Goal: Task Accomplishment & Management: Manage account settings

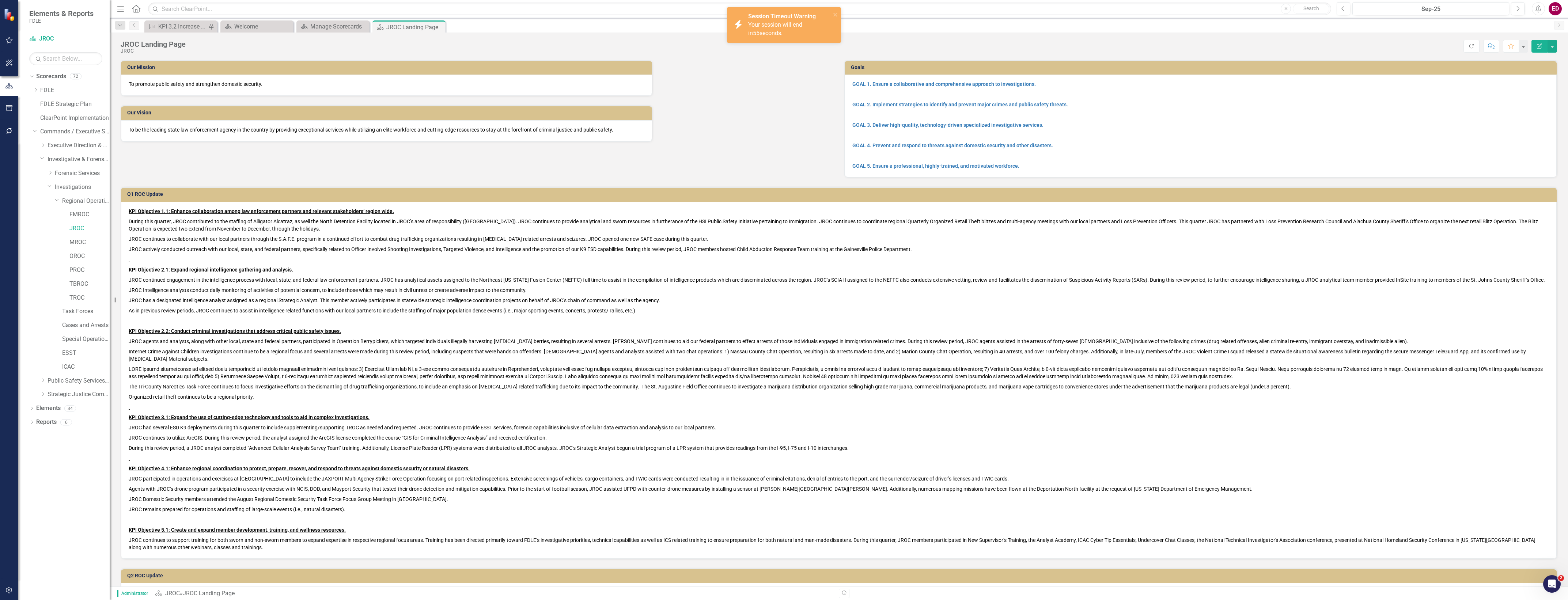
scroll to position [2135, 0]
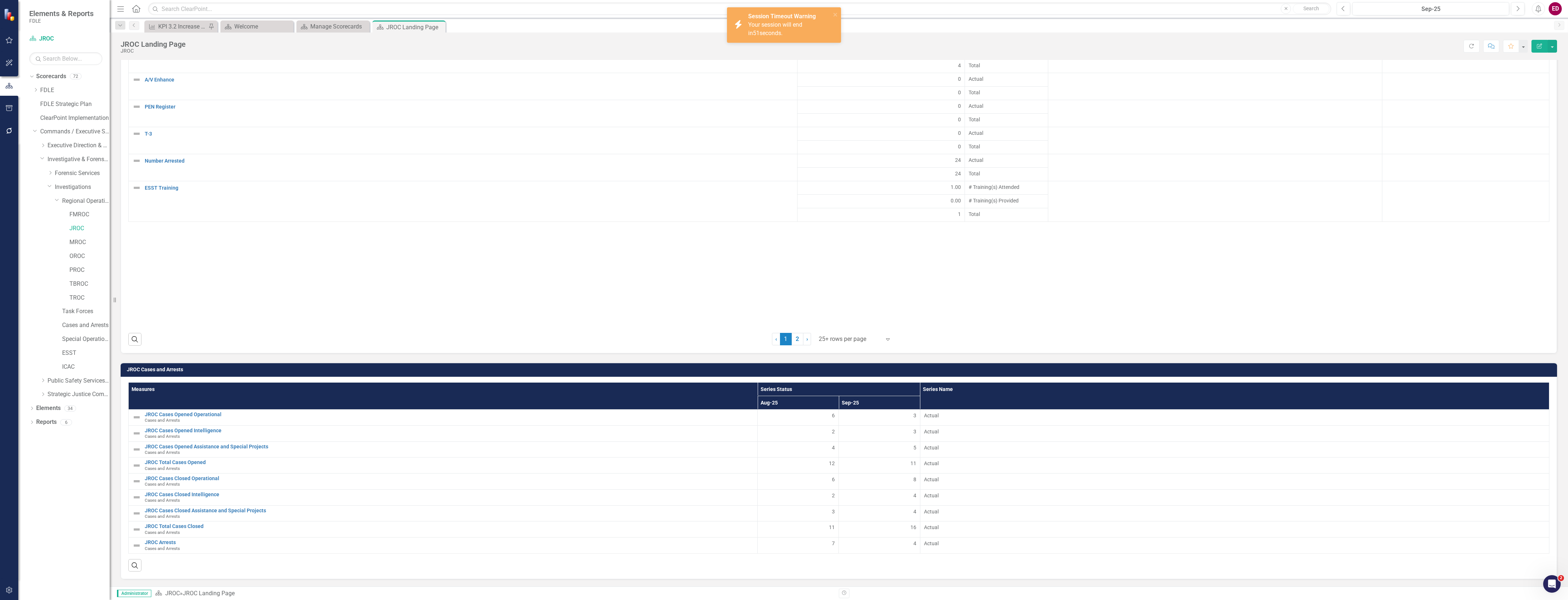
click at [839, 16] on div "icon.bolt Session Timeout Warning Your session will end in 51 seconds." at bounding box center [783, 25] width 114 height 35
click at [15, 127] on button "button" at bounding box center [9, 131] width 16 height 15
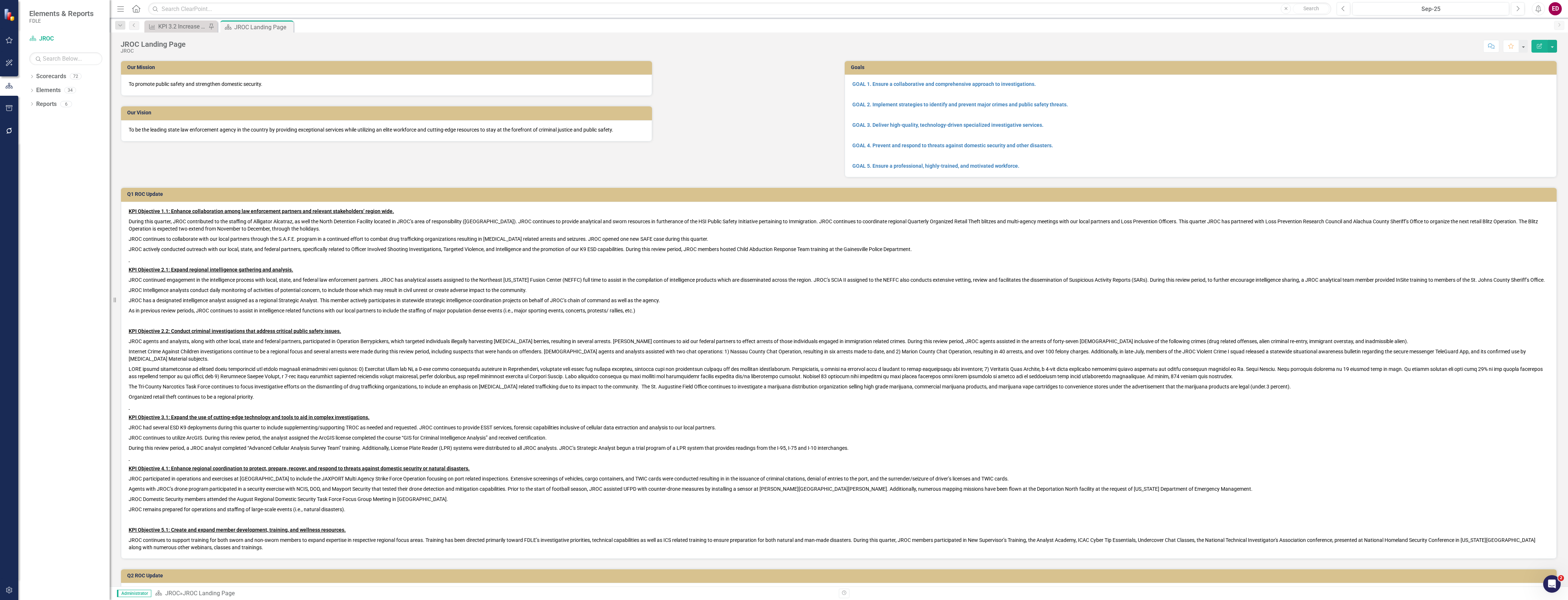
click at [4, 127] on button "button" at bounding box center [9, 131] width 16 height 15
click at [85, 158] on link "Data Loader" at bounding box center [66, 157] width 73 height 9
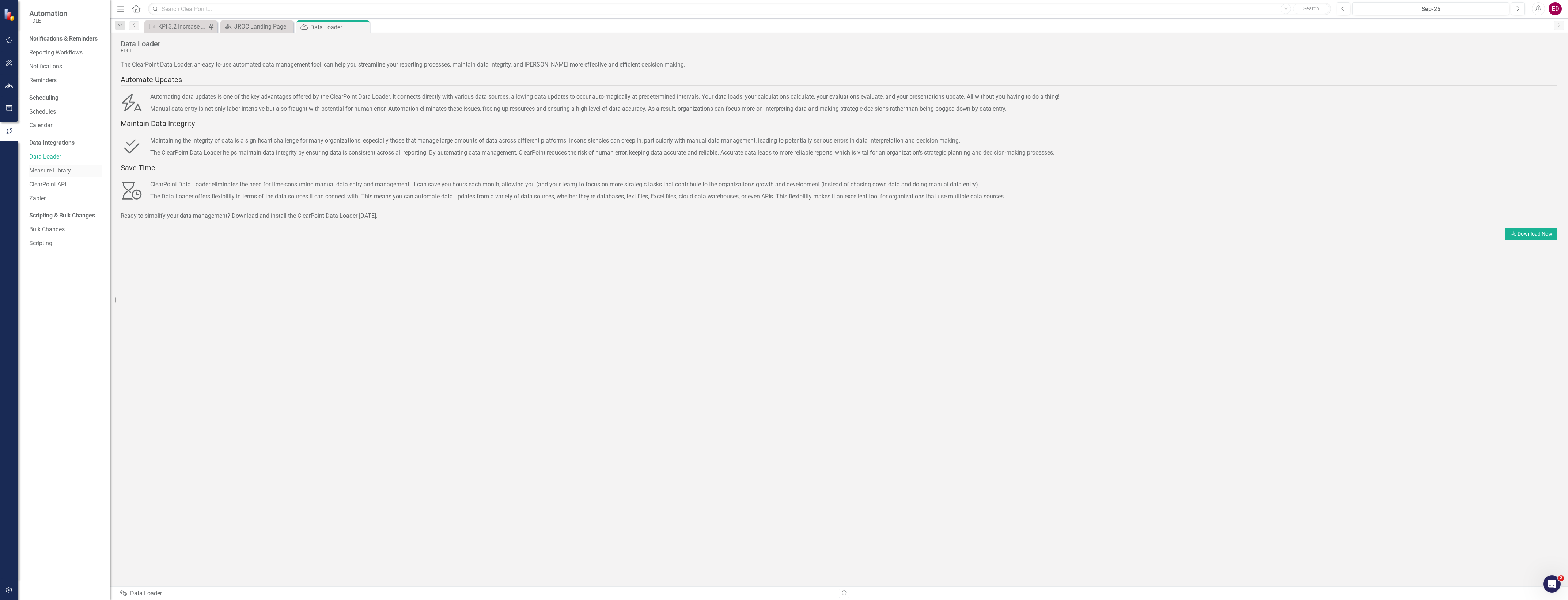
click at [83, 174] on link "Measure Library" at bounding box center [66, 171] width 73 height 9
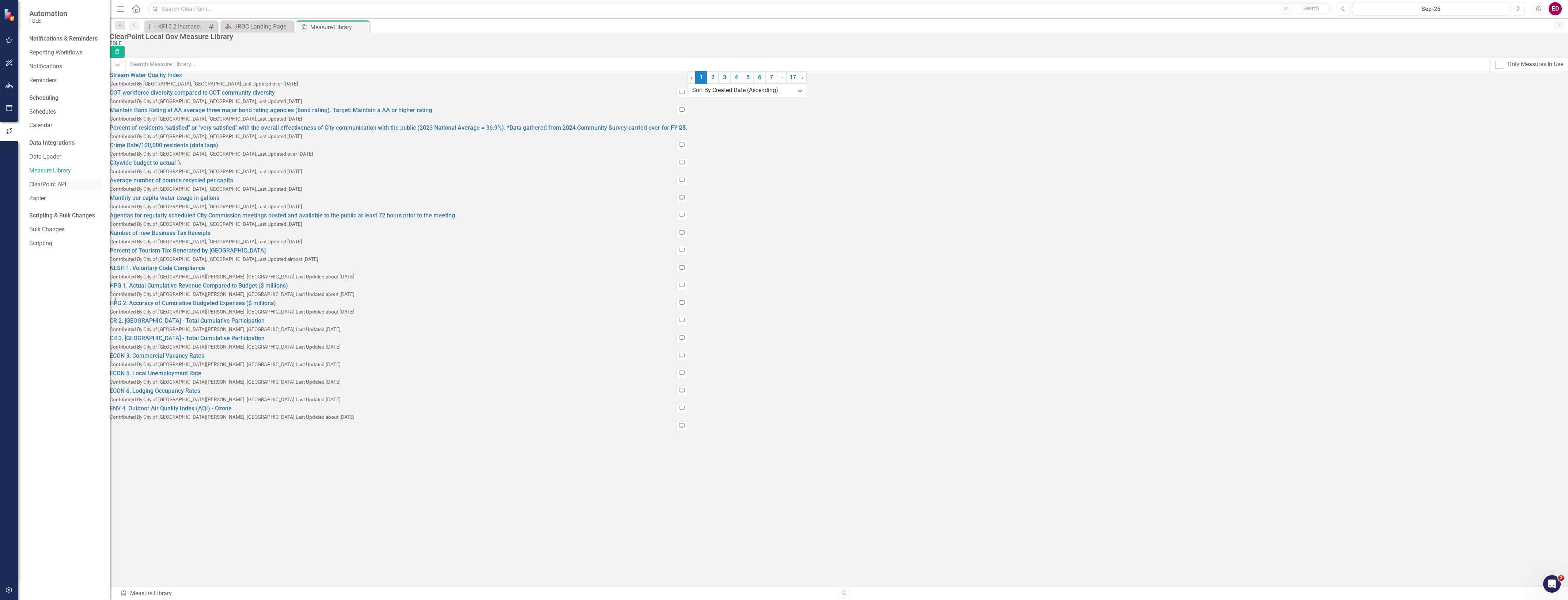
click at [77, 181] on link "ClearPoint API" at bounding box center [66, 185] width 73 height 9
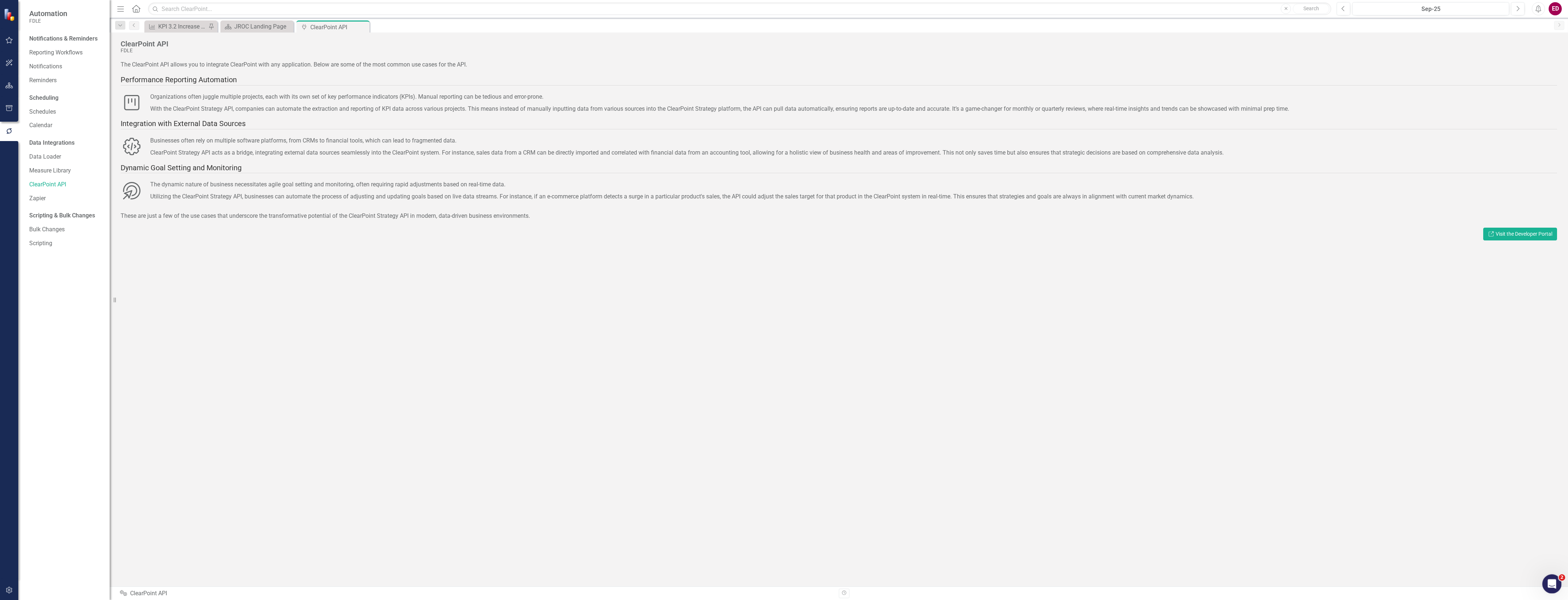
click at [1545, 577] on div "2" at bounding box center [1552, 584] width 19 height 19
click at [1547, 581] on icon "Open Intercom Messenger" at bounding box center [1551, 583] width 12 height 12
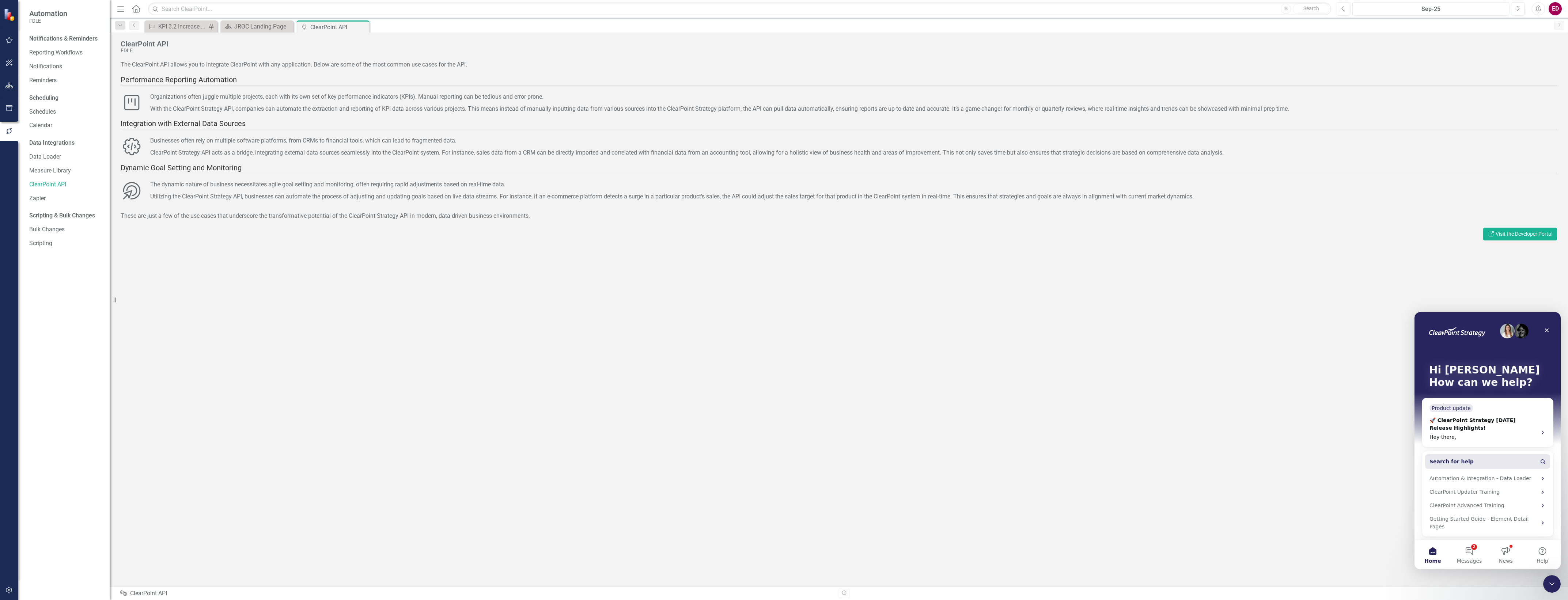
click at [1490, 463] on button "Search for help" at bounding box center [1487, 461] width 125 height 15
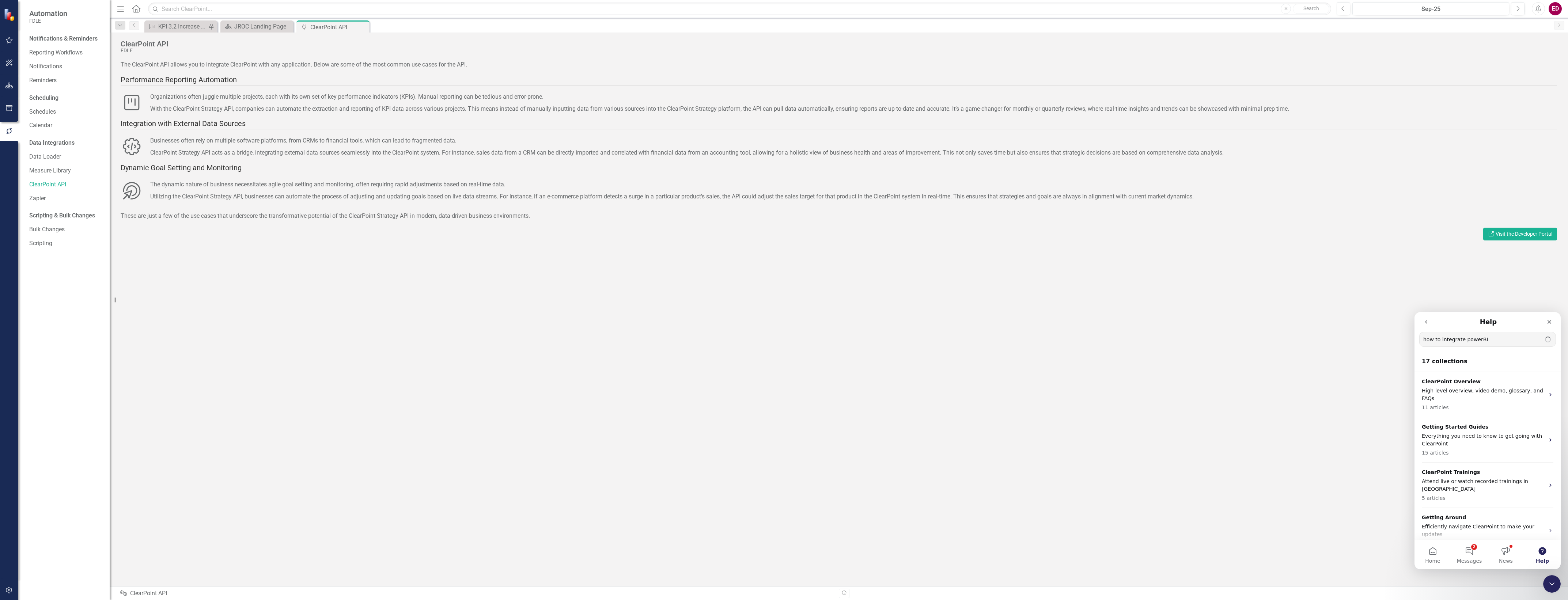
type input "how to integrate powerBI"
click at [1525, 377] on div "Access the API - Using the ClearPoint API to Integrate with PowerBI" at bounding box center [1488, 368] width 146 height 24
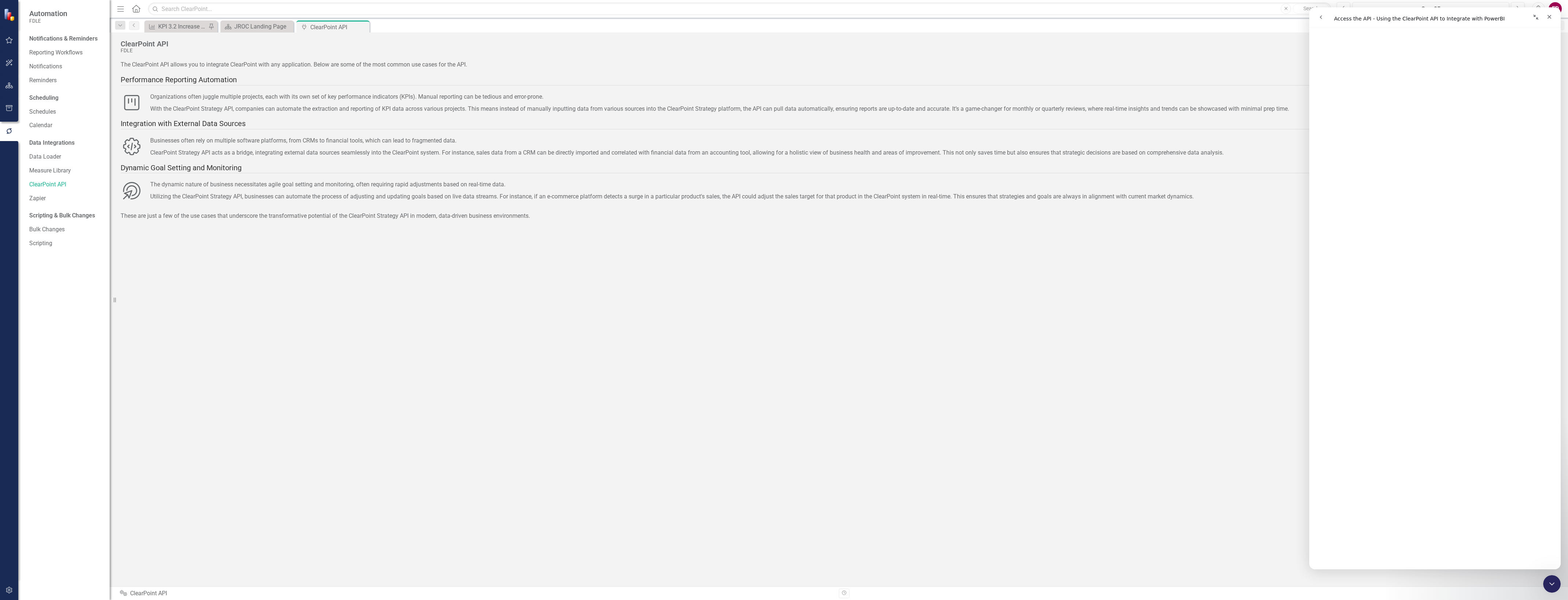
scroll to position [731, 0]
click at [12, 596] on button "button" at bounding box center [9, 590] width 16 height 15
click at [52, 55] on div "Manage Users" at bounding box center [66, 51] width 73 height 12
click at [62, 155] on link "System Setup" at bounding box center [66, 151] width 73 height 9
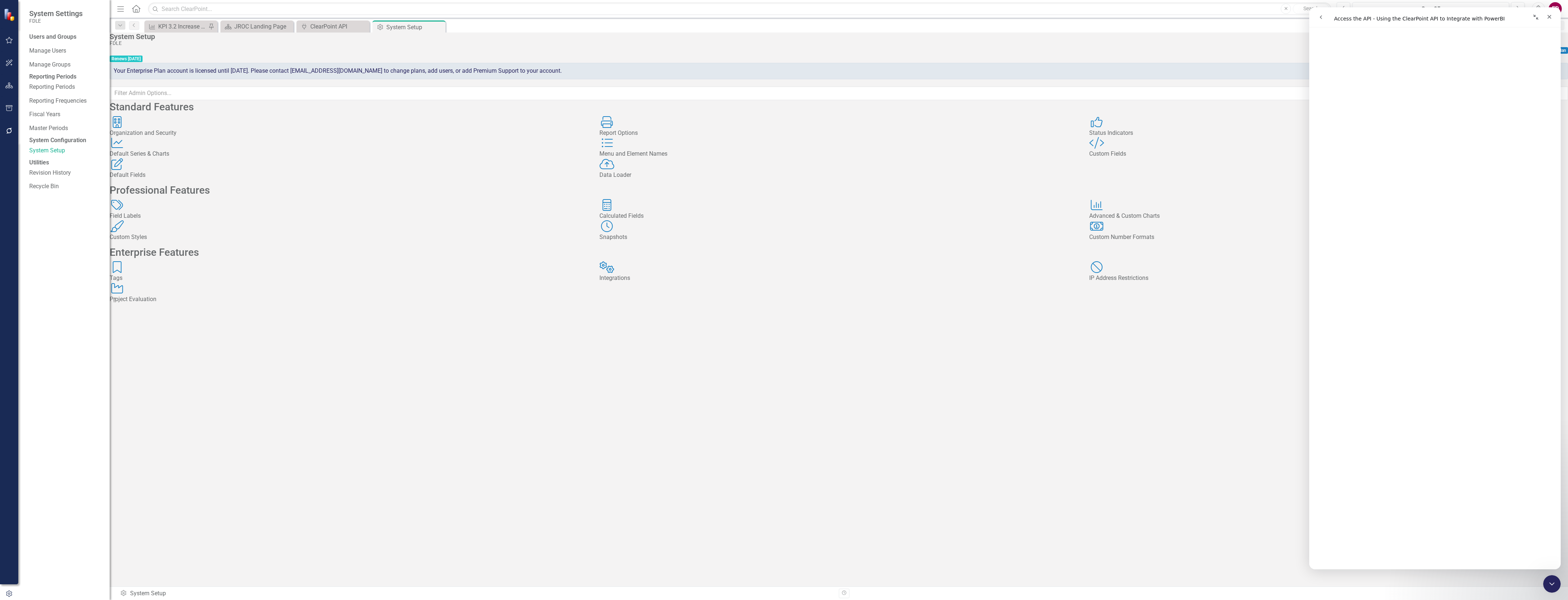
click at [672, 282] on div "Integrations Integrations" at bounding box center [839, 271] width 479 height 21
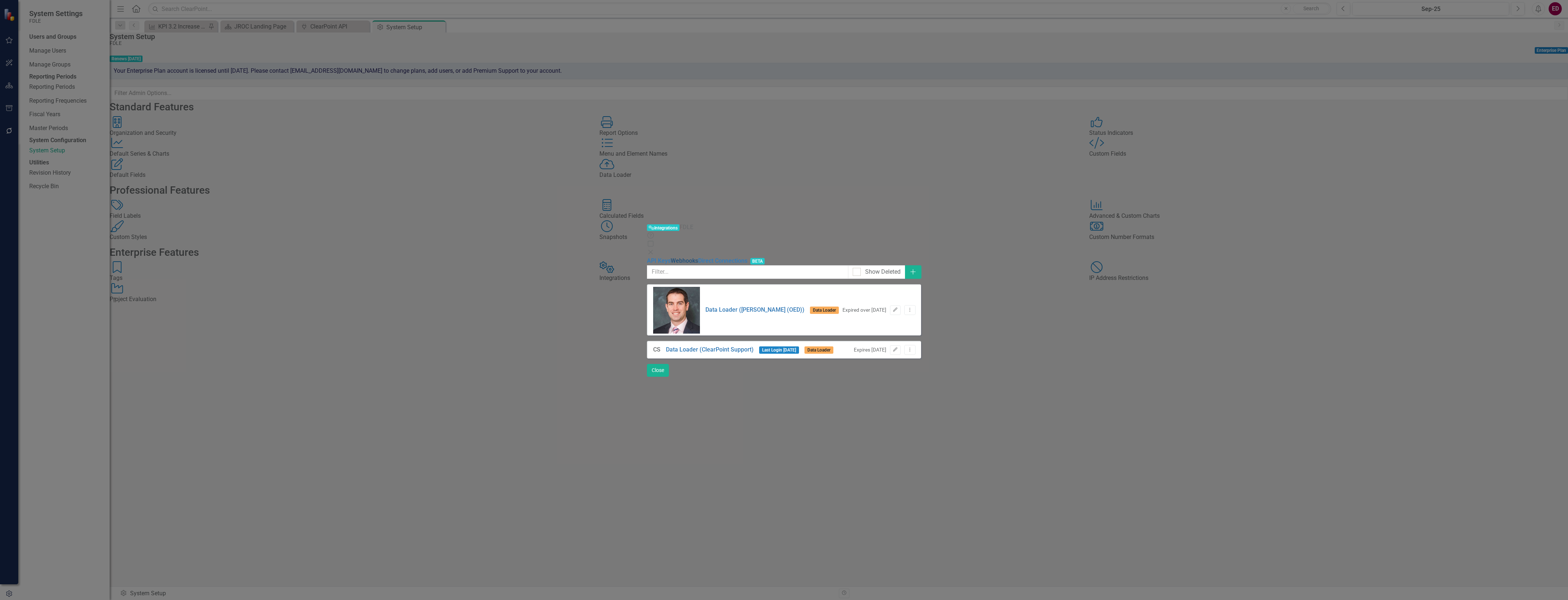
click at [671, 257] on link "Webhooks" at bounding box center [684, 260] width 27 height 7
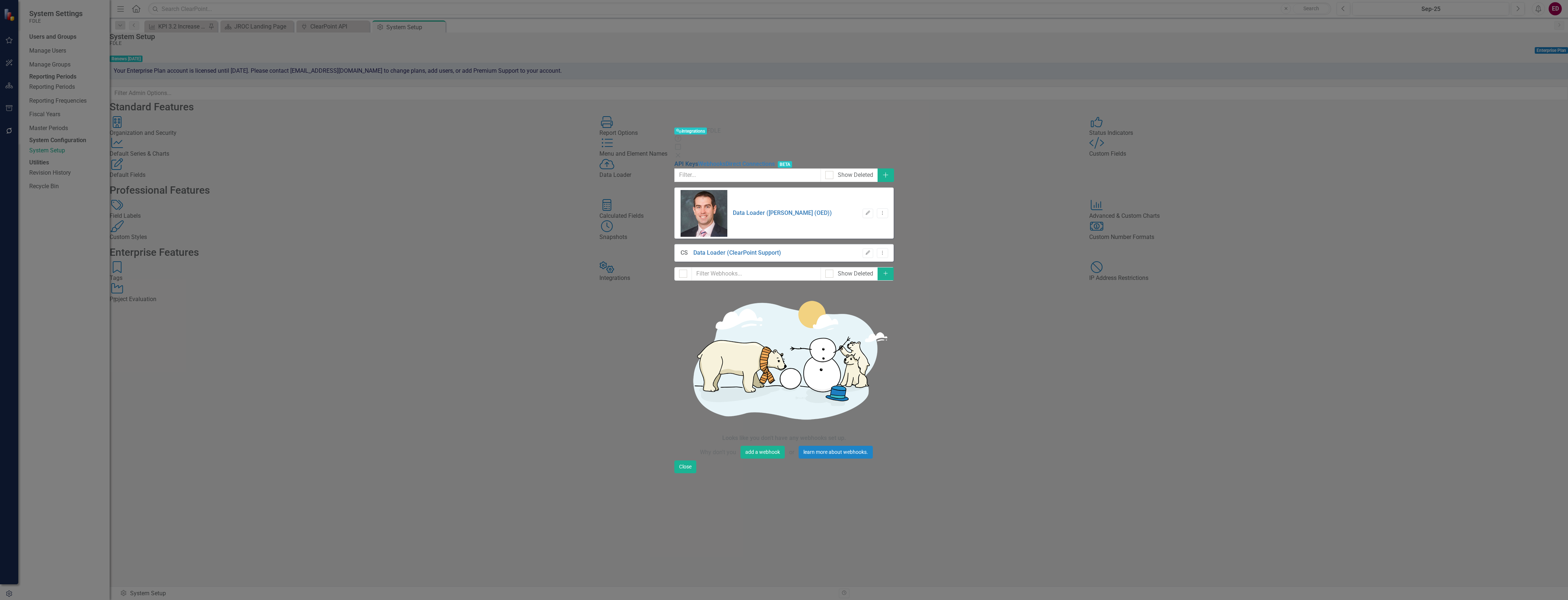
click at [674, 161] on link "API Keys" at bounding box center [686, 164] width 24 height 7
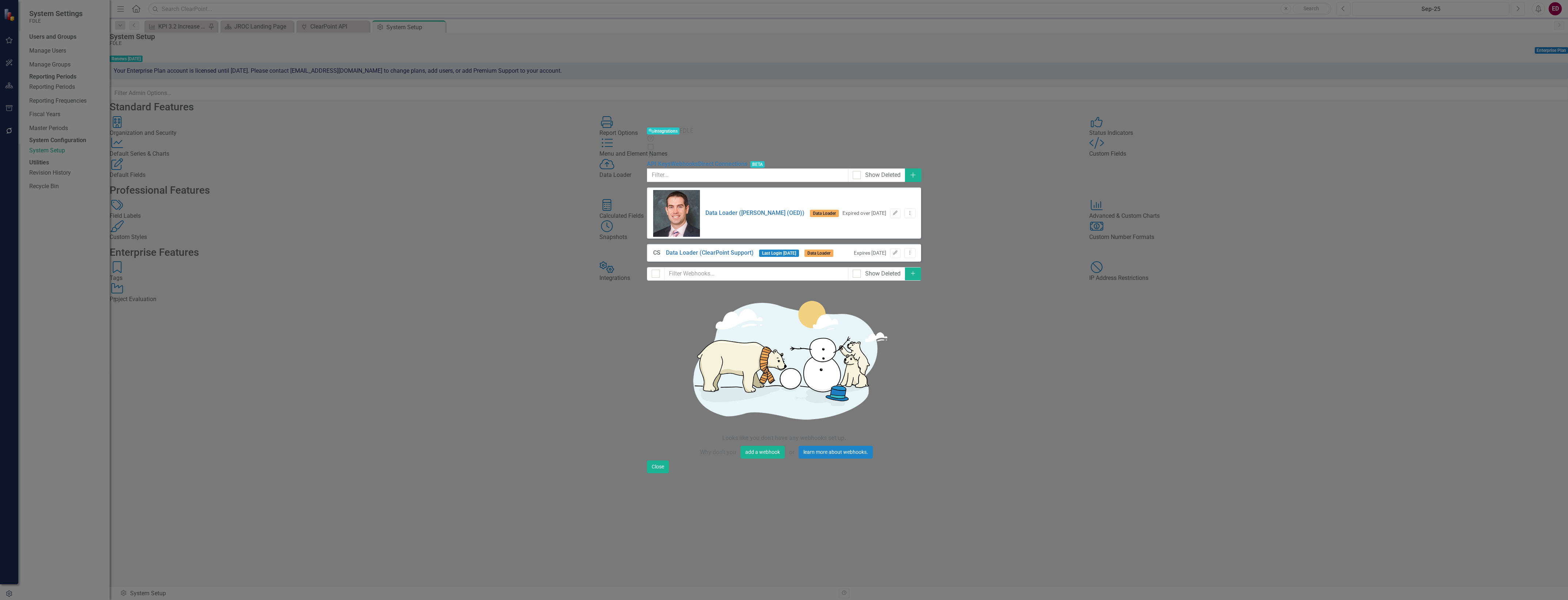
click at [654, 152] on icon "Close" at bounding box center [651, 155] width 7 height 6
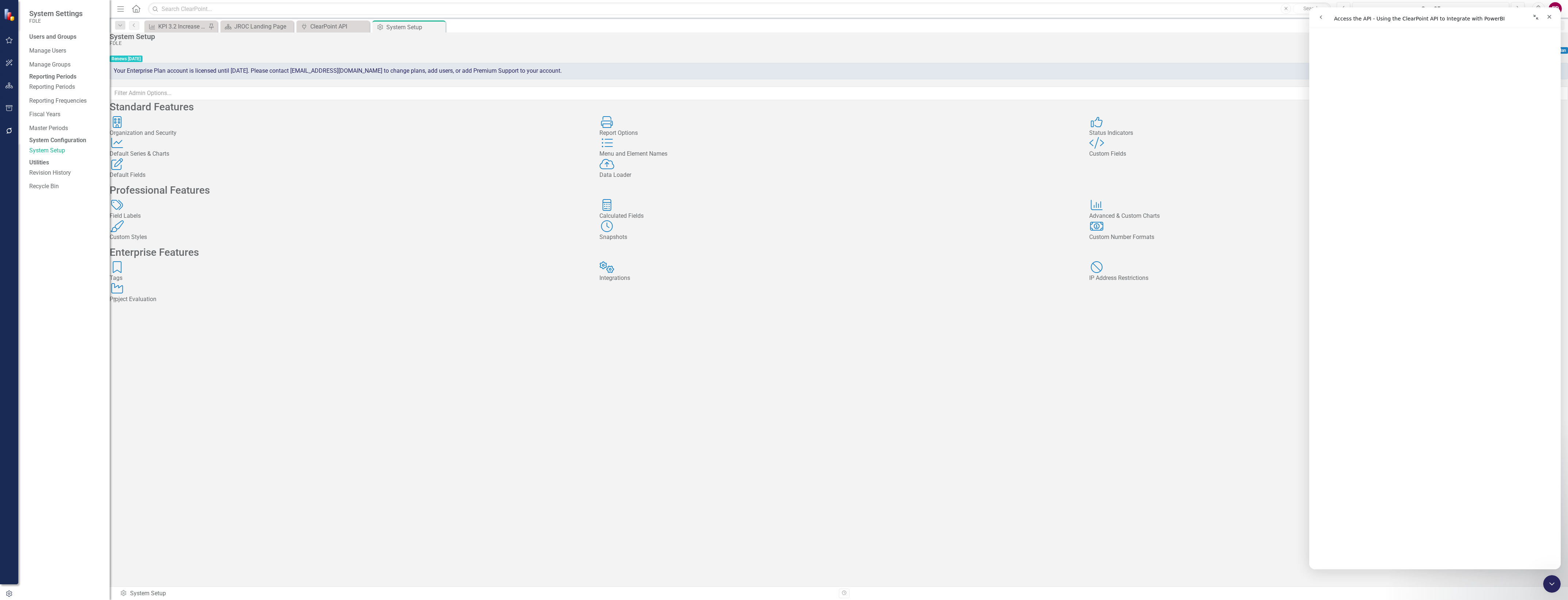
scroll to position [2035, 0]
click at [779, 282] on div "Integrations Integrations" at bounding box center [839, 271] width 479 height 21
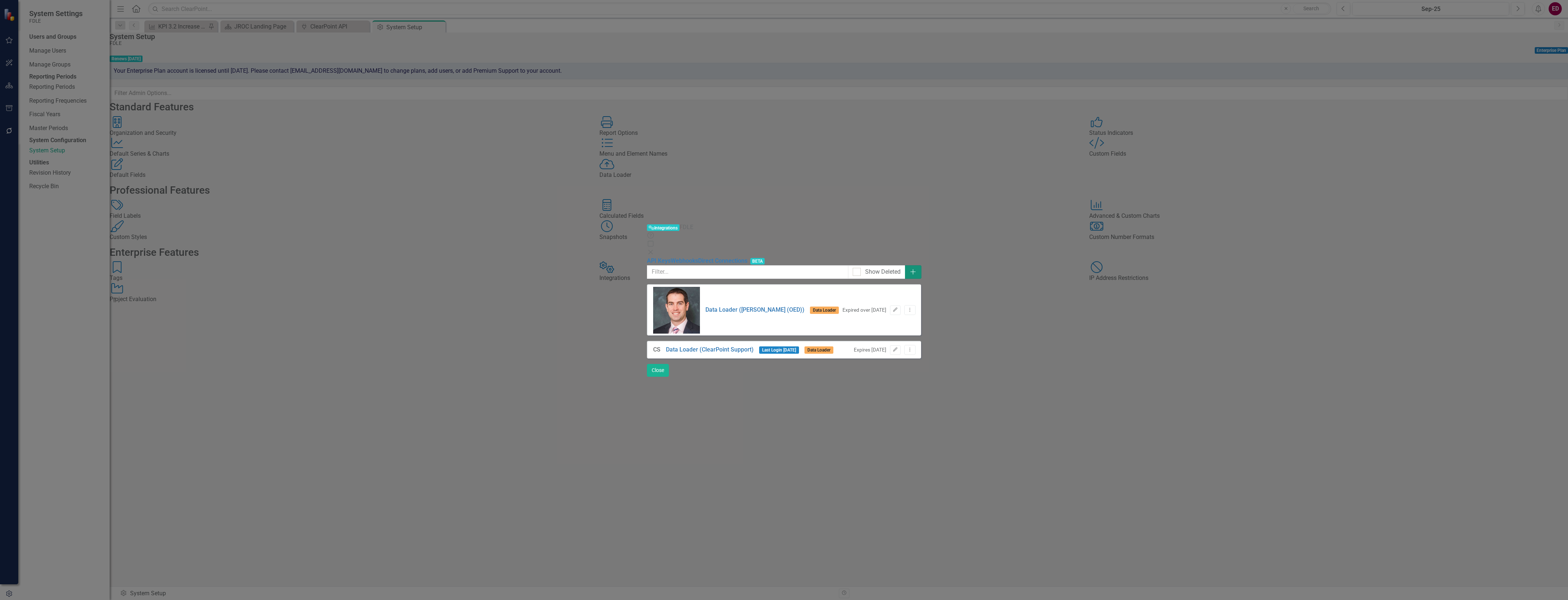
click at [917, 269] on icon "Add" at bounding box center [913, 272] width 7 height 6
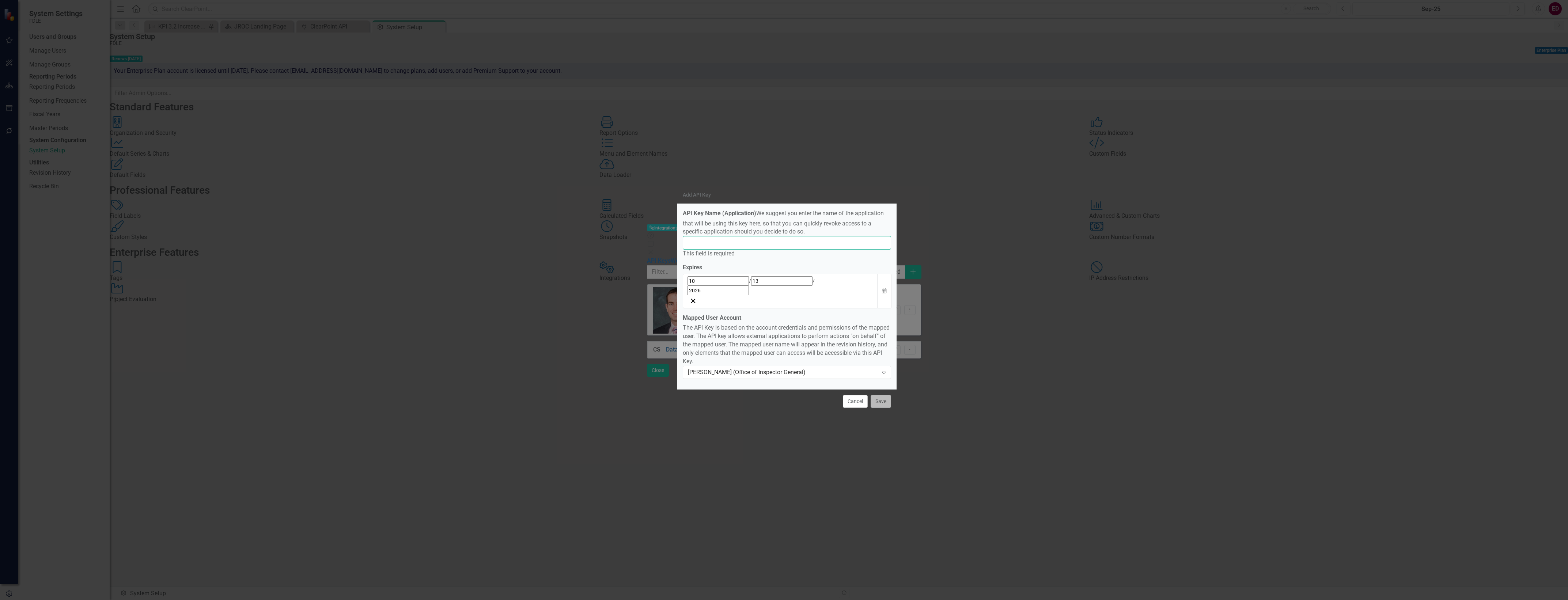
click at [751, 249] on input "API Key Name (Application)" at bounding box center [787, 243] width 208 height 13
type input "PowerBI"
click at [881, 395] on button "Save" at bounding box center [881, 401] width 21 height 13
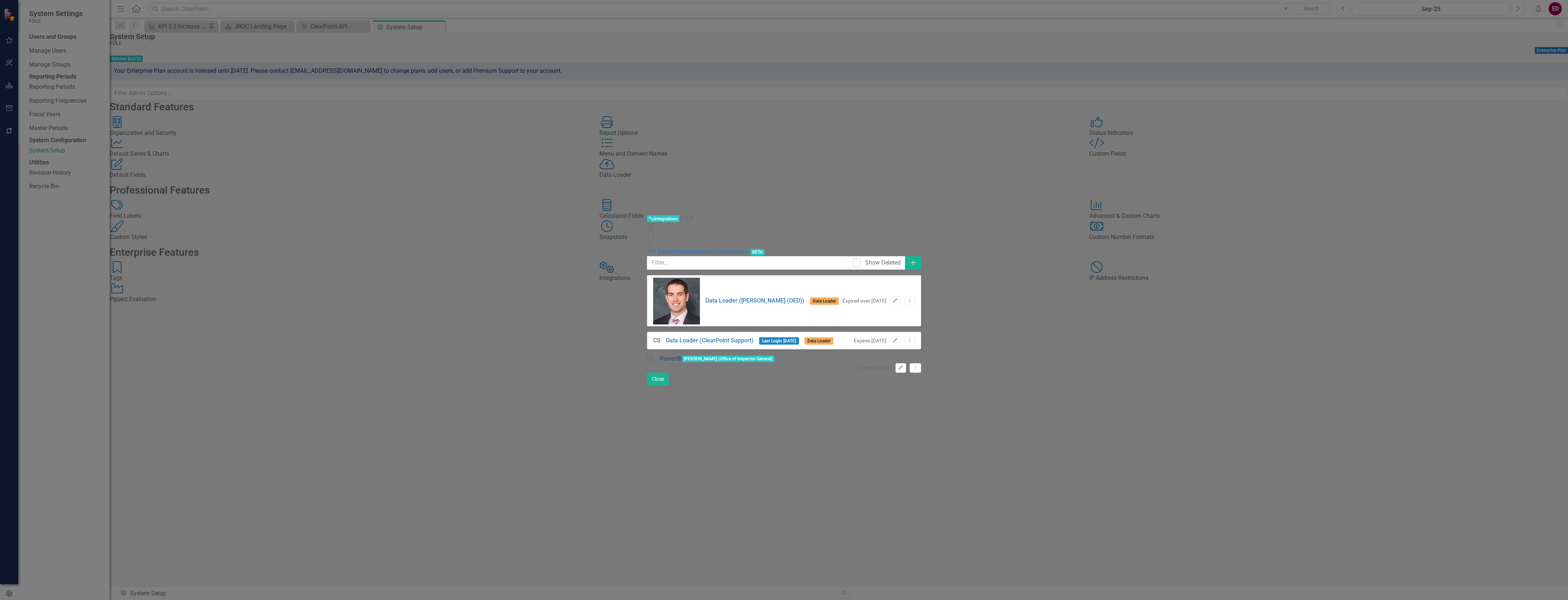
click at [660, 355] on link "PowerBI" at bounding box center [671, 359] width 23 height 9
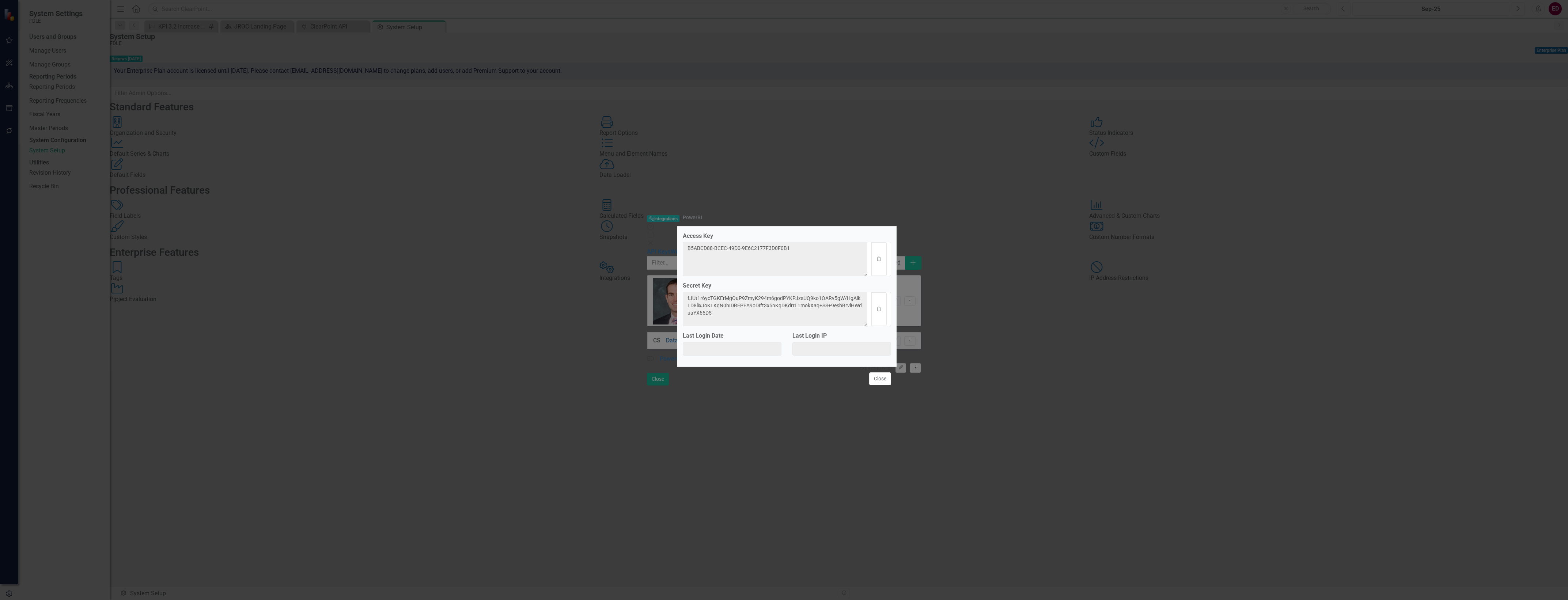
click at [801, 232] on label "Access Key" at bounding box center [787, 236] width 208 height 9
click at [799, 242] on textarea "B5ABCD88-BCEC-49D0-9E6C2177F3D0F0B1" at bounding box center [775, 259] width 185 height 34
click at [800, 242] on textarea "B5ABCD88-BCEC-49D0-9E6C2177F3D0F0B1" at bounding box center [775, 259] width 185 height 34
click at [793, 249] on textarea "B5ABCD88-BCEC-49D0-9E6C2177F3D0F0B1" at bounding box center [775, 259] width 185 height 34
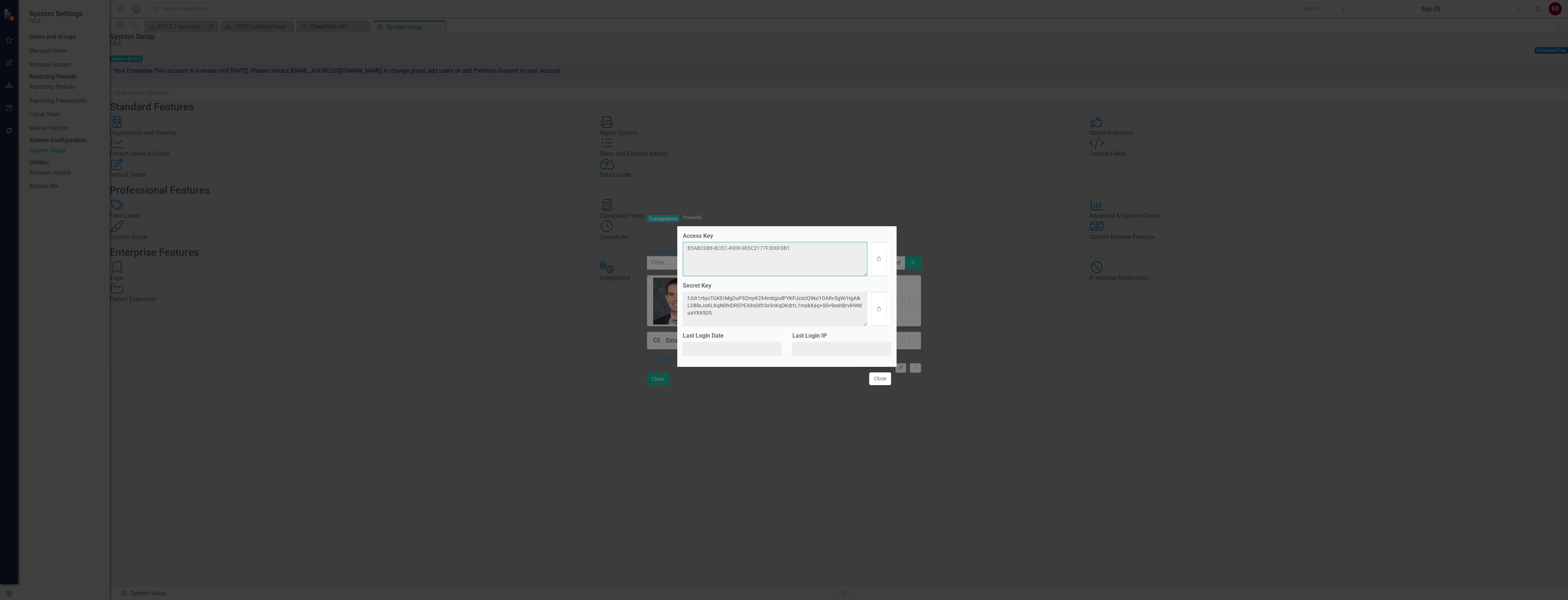
click at [793, 249] on textarea "B5ABCD88-BCEC-49D0-9E6C2177F3D0F0B1" at bounding box center [775, 259] width 185 height 34
click at [748, 305] on textarea "fJUt1r6ycTGKErMgOuP9ZmyK294m6godPYKPJzsUQ9ko1OARv5gW/HgAikLD8lixJoKLKqN0hIDREPE…" at bounding box center [775, 309] width 185 height 34
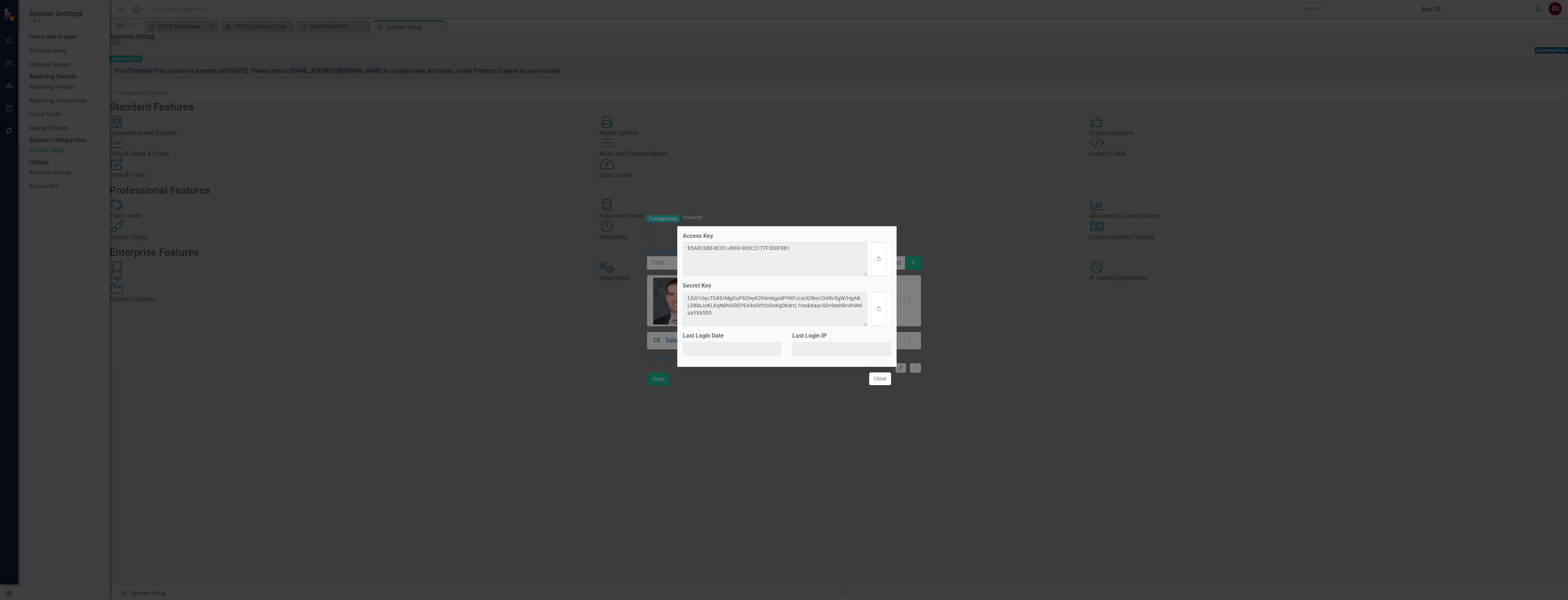
click at [8, 106] on div "PowerBI Access Key B5ABCD88-BCEC-49D0-9E6C2177F3D0F0B1 Clipboard Secret Key fJU…" at bounding box center [784, 300] width 1568 height 600
click at [889, 385] on button "Close" at bounding box center [880, 378] width 22 height 13
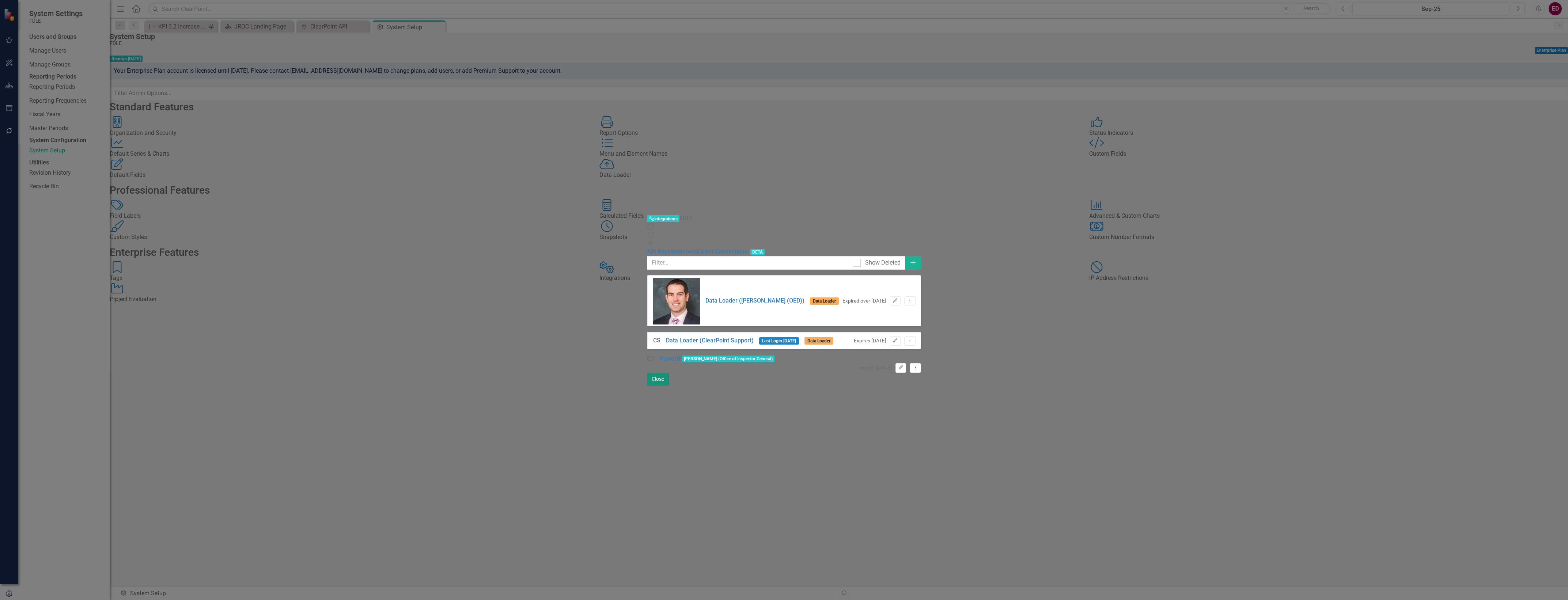
click at [669, 385] on button "Close" at bounding box center [658, 378] width 22 height 13
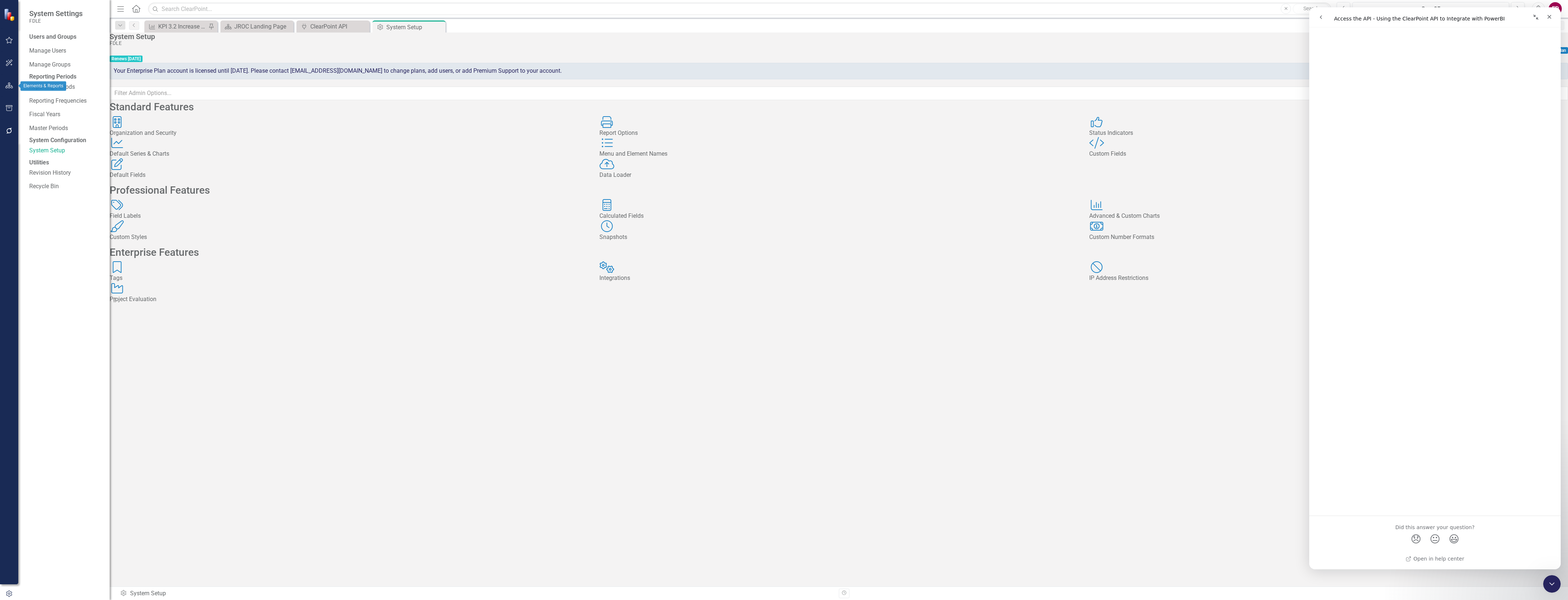
click at [0, 83] on html "System Settings FDLE Users and Groups Manage Users Manage Groups Reporting Peri…" at bounding box center [784, 300] width 1568 height 600
click at [16, 85] on button "button" at bounding box center [9, 85] width 16 height 15
click at [33, 76] on icon "Dropdown" at bounding box center [32, 77] width 5 height 4
click at [33, 136] on div "Dropdown Commands / Executive Support Branch" at bounding box center [66, 132] width 88 height 12
click at [27, 131] on icon "Dropdown" at bounding box center [24, 131] width 5 height 4
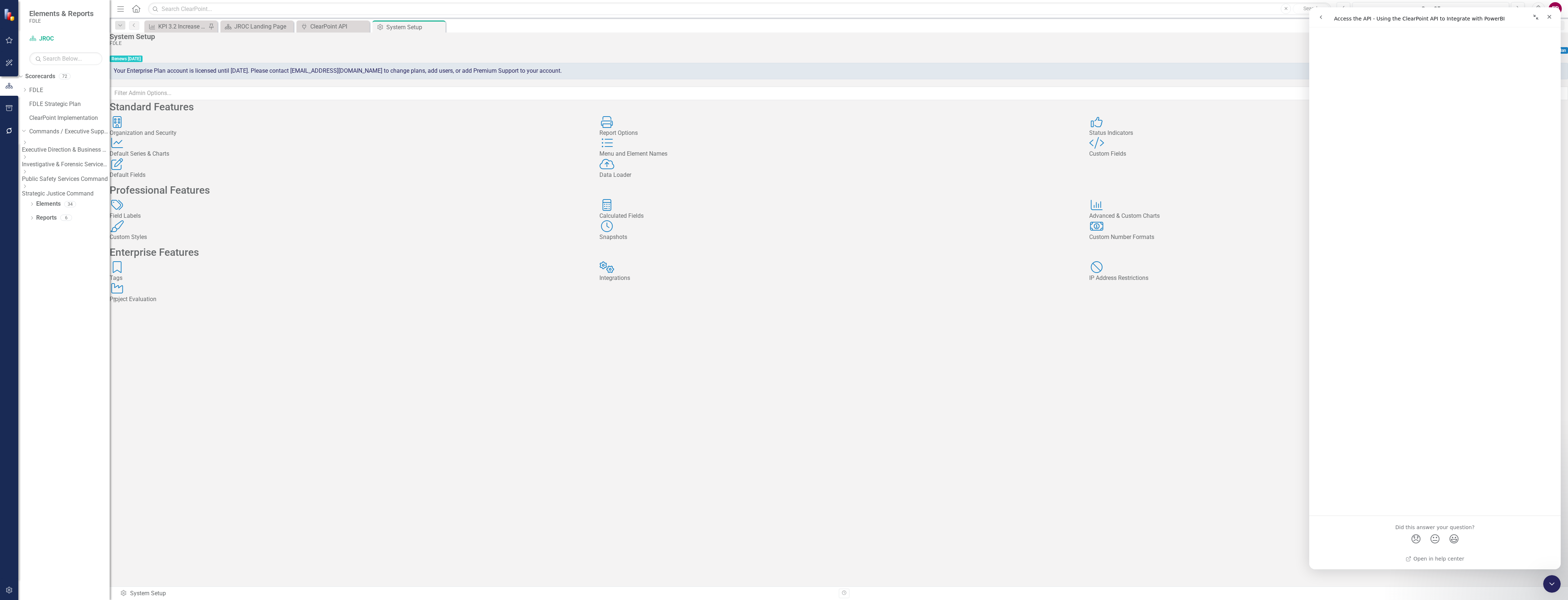
click at [43, 164] on div "Dropdown Investigative & Forensic Services Command" at bounding box center [66, 161] width 88 height 15
click at [27, 158] on icon "Dropdown" at bounding box center [24, 157] width 5 height 4
click at [27, 172] on icon "Dropdown" at bounding box center [24, 169] width 5 height 4
click at [27, 290] on icon "Dropdown" at bounding box center [24, 287] width 5 height 4
click at [27, 302] on icon "Dropdown" at bounding box center [24, 299] width 5 height 4
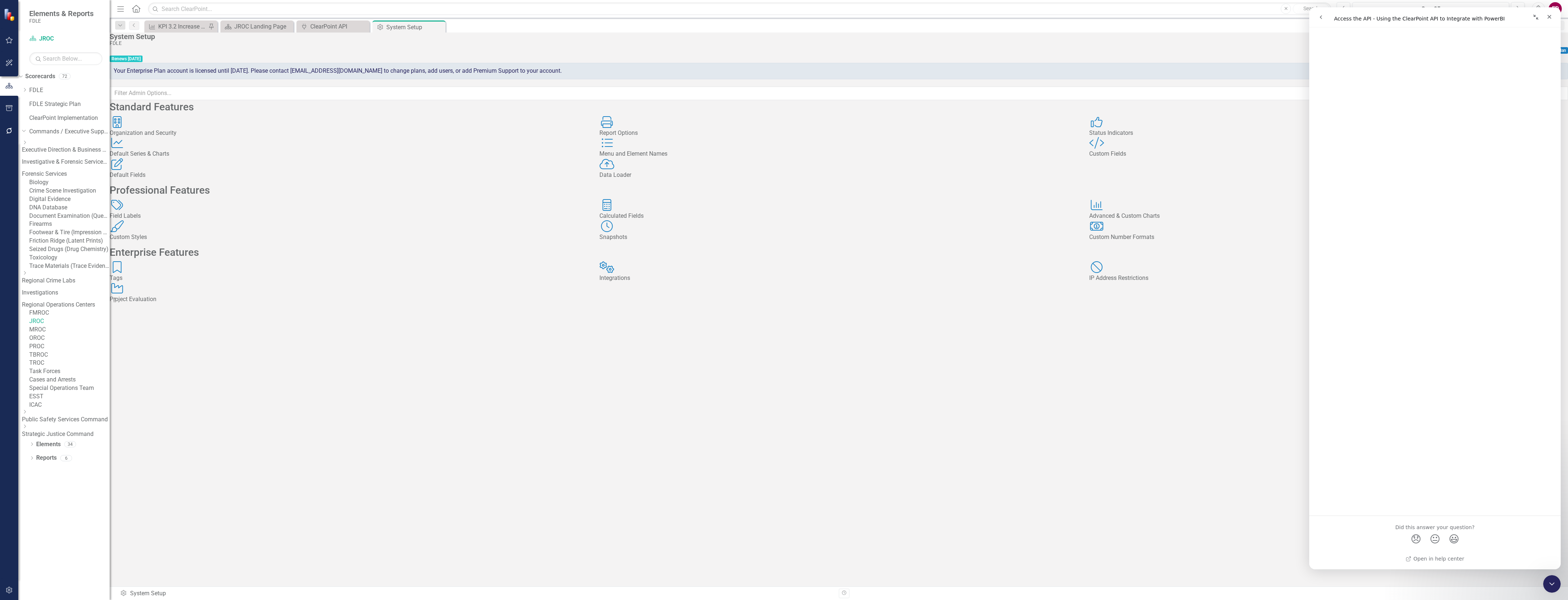
click at [62, 248] on icon "Dropdown" at bounding box center [64, 245] width 4 height 5
click at [27, 319] on icon "Dropdown" at bounding box center [24, 316] width 5 height 4
click at [43, 318] on div "Dropdown" at bounding box center [66, 315] width 88 height 6
click at [27, 304] on icon "Dropdown" at bounding box center [24, 302] width 5 height 4
click at [49, 319] on div "Capitol Police" at bounding box center [69, 316] width 80 height 9
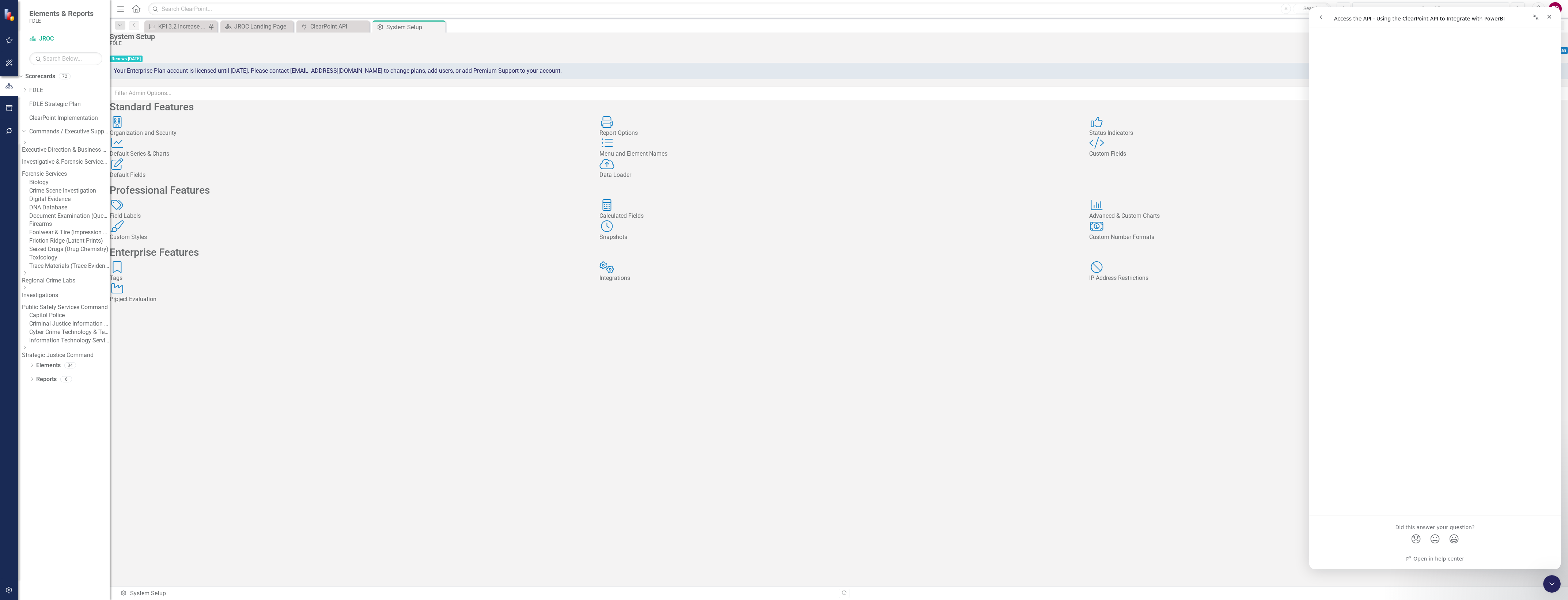
click at [54, 319] on div "Capitol Police" at bounding box center [69, 316] width 80 height 9
click at [61, 319] on link "Capitol Police" at bounding box center [69, 316] width 80 height 9
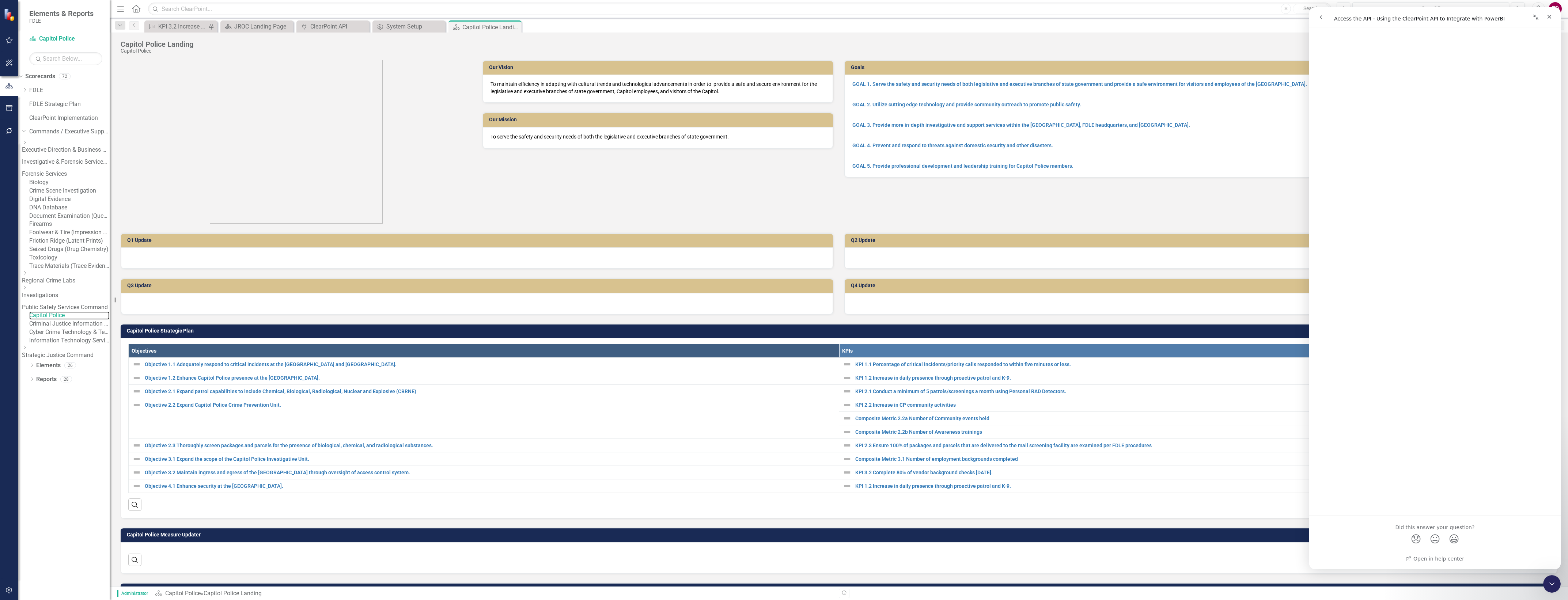
scroll to position [100, 0]
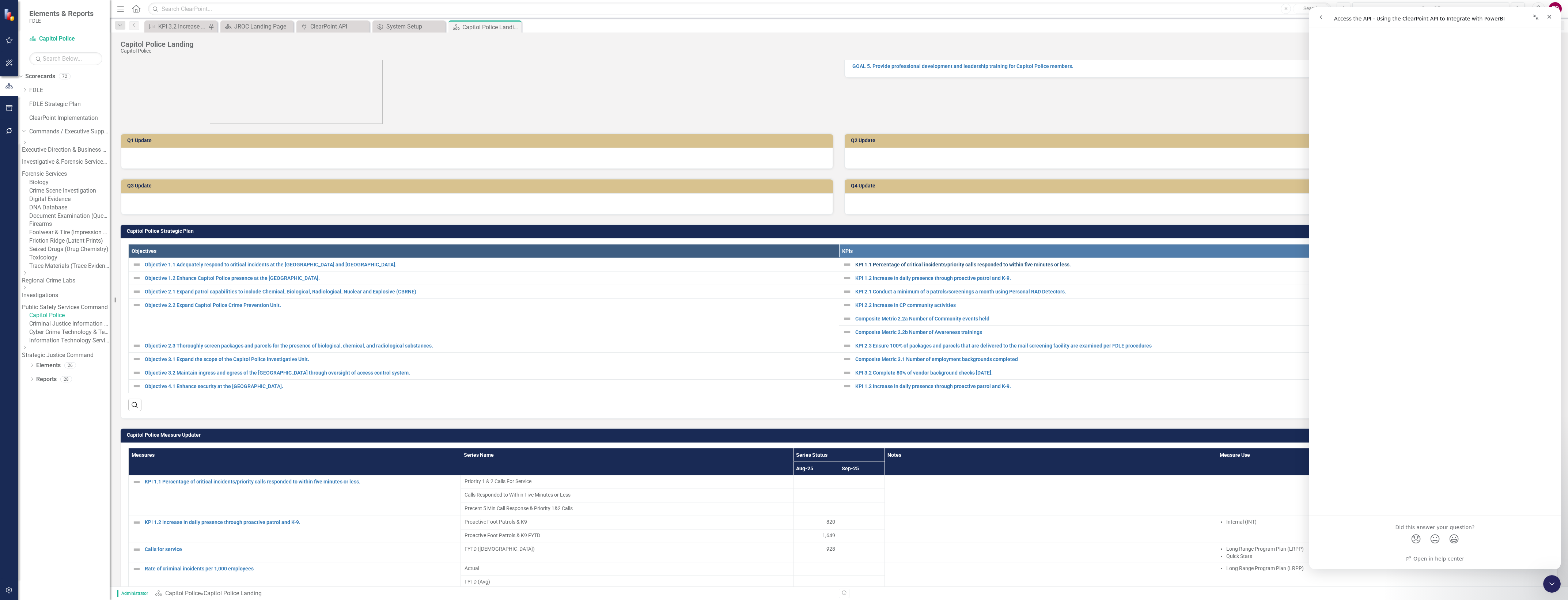
click at [926, 268] on link "KPI 1.1 Percentage of critical incidents/priority calls responded to within fiv…" at bounding box center [1200, 265] width 690 height 7
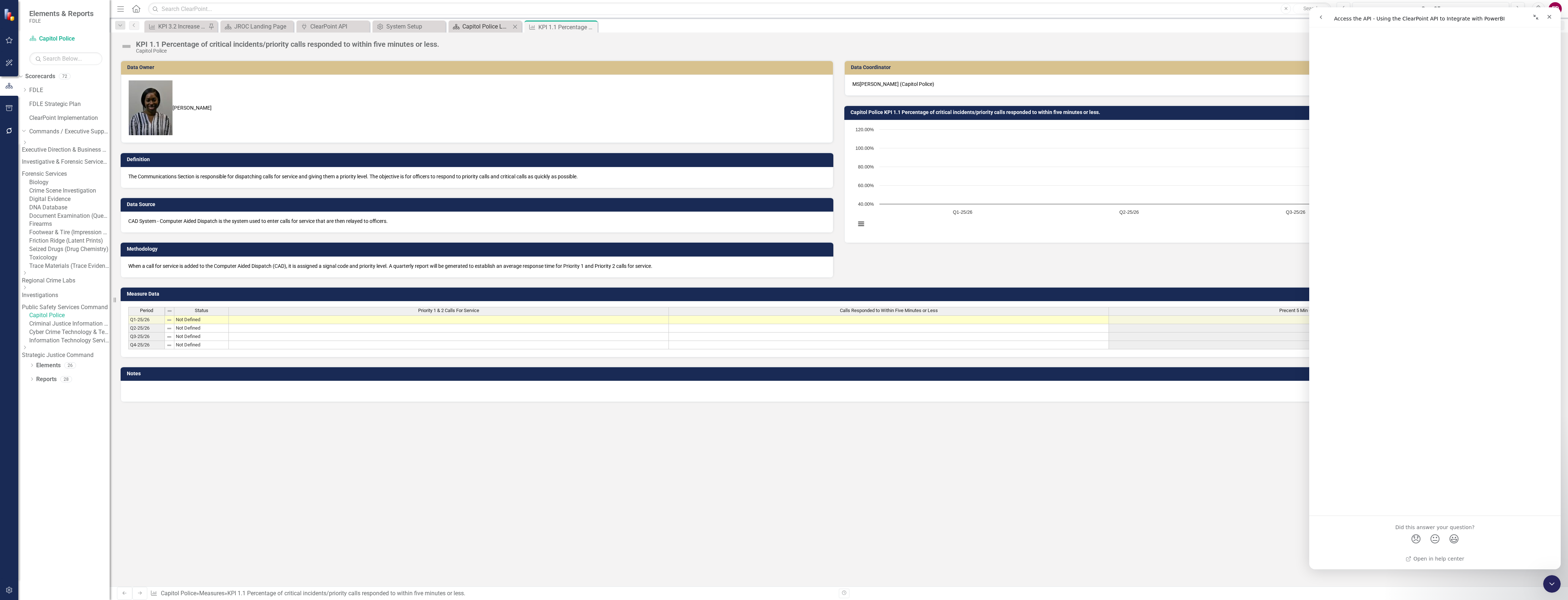
click at [497, 30] on div "Capitol Police Landing" at bounding box center [486, 26] width 48 height 9
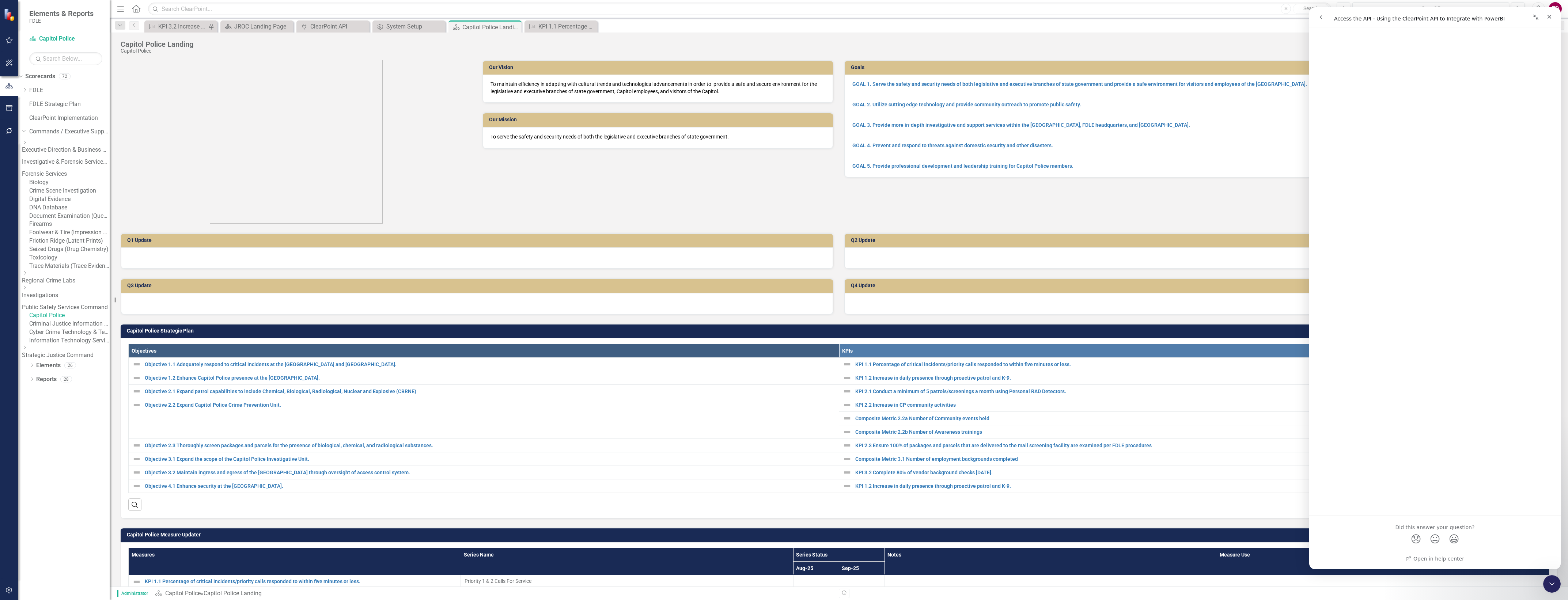
scroll to position [228, 0]
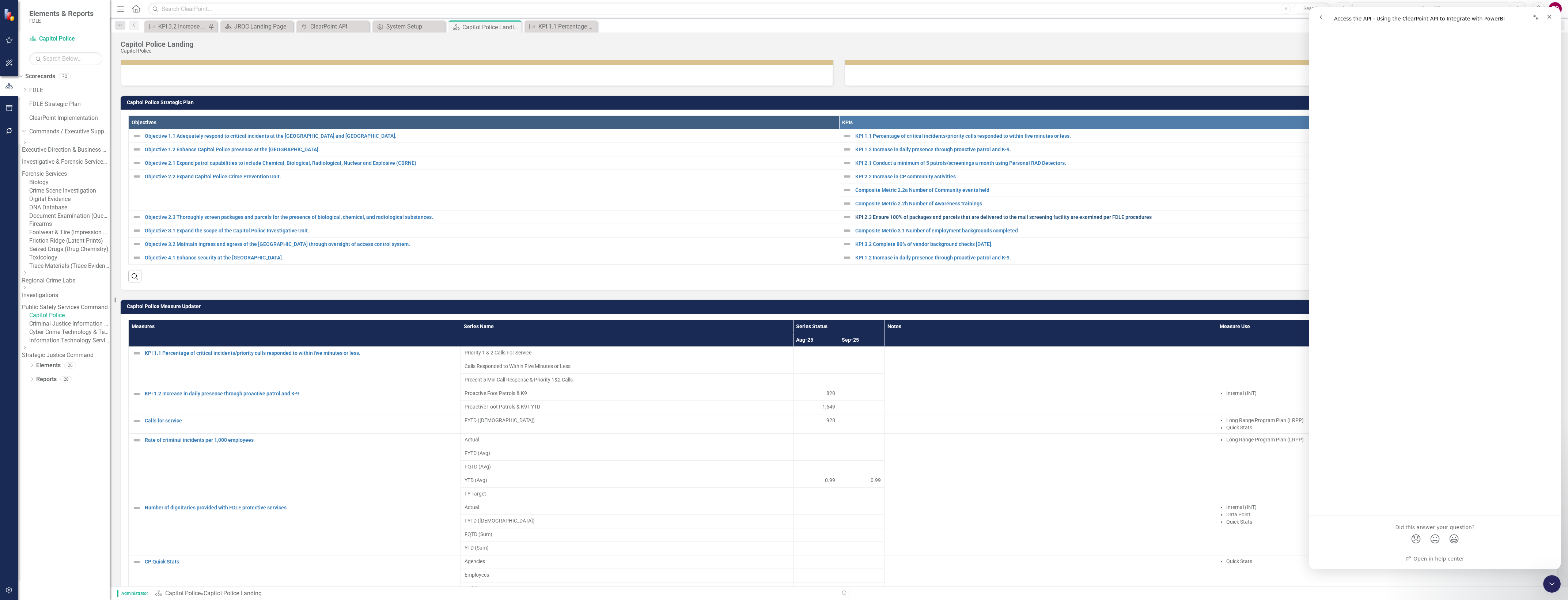
click at [965, 221] on link "KPI 2.3 Ensure 100% of packages and parcels that are delivered to the mail scre…" at bounding box center [1200, 217] width 690 height 7
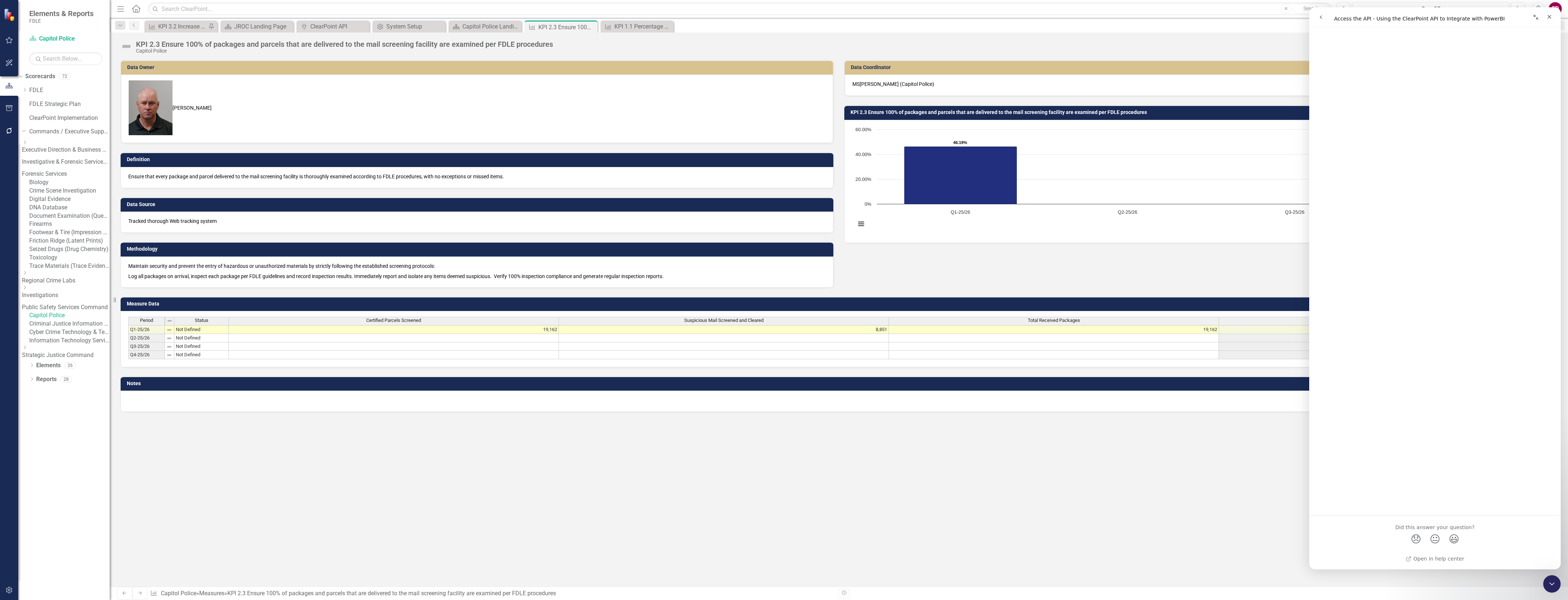
click at [1074, 439] on div "Data Owner David McCranie Definition Ensure that every package and parcel deliv…" at bounding box center [839, 323] width 1458 height 526
click at [1540, 585] on div "Data Owner David McCranie Definition Ensure that every package and parcel deliv…" at bounding box center [839, 323] width 1458 height 526
click at [2, 592] on button "button" at bounding box center [9, 590] width 16 height 15
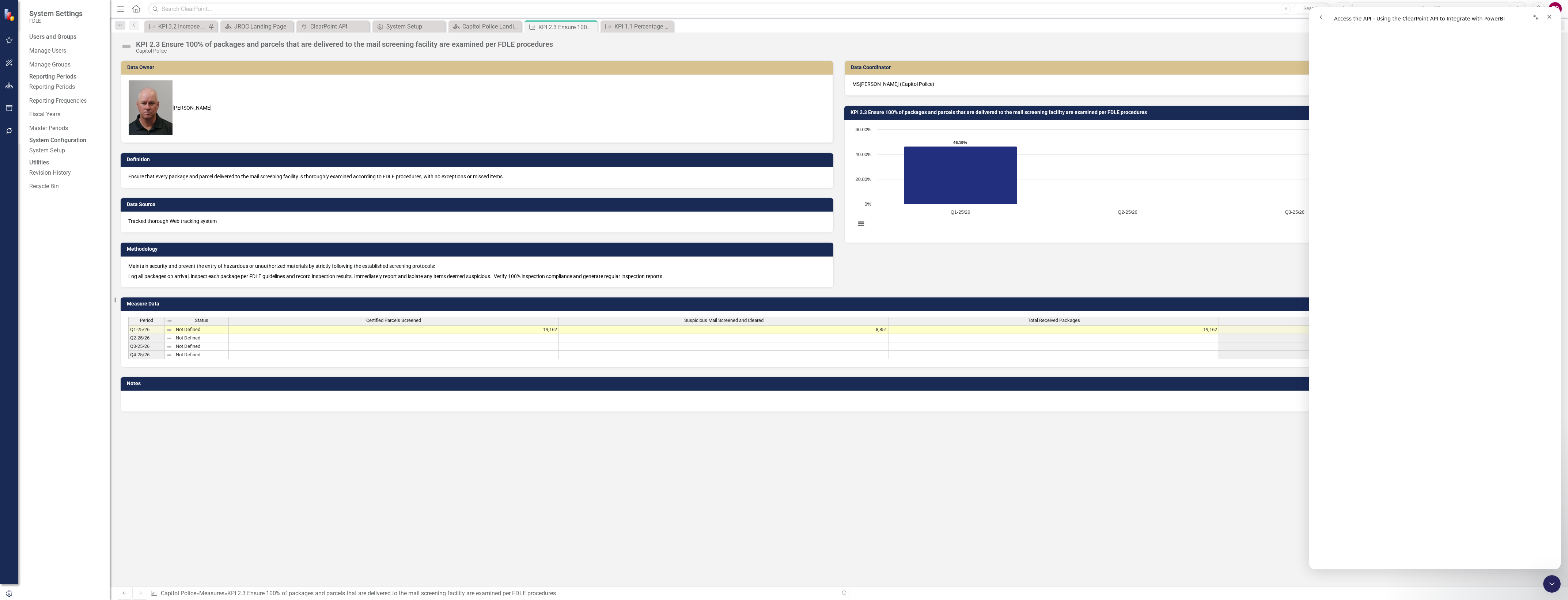
click at [10, 592] on icon "button" at bounding box center [9, 593] width 8 height 7
click at [57, 157] on div "System Setup" at bounding box center [66, 151] width 73 height 12
click at [51, 155] on link "System Setup" at bounding box center [66, 151] width 73 height 9
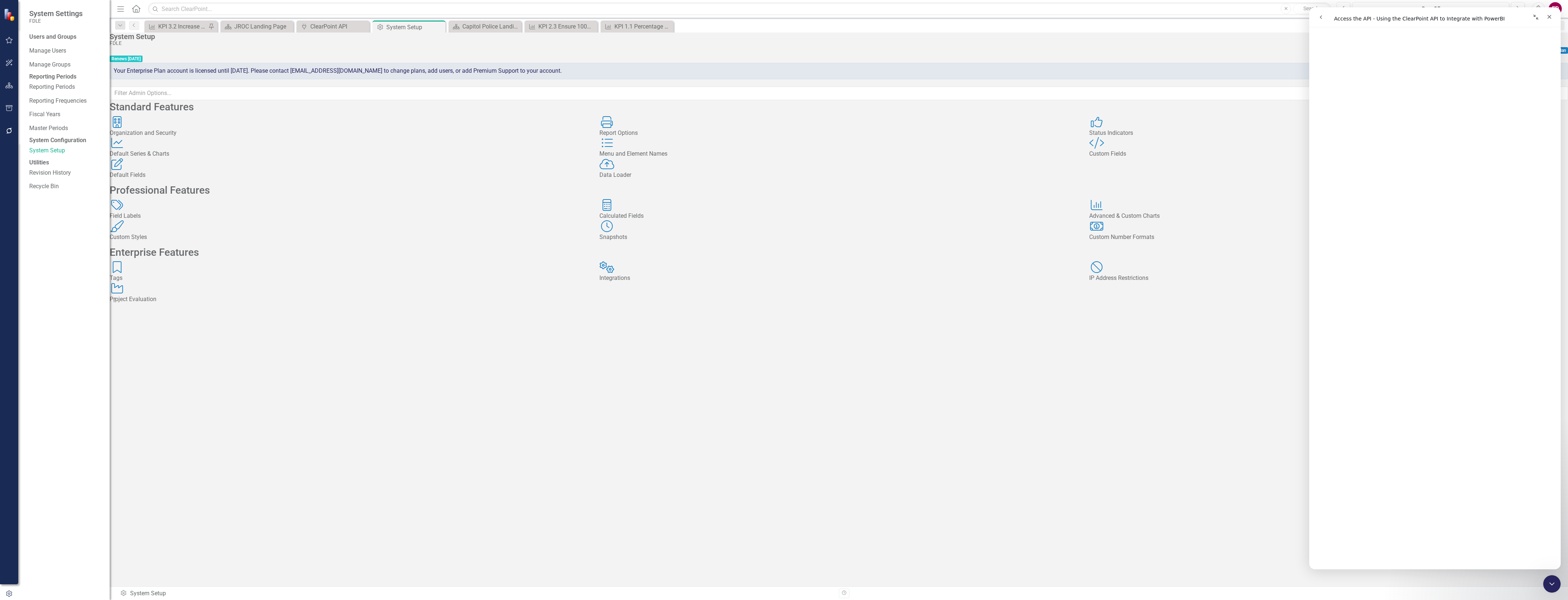
click at [713, 282] on div "Integrations Integrations" at bounding box center [839, 271] width 479 height 21
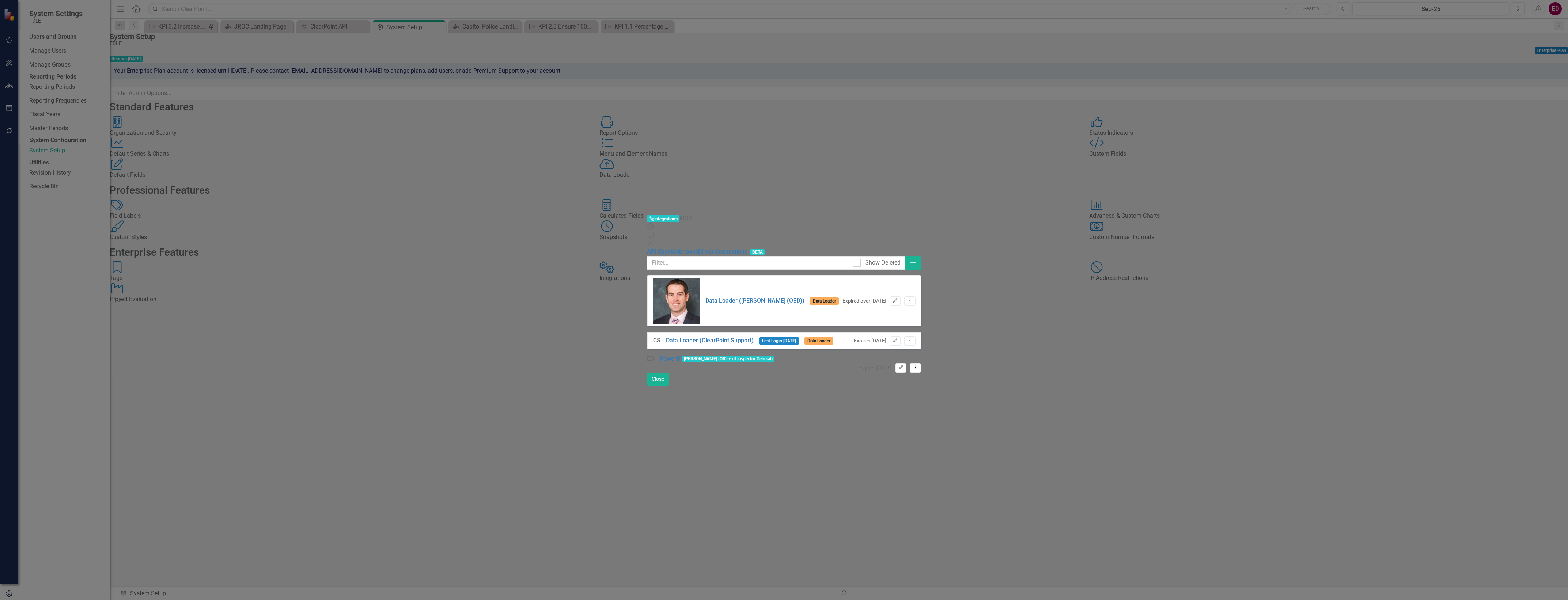
click at [647, 355] on div "ED PowerBI" at bounding box center [665, 359] width 35 height 9
click at [660, 355] on link "PowerBI" at bounding box center [671, 359] width 23 height 9
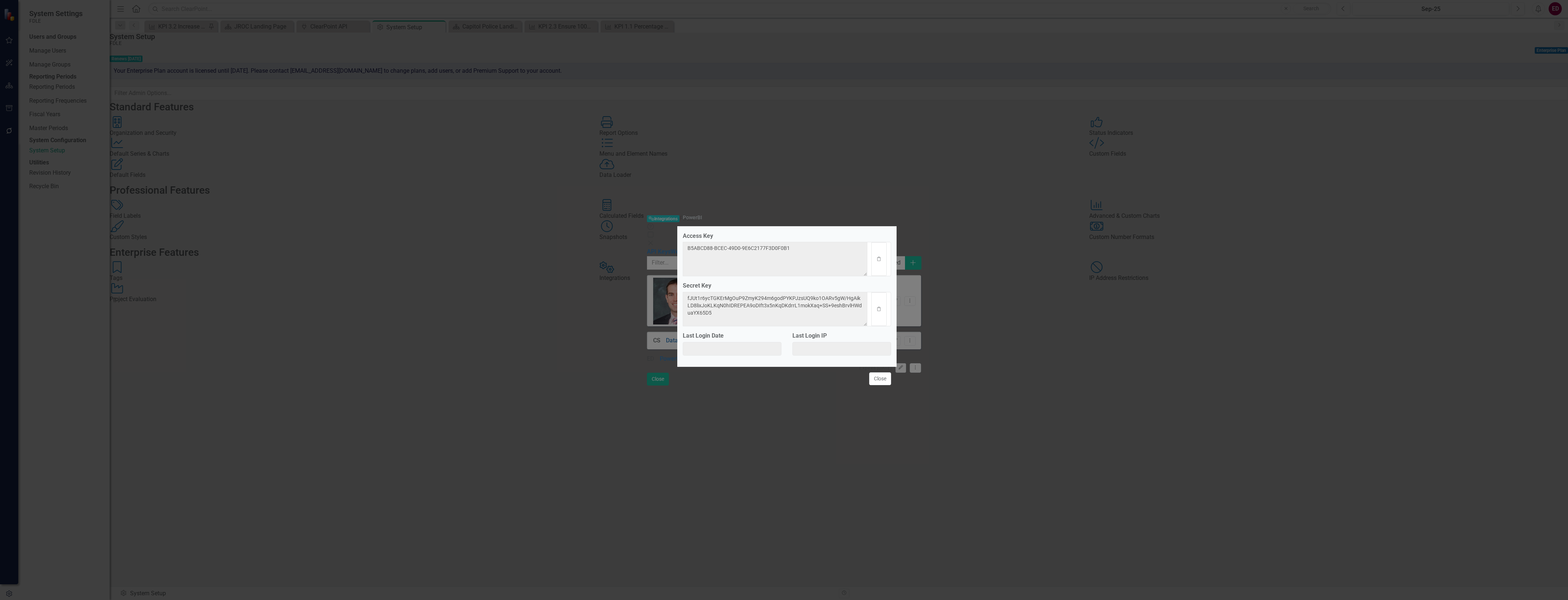
click at [938, 425] on div "PowerBI Access Key B5ABCD88-BCEC-49D0-9E6C2177F3D0F0B1 Clipboard Secret Key fJU…" at bounding box center [784, 300] width 1568 height 600
click at [880, 381] on button "Close" at bounding box center [880, 378] width 22 height 13
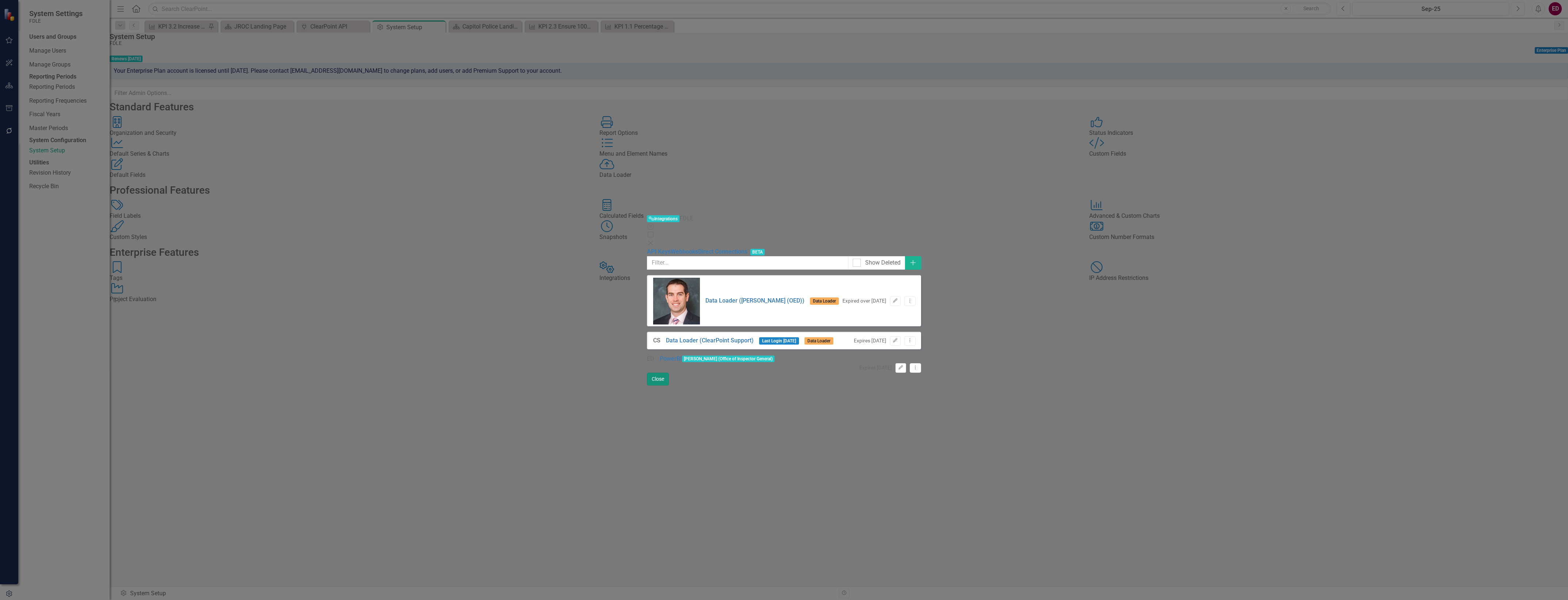
click at [669, 385] on button "Close" at bounding box center [658, 378] width 22 height 13
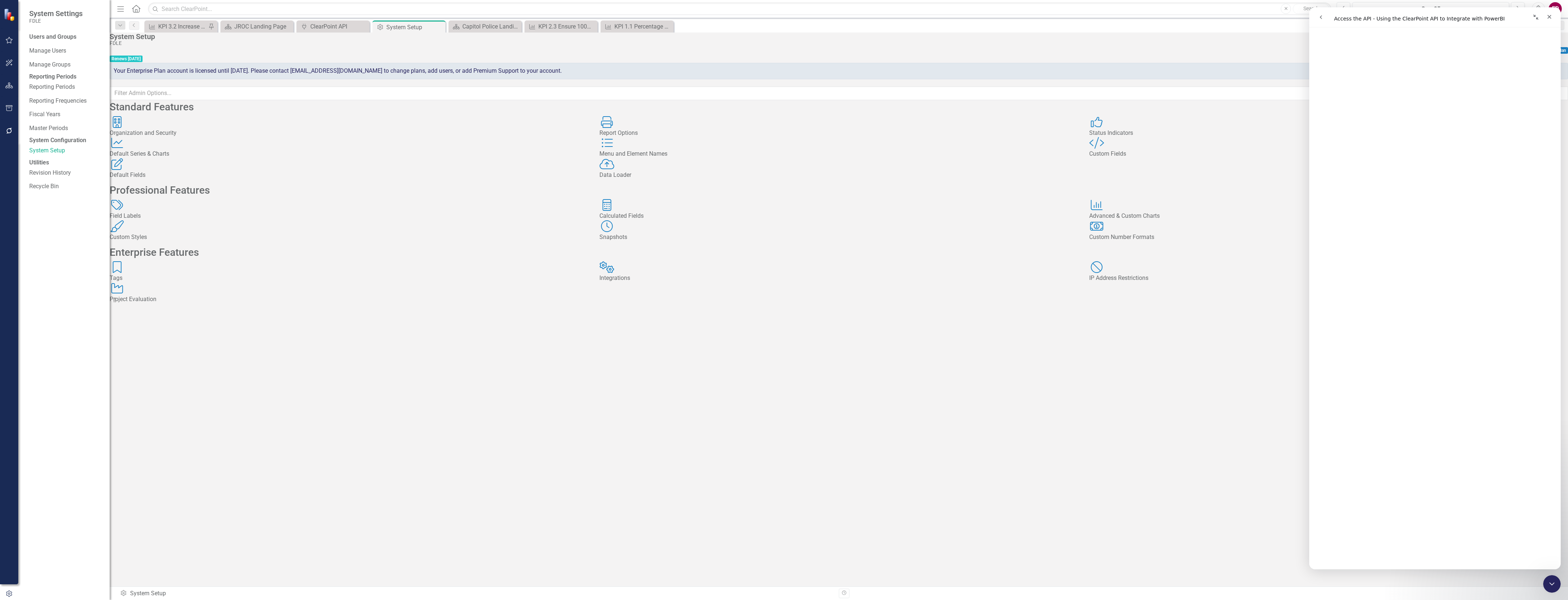
click at [1232, 309] on div "Standard Features Organization and Security Organization and Security Report Op…" at bounding box center [839, 204] width 1458 height 209
click at [656, 282] on div "Integrations Integrations" at bounding box center [839, 271] width 479 height 21
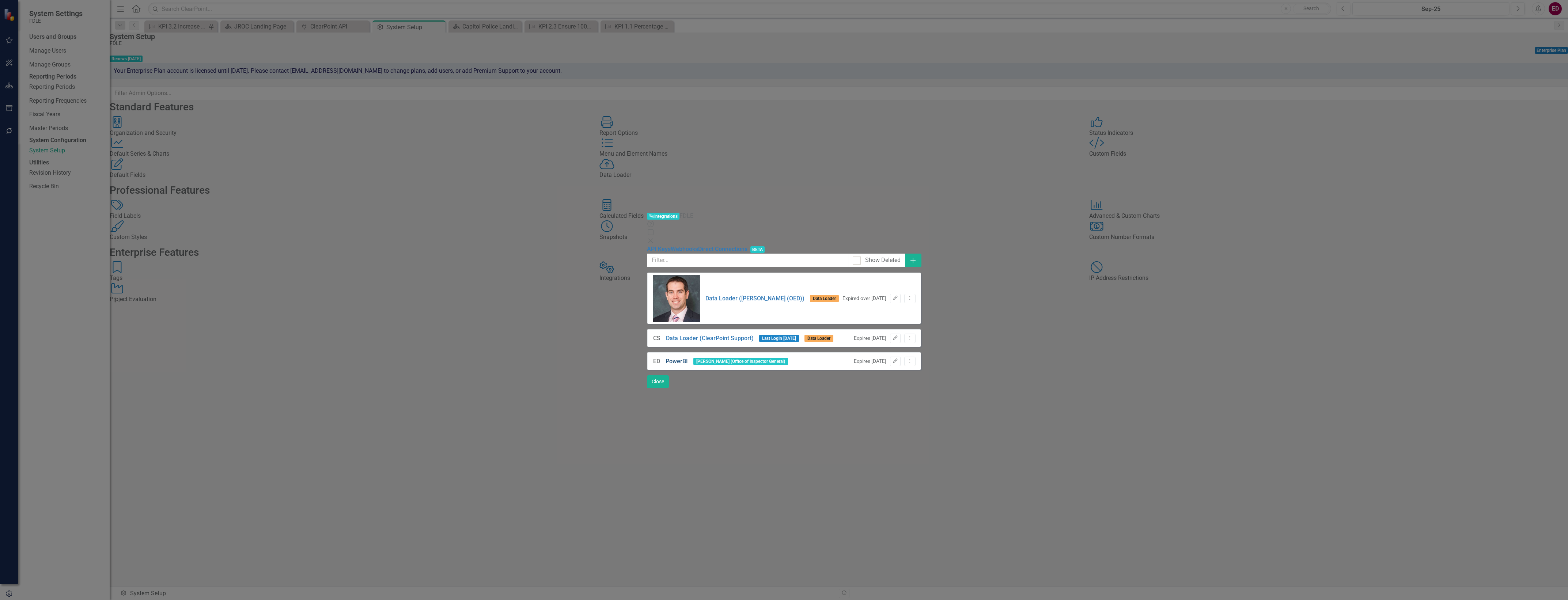
click at [665, 357] on link "PowerBI" at bounding box center [676, 361] width 23 height 9
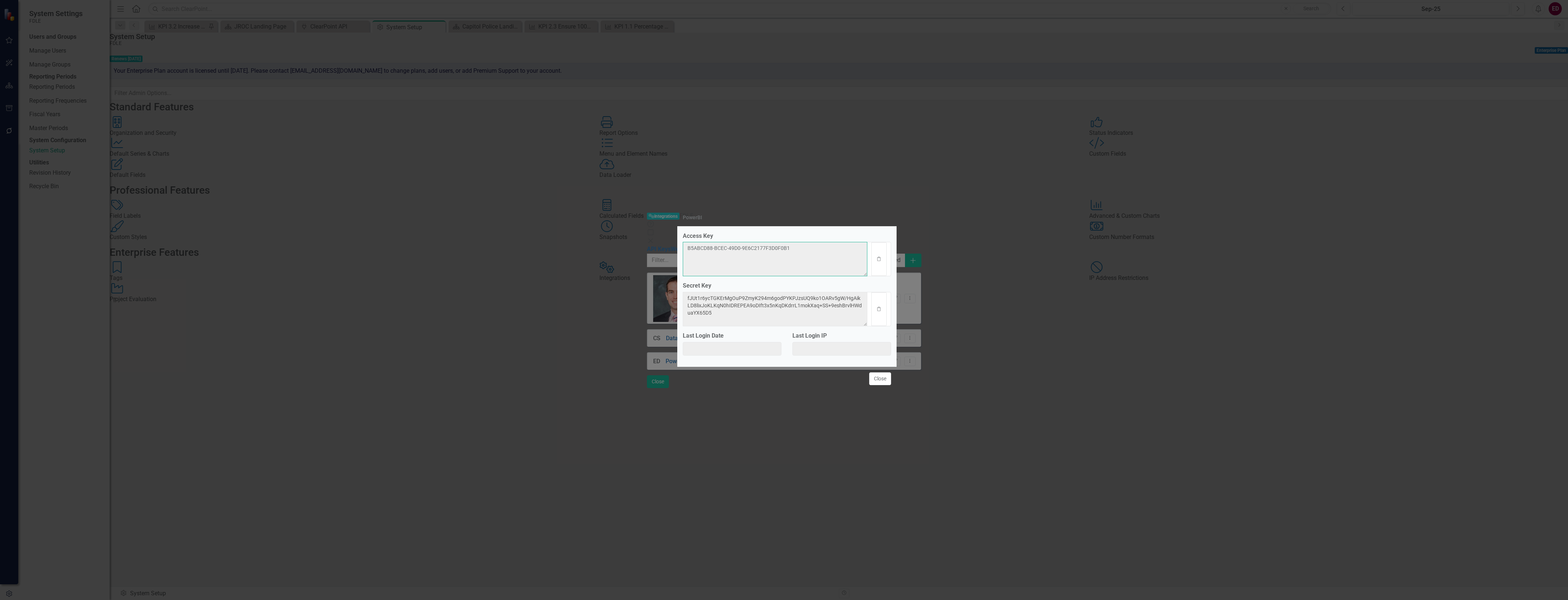
click at [772, 259] on textarea "B5ABCD88-BCEC-49D0-9E6C2177F3D0F0B1" at bounding box center [775, 259] width 185 height 34
click at [884, 385] on button "Close" at bounding box center [880, 378] width 22 height 13
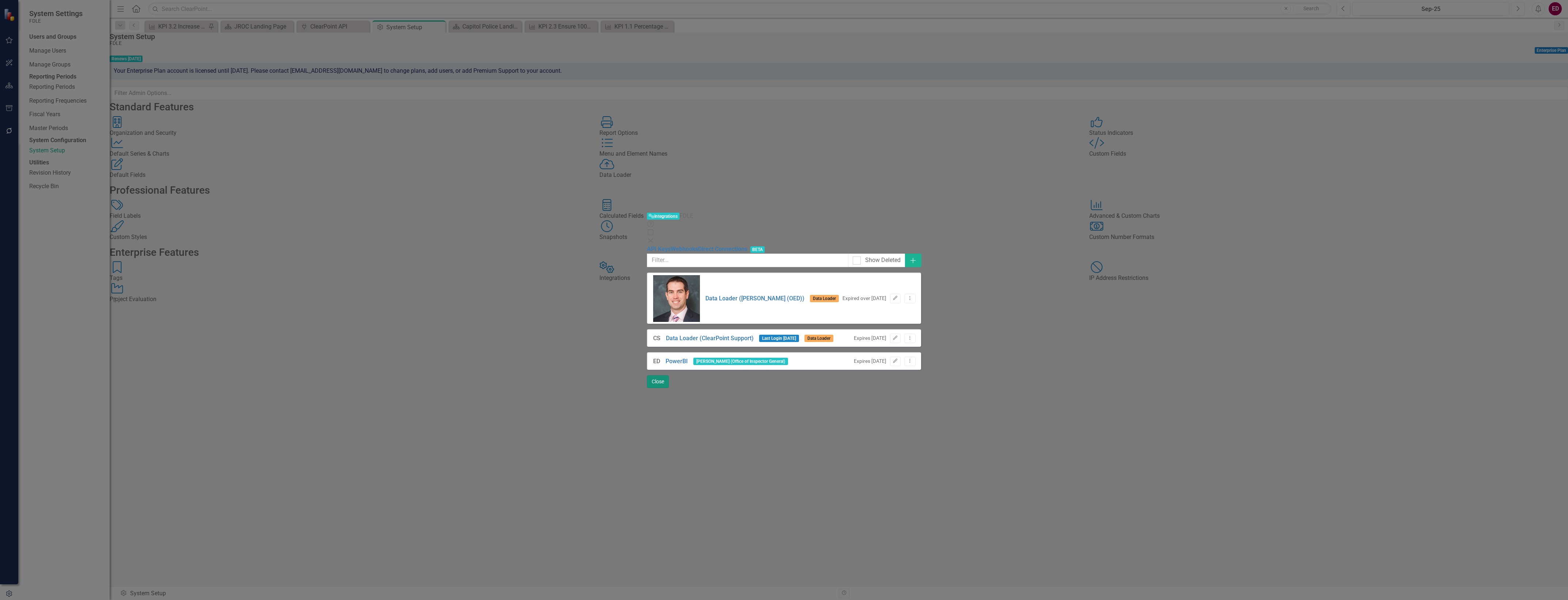
click at [669, 388] on button "Close" at bounding box center [658, 382] width 22 height 13
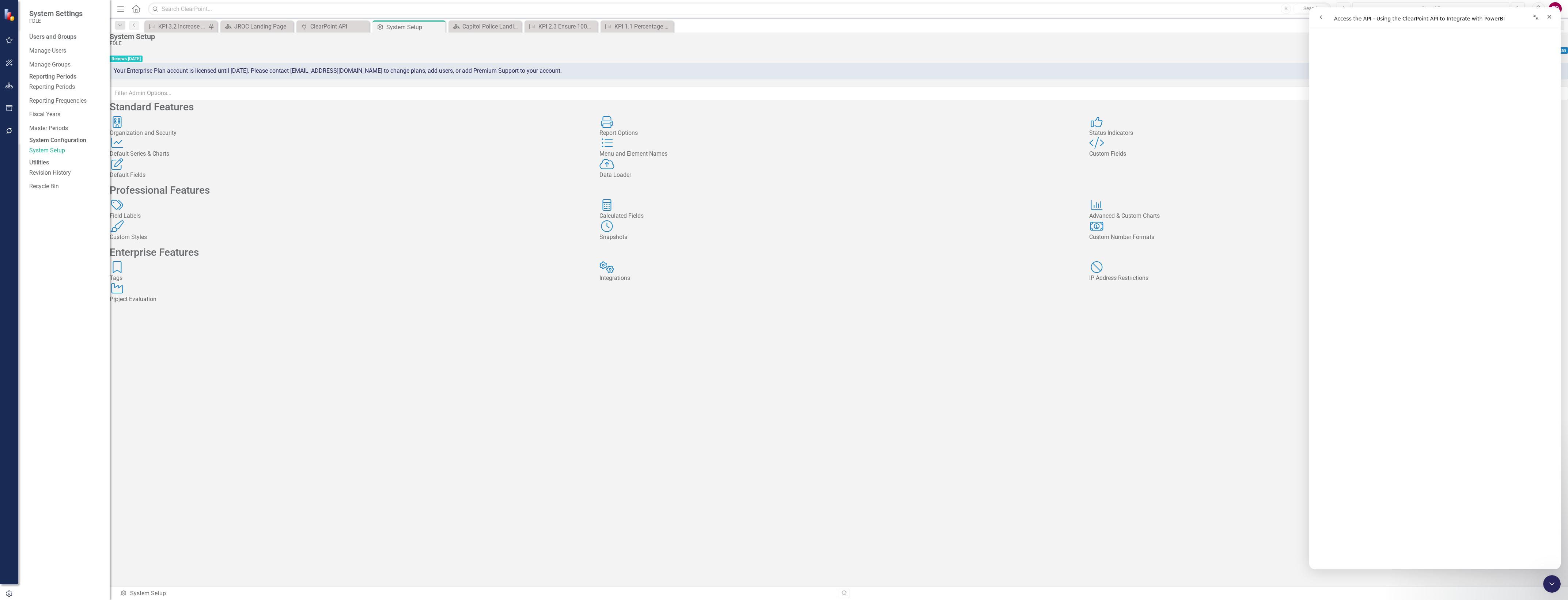
click at [6, 103] on button "button" at bounding box center [9, 108] width 16 height 15
click at [12, 83] on icon "button" at bounding box center [9, 86] width 8 height 6
click at [29, 89] on div "Dropdown Scorecards 72 Dropdown FDLE Commissioner's Initiative Team Project Das…" at bounding box center [64, 335] width 91 height 529
click at [33, 90] on icon "Dropdown" at bounding box center [32, 91] width 5 height 4
click at [27, 133] on icon "Dropdown" at bounding box center [24, 132] width 5 height 4
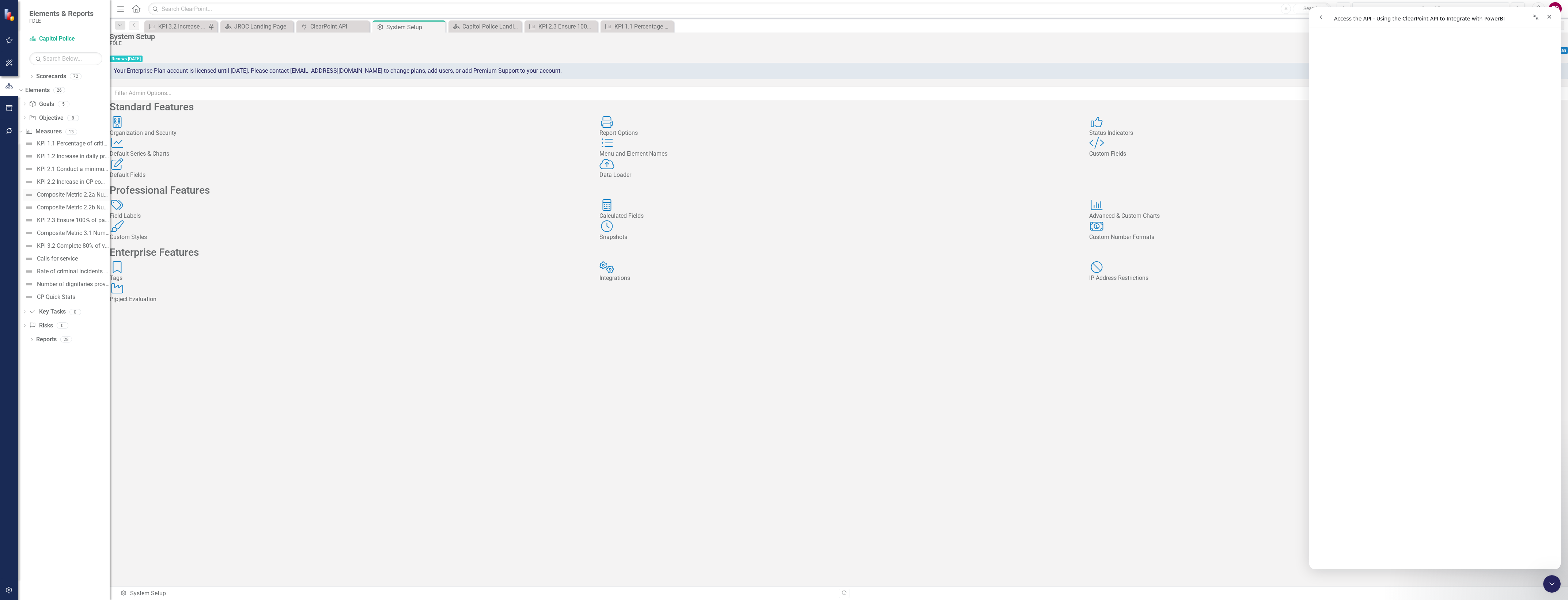
click at [77, 192] on div "Composite Metric 2.2a Number of Community events held" at bounding box center [73, 195] width 72 height 7
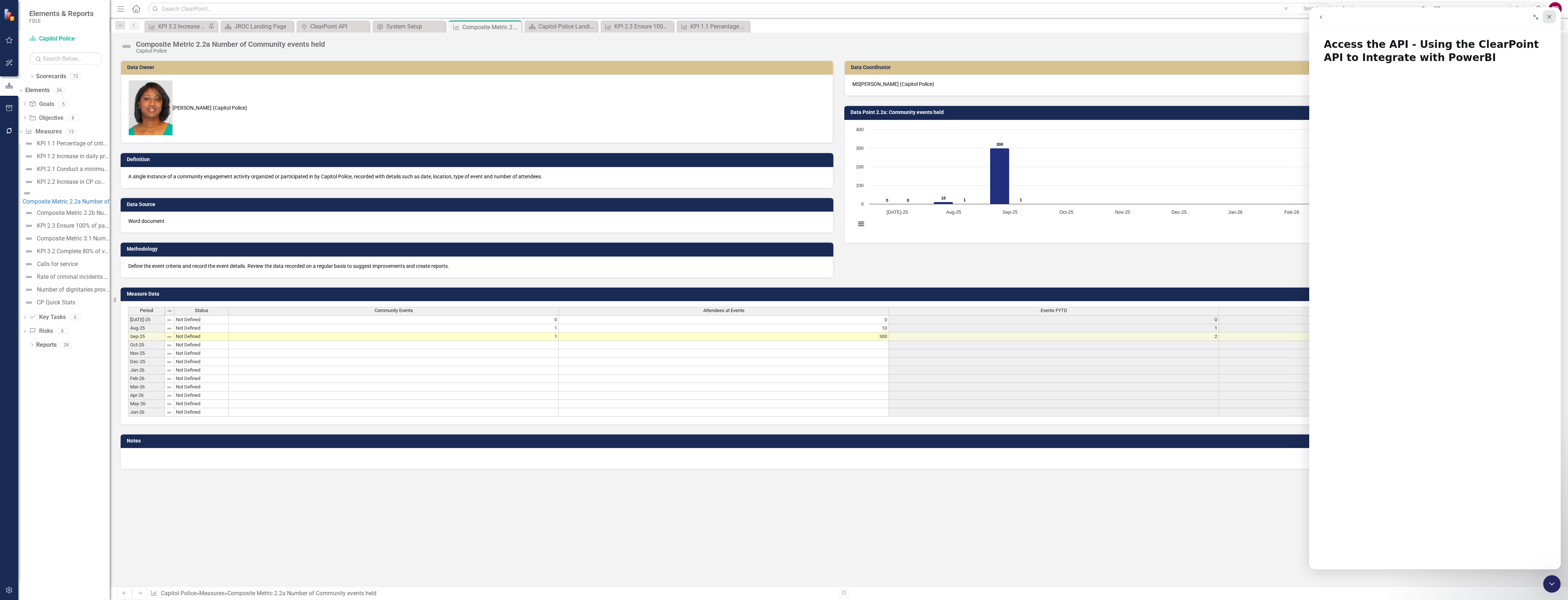
click at [1553, 21] on div "Close" at bounding box center [1550, 17] width 13 height 13
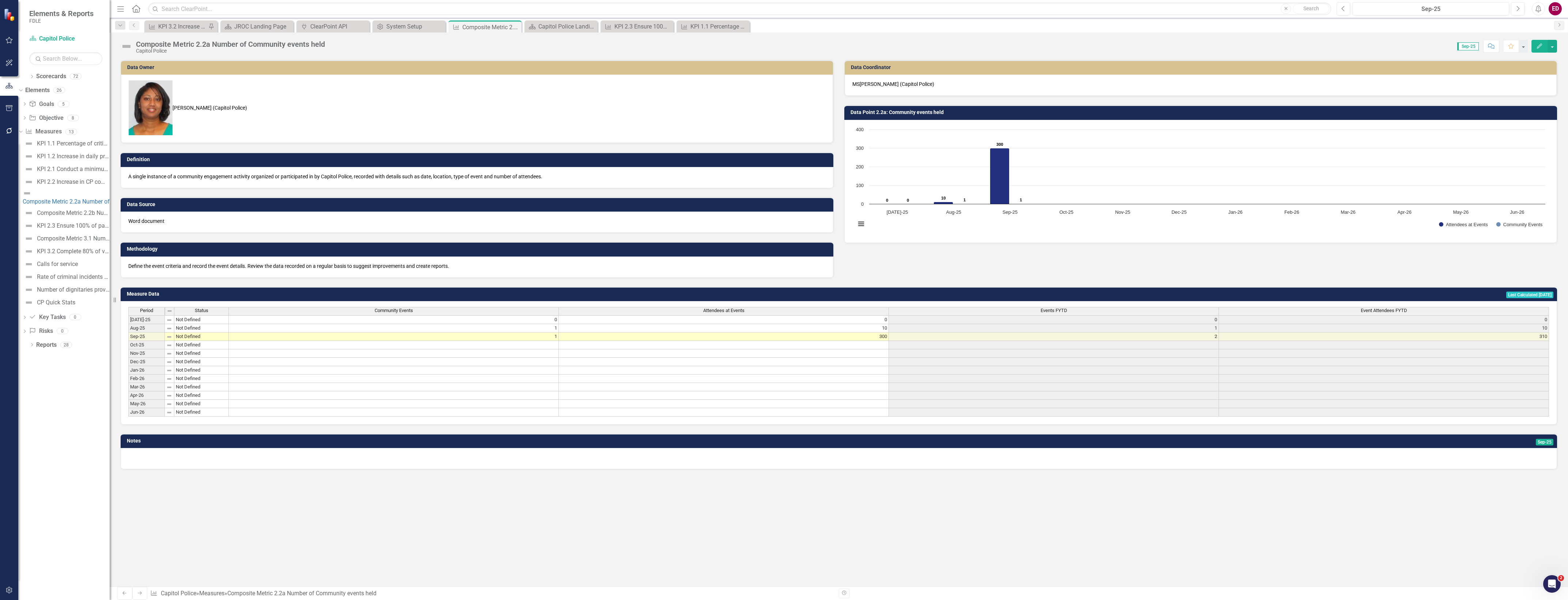
click at [1557, 4] on div "ED" at bounding box center [1555, 9] width 13 height 13
click at [1530, 101] on link "Logout Log Out" at bounding box center [1532, 106] width 58 height 13
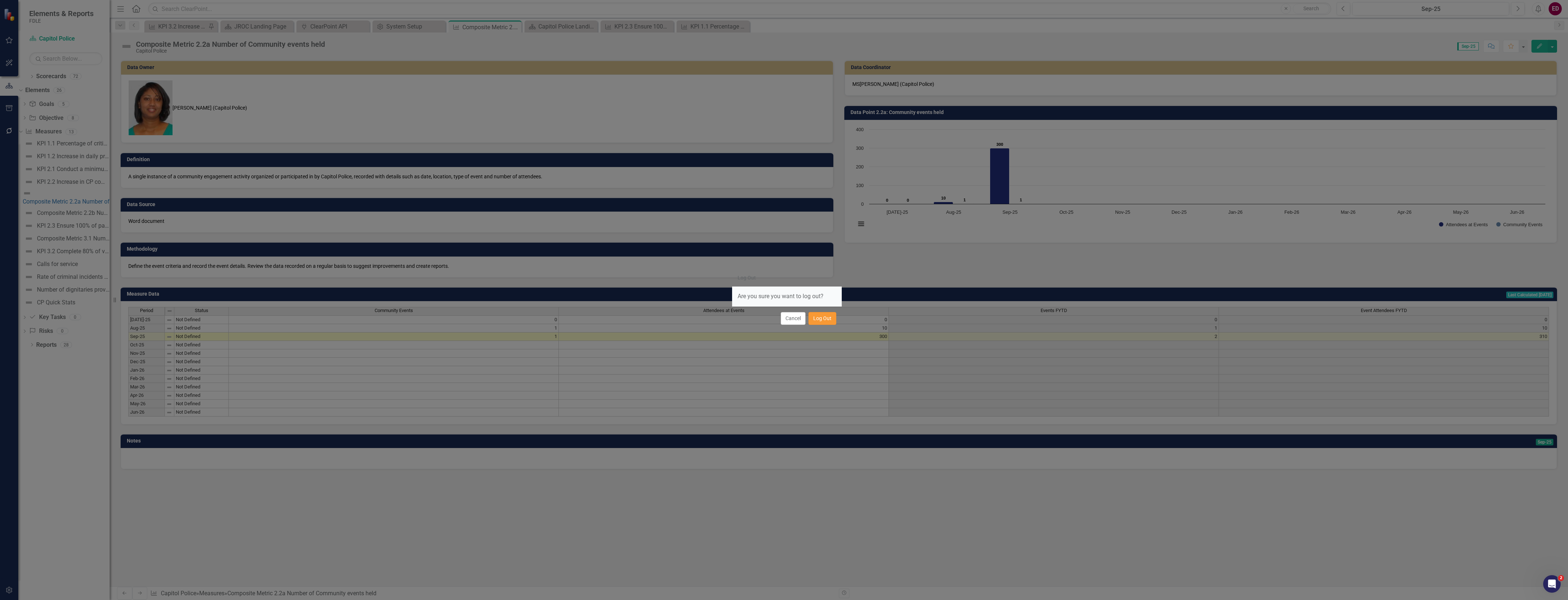
click at [818, 321] on button "Log Out" at bounding box center [822, 318] width 28 height 13
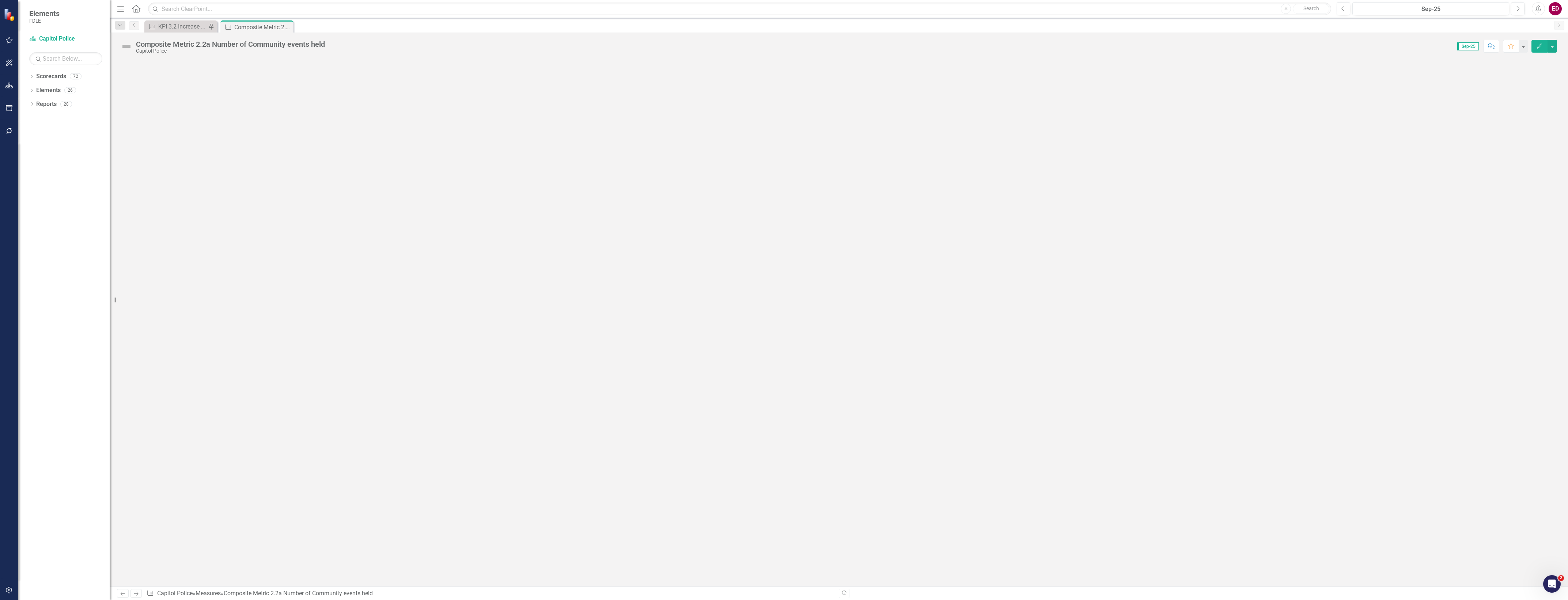
click at [1, 596] on button "button" at bounding box center [9, 590] width 16 height 15
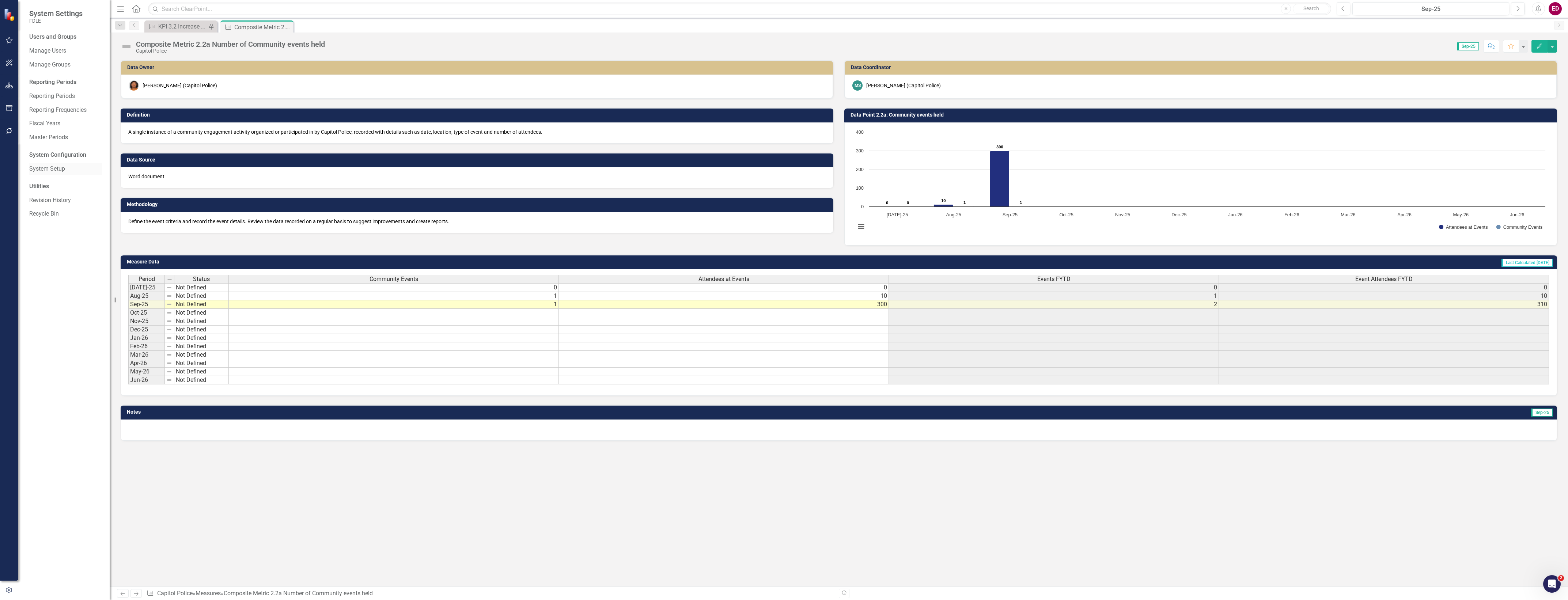
click at [62, 165] on link "System Setup" at bounding box center [66, 169] width 73 height 9
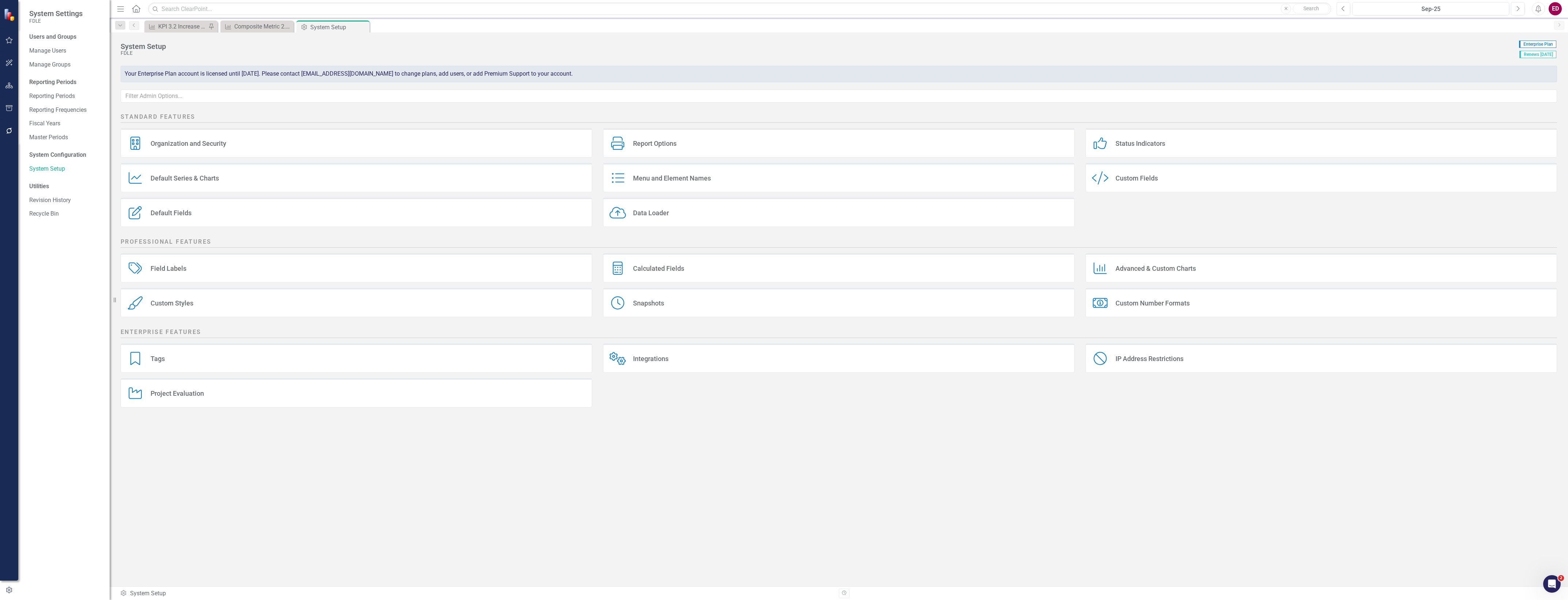
click at [737, 359] on div "Integrations Integrations" at bounding box center [839, 358] width 472 height 29
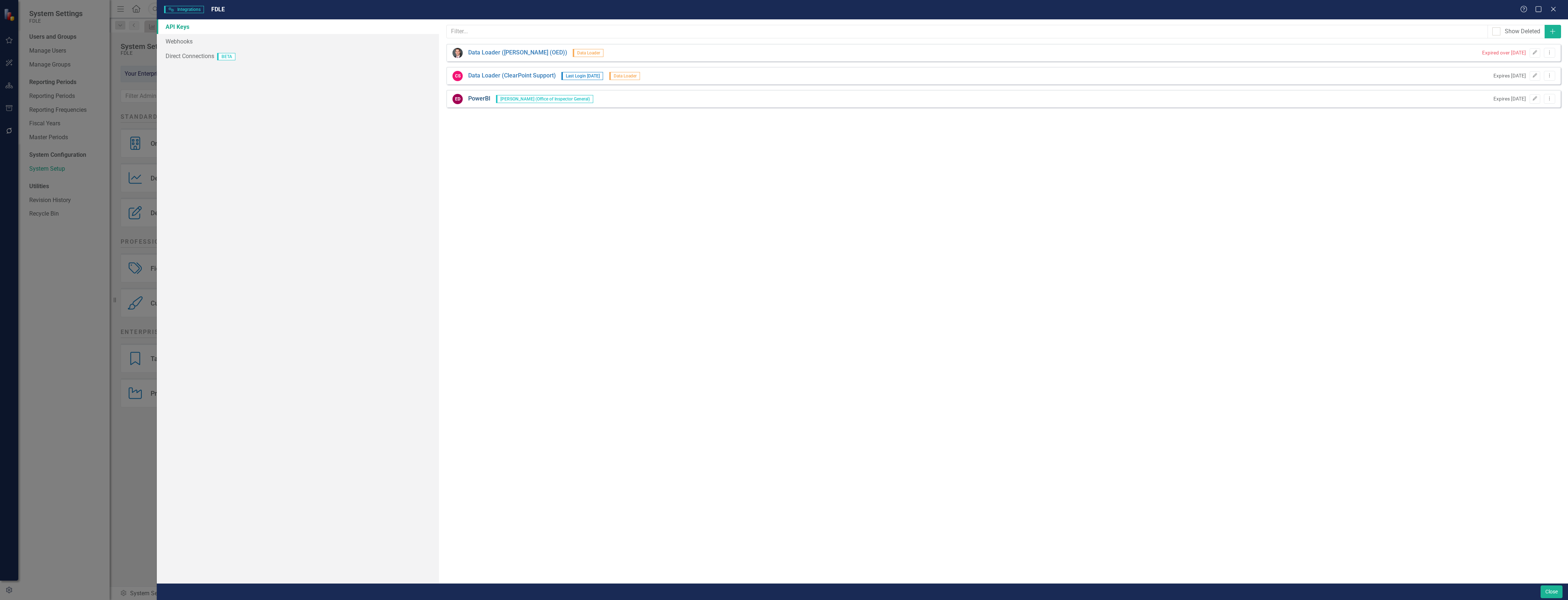
click at [477, 100] on link "PowerBI" at bounding box center [479, 99] width 23 height 9
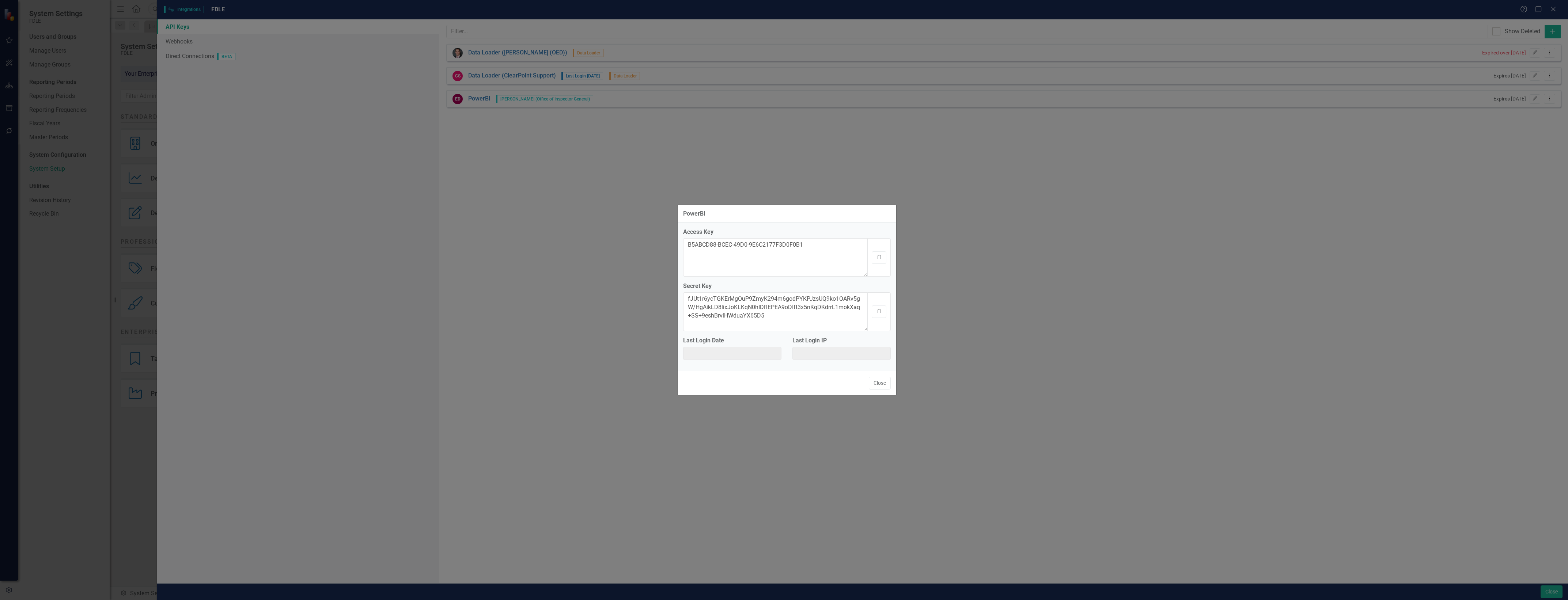
click at [1536, 262] on div "PowerBI Access Key B5ABCD88-BCEC-49D0-9E6C2177F3D0F0B1 Clipboard Secret Key fJU…" at bounding box center [784, 300] width 1568 height 600
click at [886, 315] on div "Clipboard" at bounding box center [879, 311] width 23 height 38
click at [881, 313] on icon "Clipboard" at bounding box center [879, 311] width 5 height 4
click at [682, 345] on div "Last Login Date" at bounding box center [732, 351] width 110 height 29
click at [880, 385] on button "Close" at bounding box center [880, 383] width 22 height 13
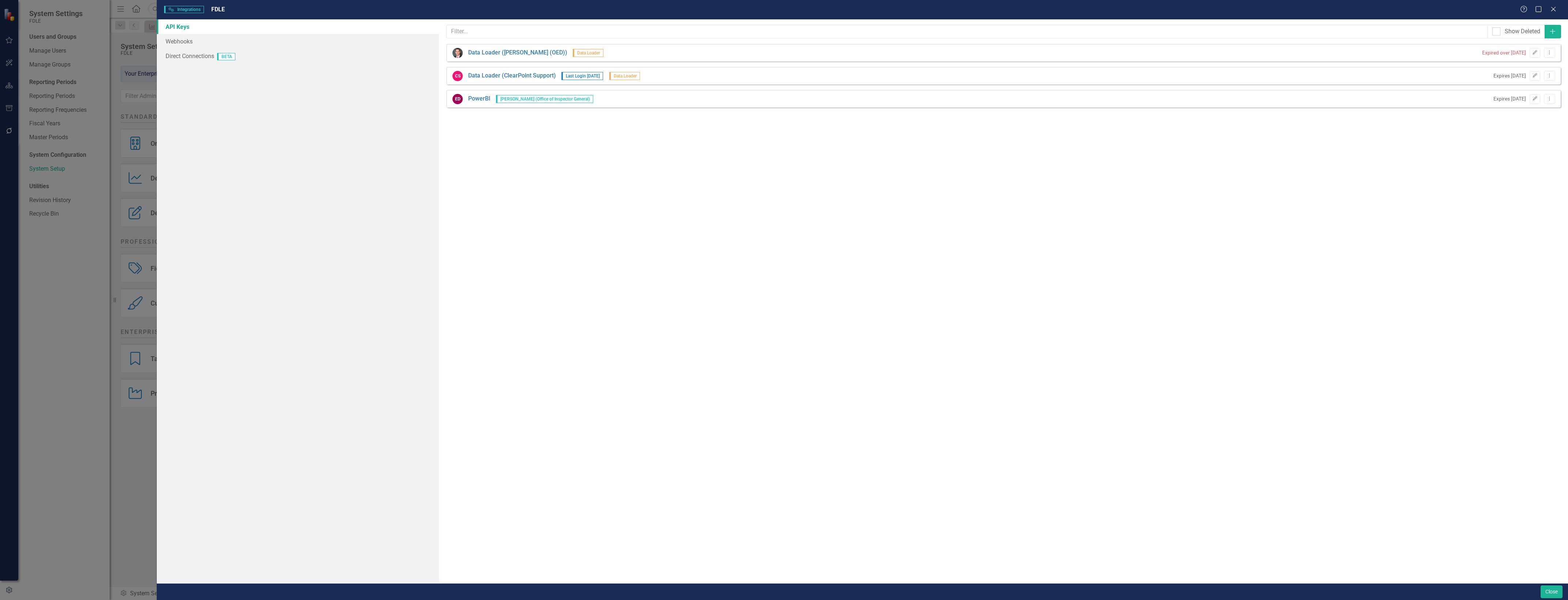
click at [125, 40] on div "Integrations Integrations FDLE Help Maximize Close API Keys Webhooks Direct Con…" at bounding box center [784, 300] width 1568 height 600
click at [1554, 585] on div "Close" at bounding box center [863, 591] width 1411 height 17
click at [1554, 593] on button "Close" at bounding box center [1552, 591] width 22 height 13
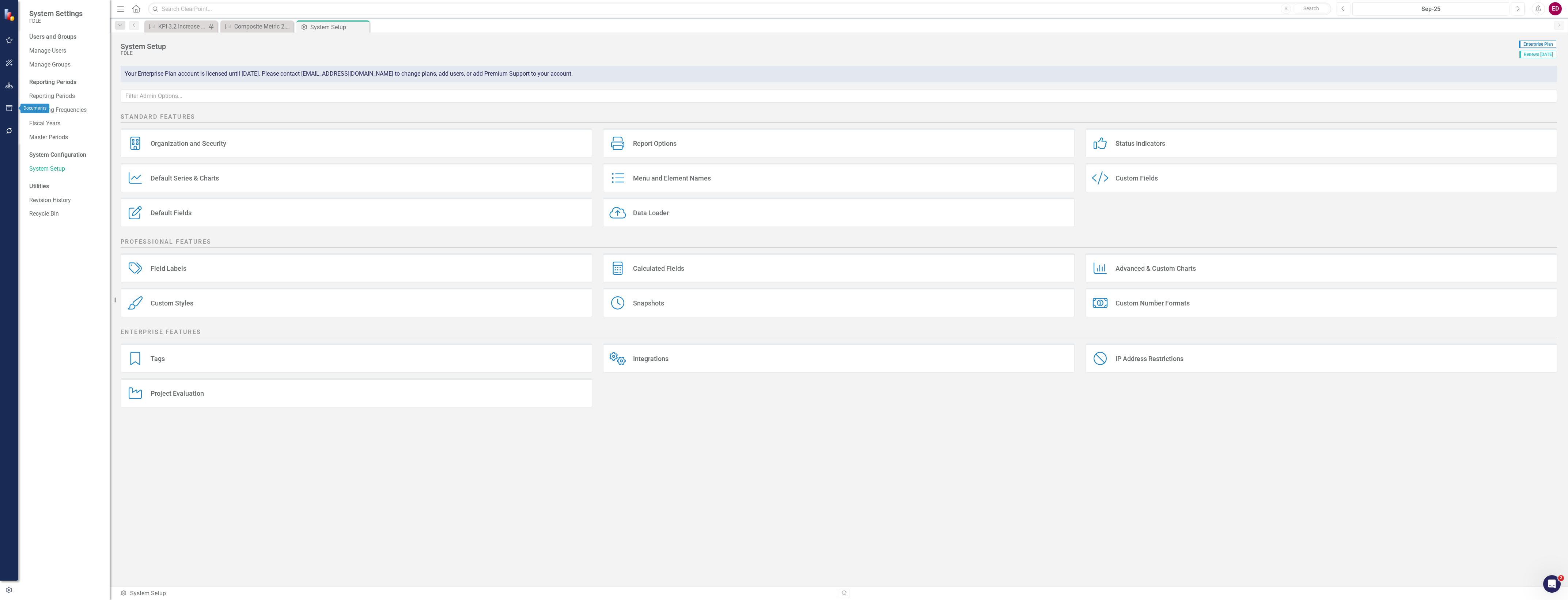
click at [0, 92] on html "System Settings FDLE Users and Groups Manage Users Manage Groups Reporting Peri…" at bounding box center [784, 300] width 1568 height 600
click at [5, 83] on icon "button" at bounding box center [9, 86] width 8 height 6
click at [33, 89] on icon "Dropdown" at bounding box center [32, 91] width 5 height 4
click at [35, 132] on icon "Dropdown" at bounding box center [35, 132] width 5 height 4
click at [68, 201] on div "KPI 1.1 Percentage of critical incidents/priority calls responded to within fiv…" at bounding box center [71, 220] width 77 height 165
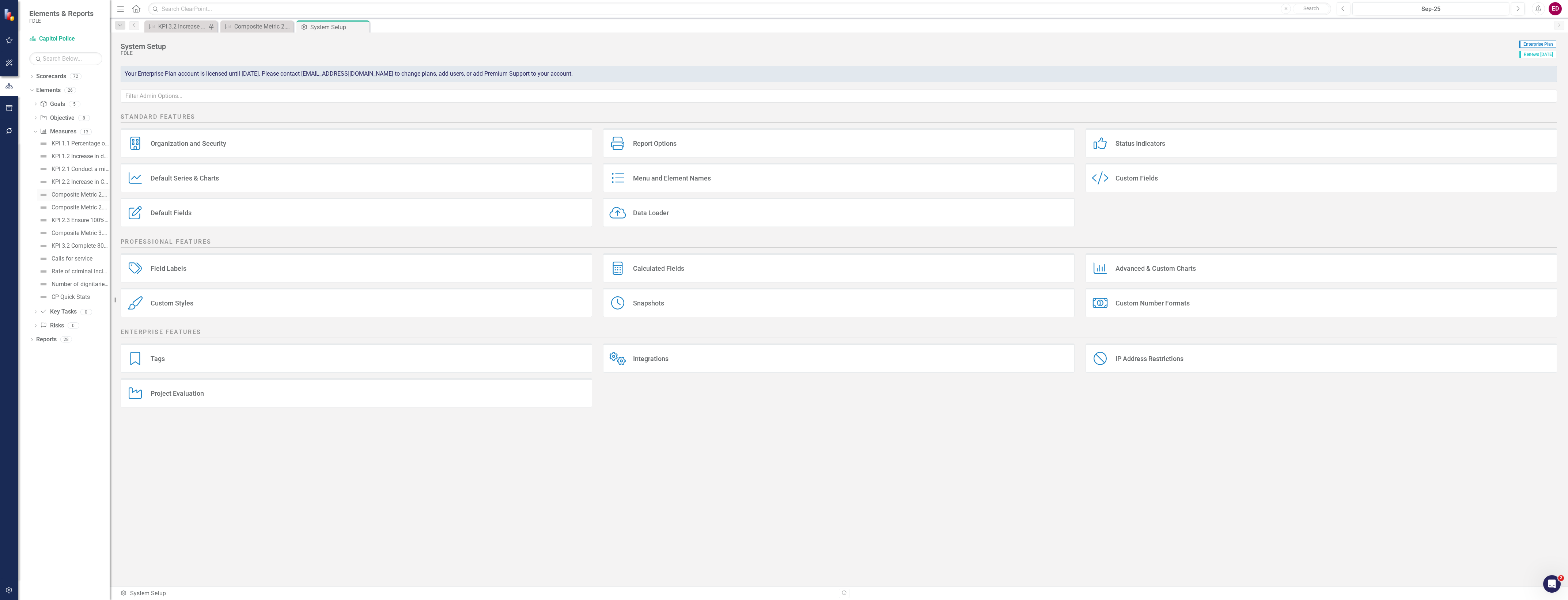
click at [77, 199] on link "Composite Metric 2.2a Number of Community events held" at bounding box center [73, 194] width 72 height 12
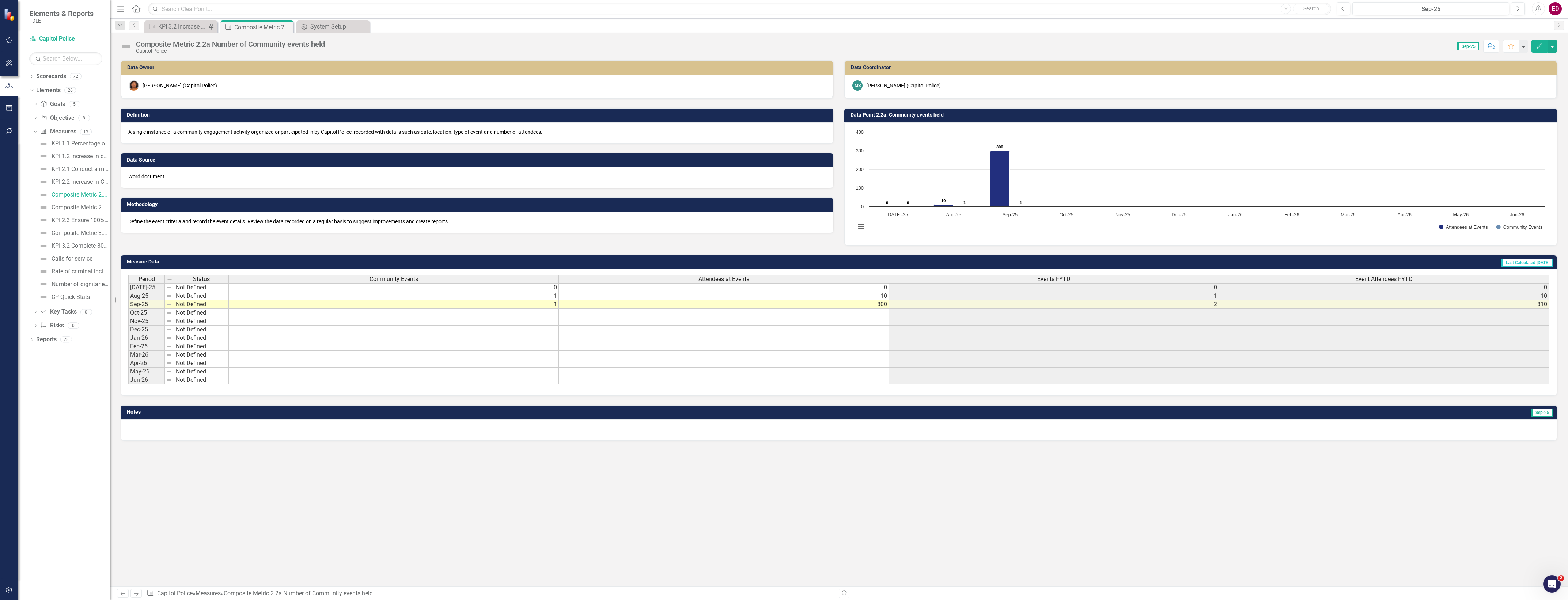
click at [707, 575] on div "Data Owner Zlia Macpherson (Capitol Police) Definition A single instance of a c…" at bounding box center [839, 323] width 1458 height 526
drag, startPoint x: 10, startPoint y: 588, endPoint x: 12, endPoint y: 458, distance: 130.0
click at [10, 588] on icon "button" at bounding box center [9, 590] width 6 height 7
click at [82, 165] on link "System Setup" at bounding box center [66, 169] width 73 height 9
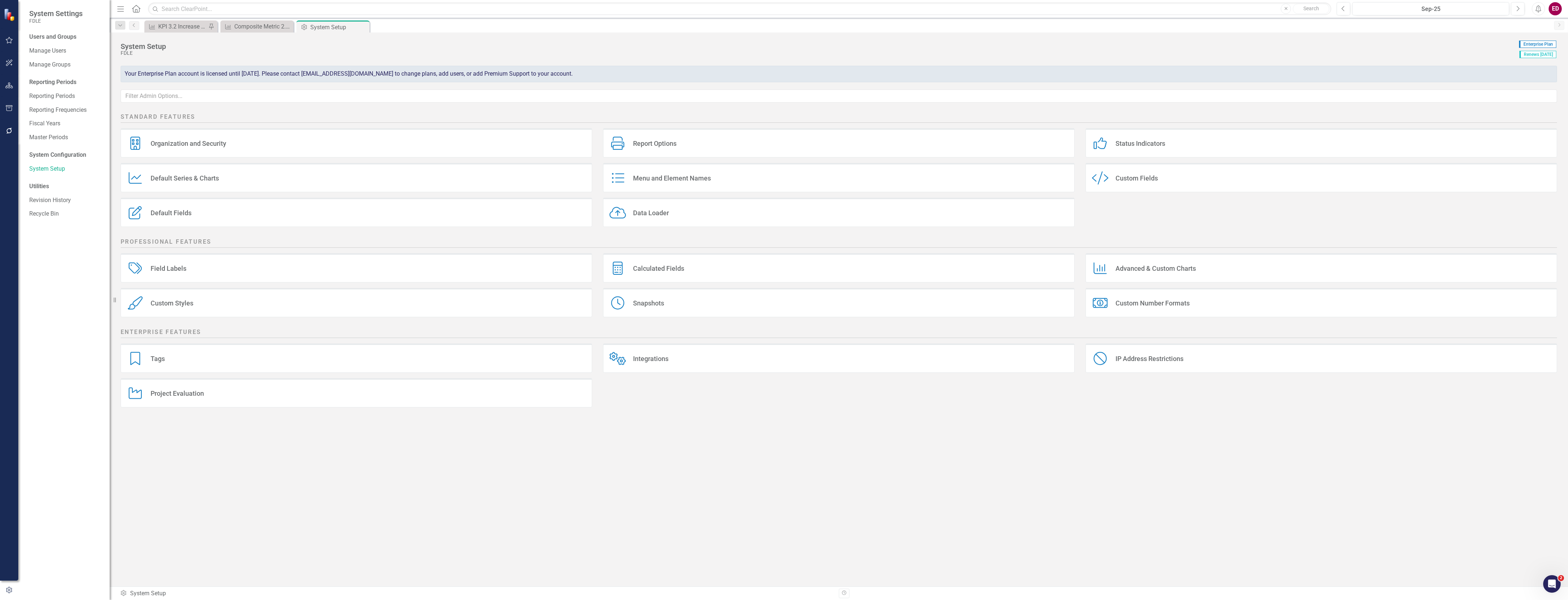
click at [662, 358] on div "Integrations" at bounding box center [651, 358] width 35 height 9
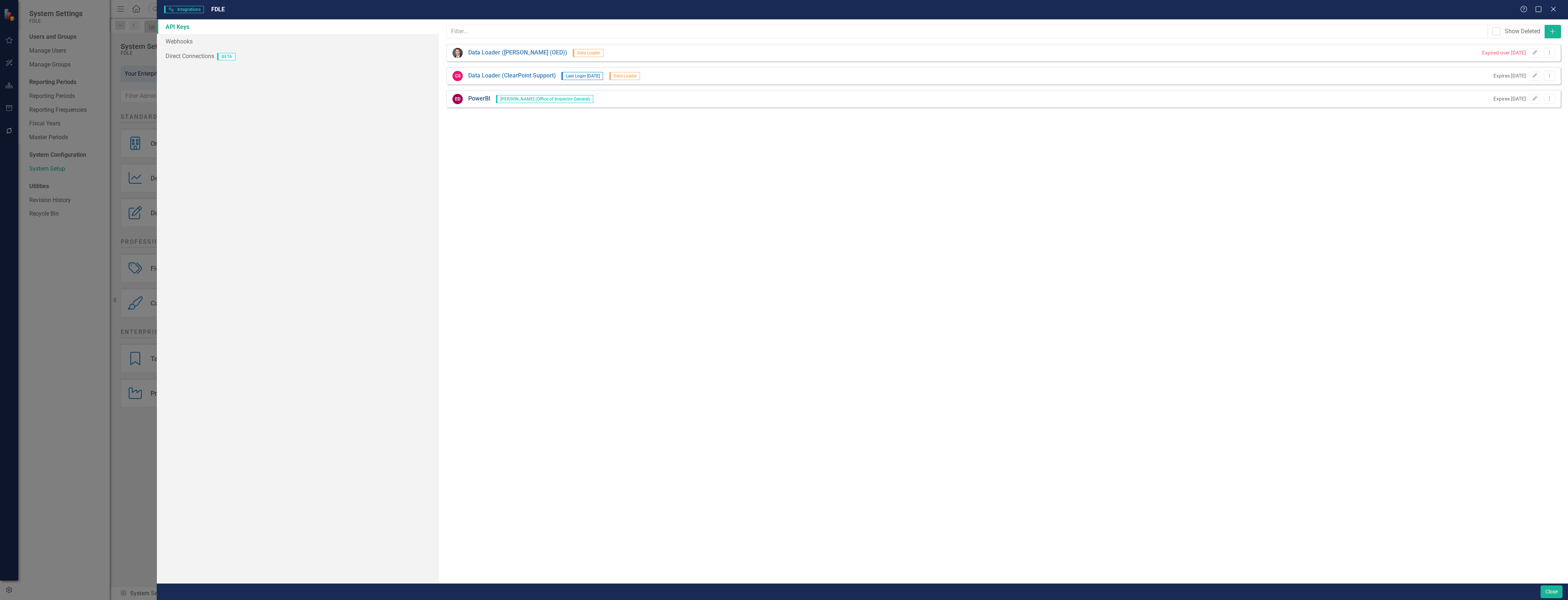
click at [483, 99] on link "PowerBI" at bounding box center [479, 99] width 23 height 9
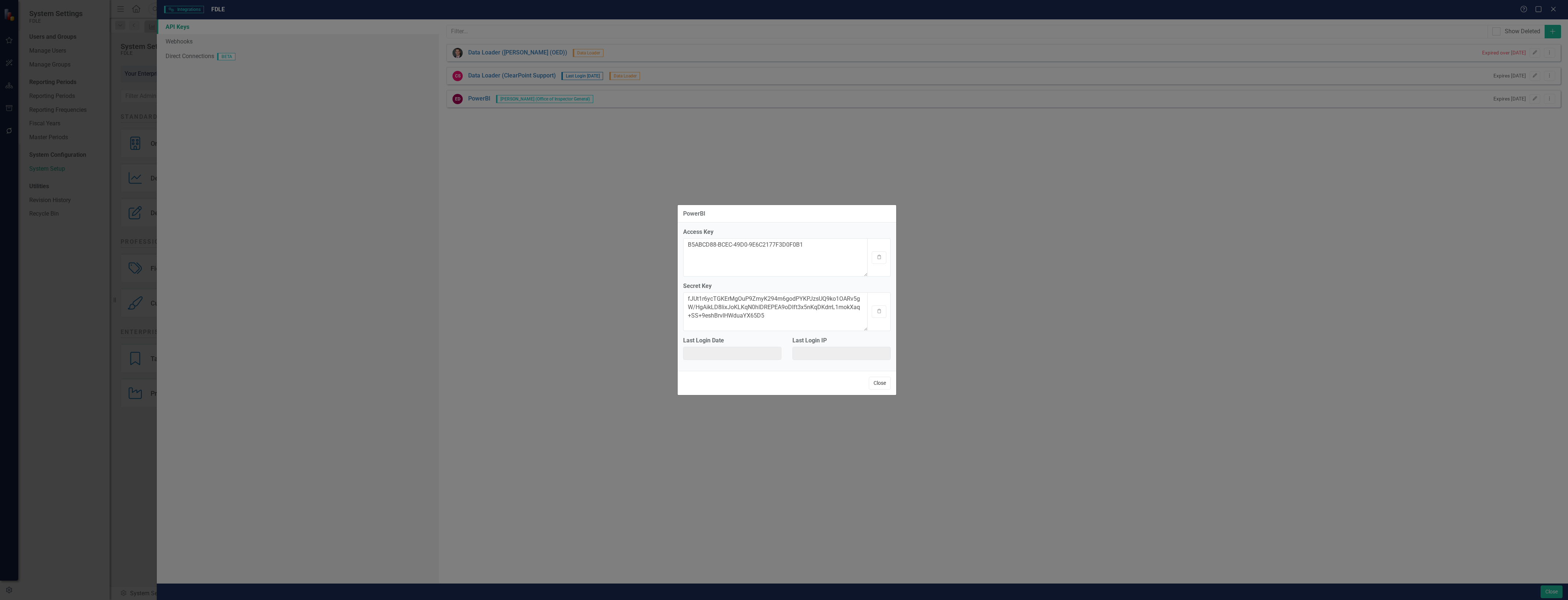
click at [875, 378] on button "Close" at bounding box center [880, 383] width 22 height 13
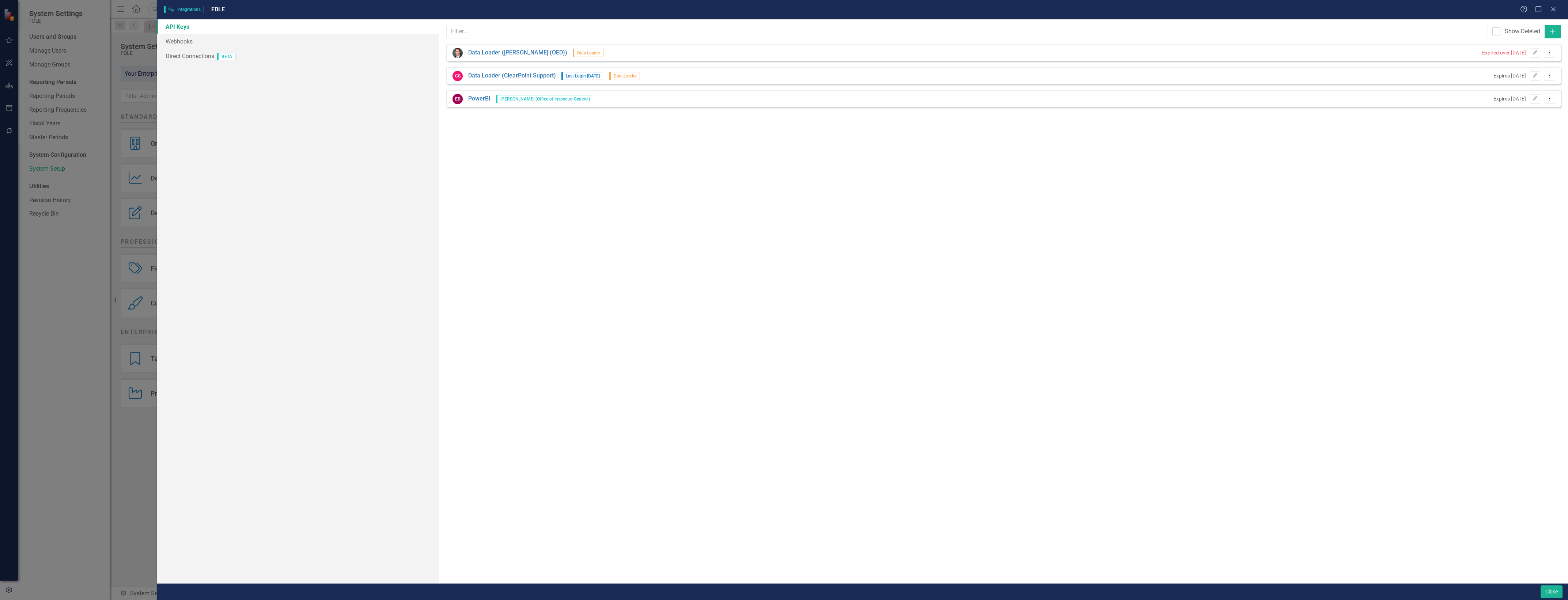
click at [308, 66] on div "API Keys Webhooks Direct Connections BETA" at bounding box center [298, 301] width 282 height 564
click at [315, 60] on link "Direct Connections BETA" at bounding box center [298, 56] width 282 height 15
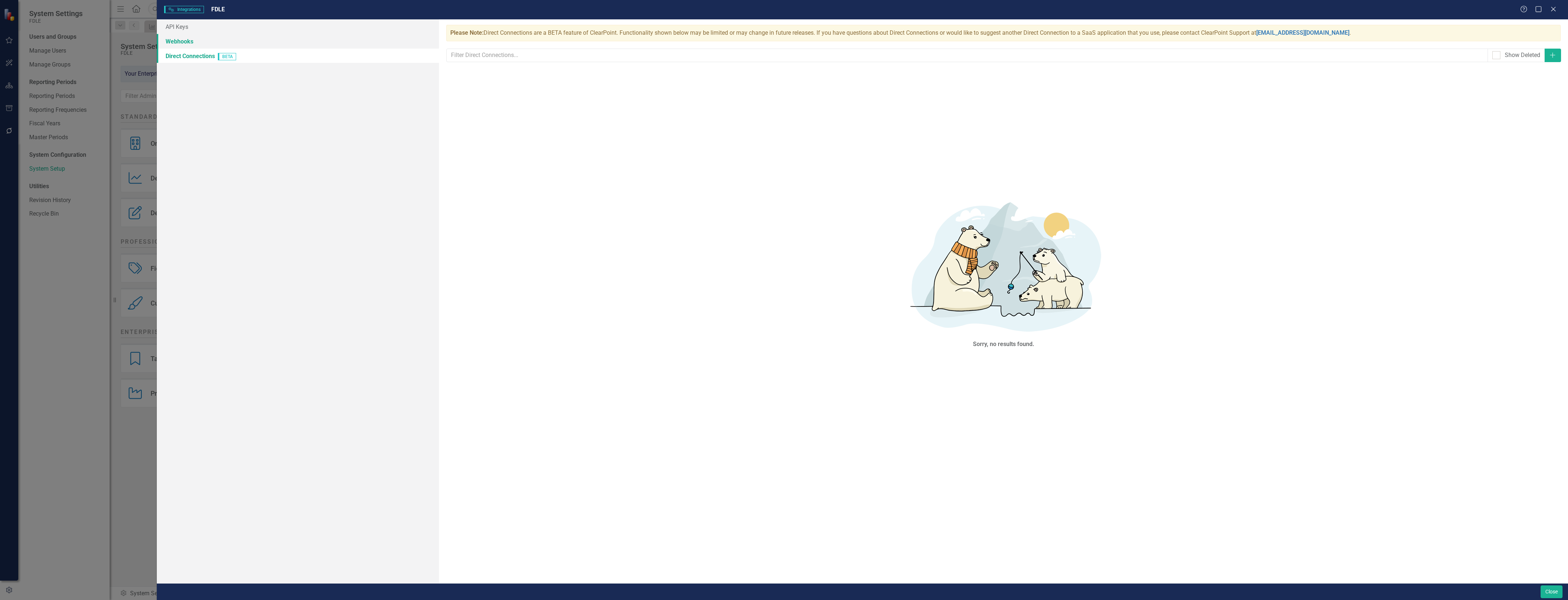
click at [325, 42] on link "Webhooks" at bounding box center [298, 41] width 282 height 15
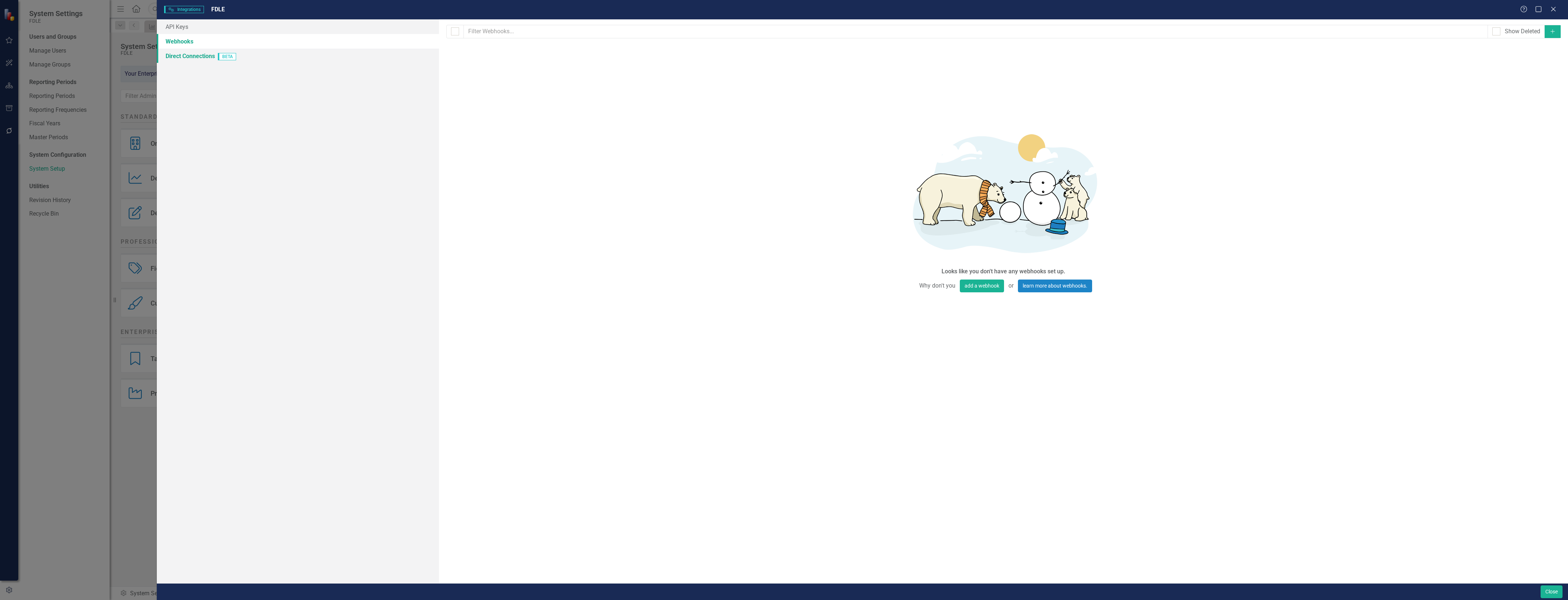
click at [340, 61] on link "Direct Connections BETA" at bounding box center [298, 56] width 282 height 15
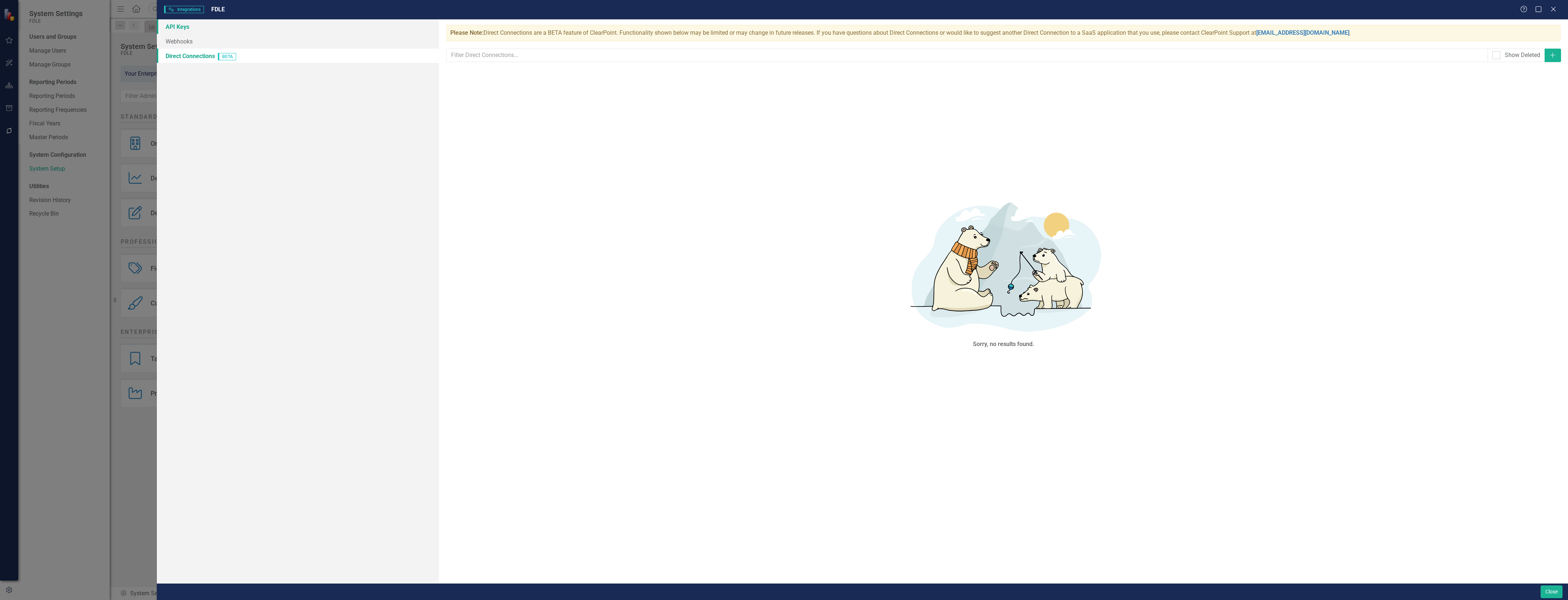
click at [343, 30] on link "API Keys" at bounding box center [298, 27] width 282 height 15
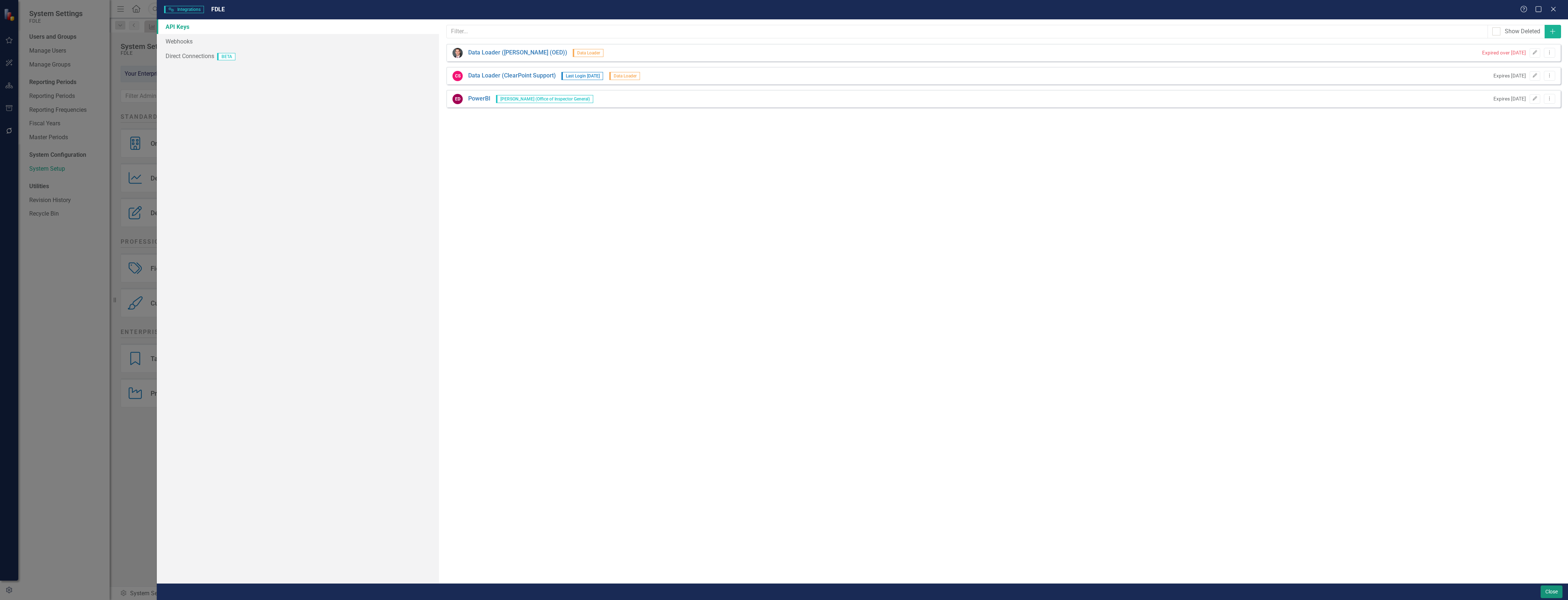
click at [1553, 596] on button "Close" at bounding box center [1552, 591] width 22 height 13
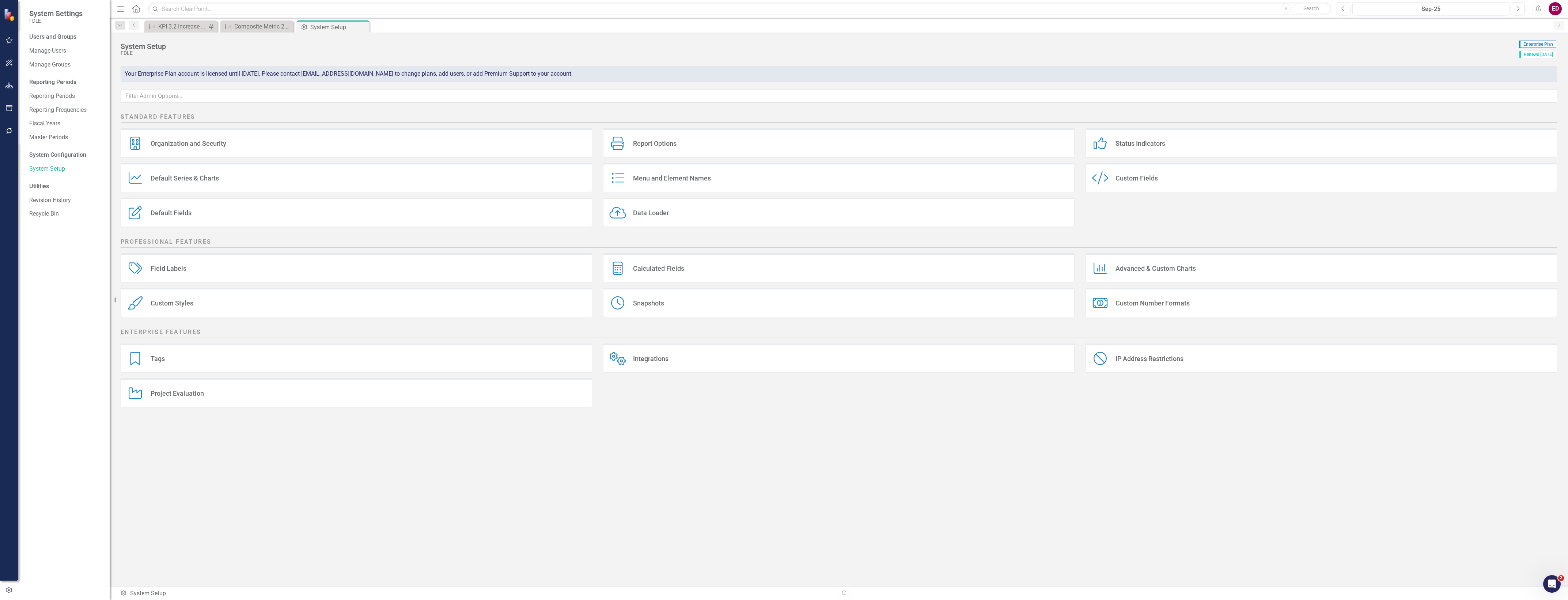
click at [685, 368] on div "Integrations Integrations" at bounding box center [839, 358] width 472 height 29
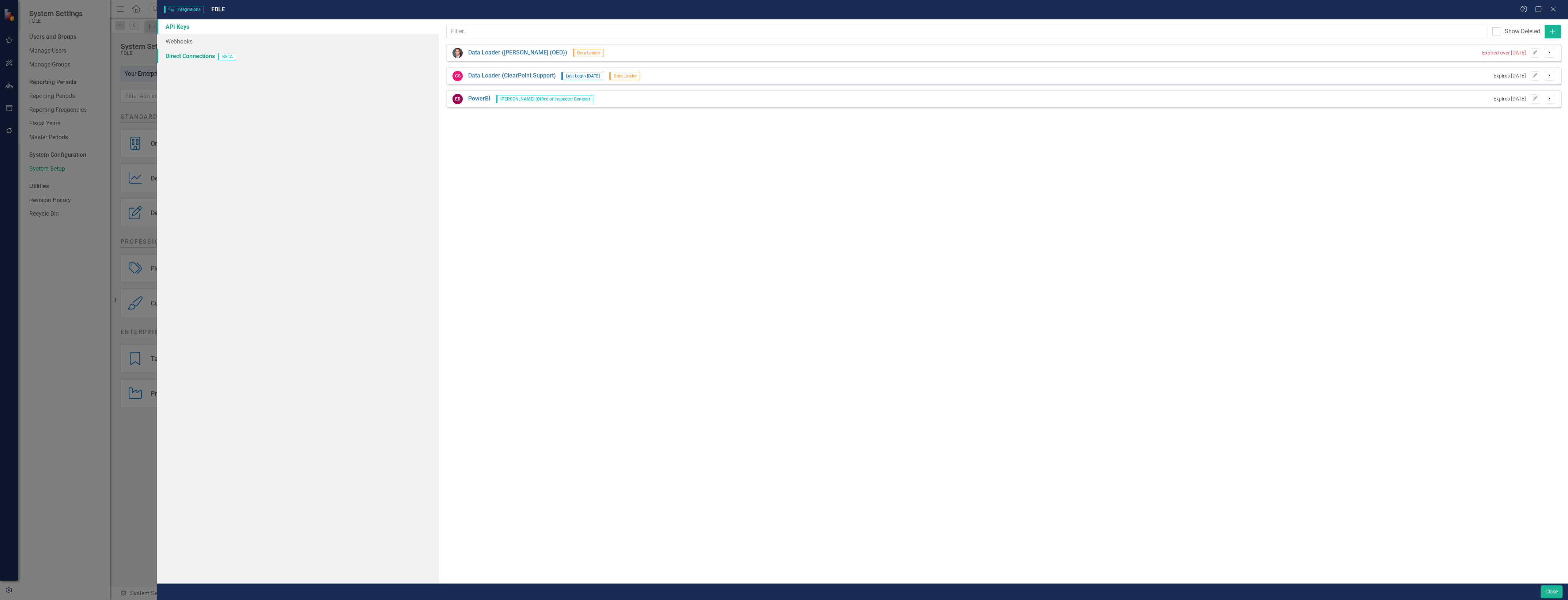
click at [301, 53] on link "Direct Connections BETA" at bounding box center [298, 56] width 282 height 15
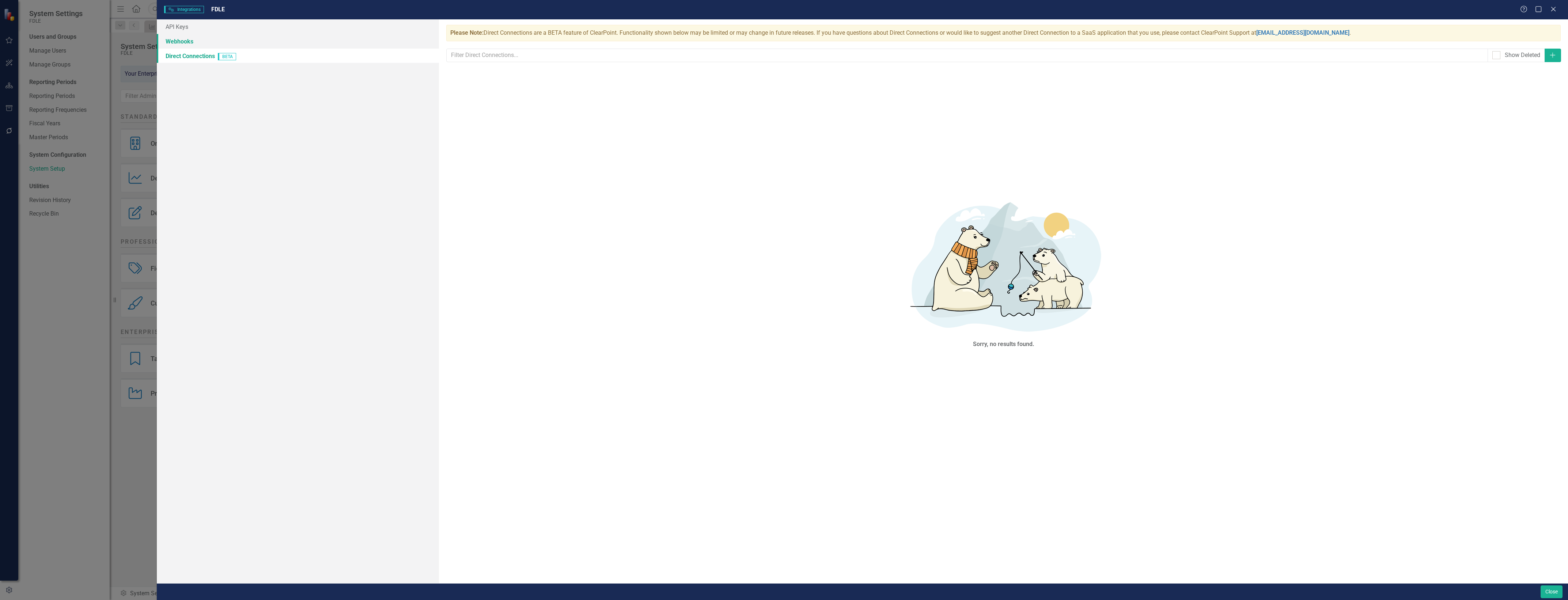
click at [310, 43] on link "Webhooks" at bounding box center [298, 41] width 282 height 15
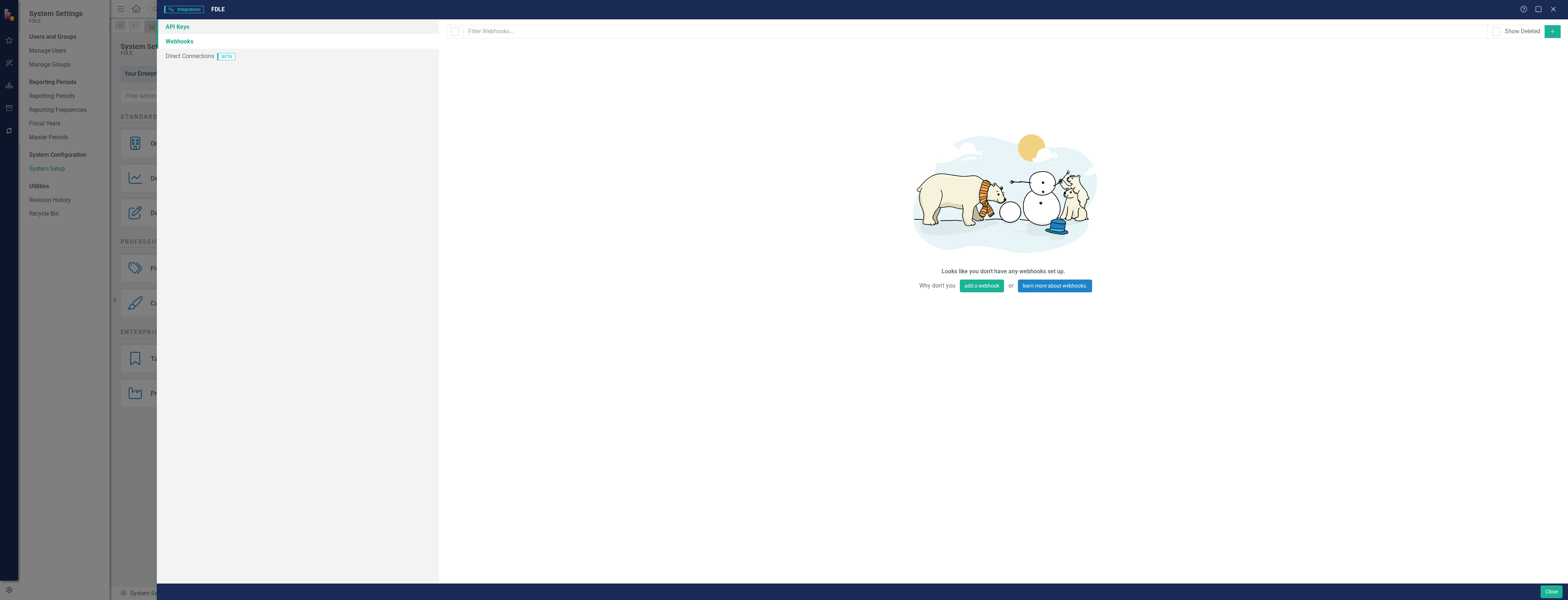
click at [325, 30] on link "API Keys" at bounding box center [298, 27] width 282 height 15
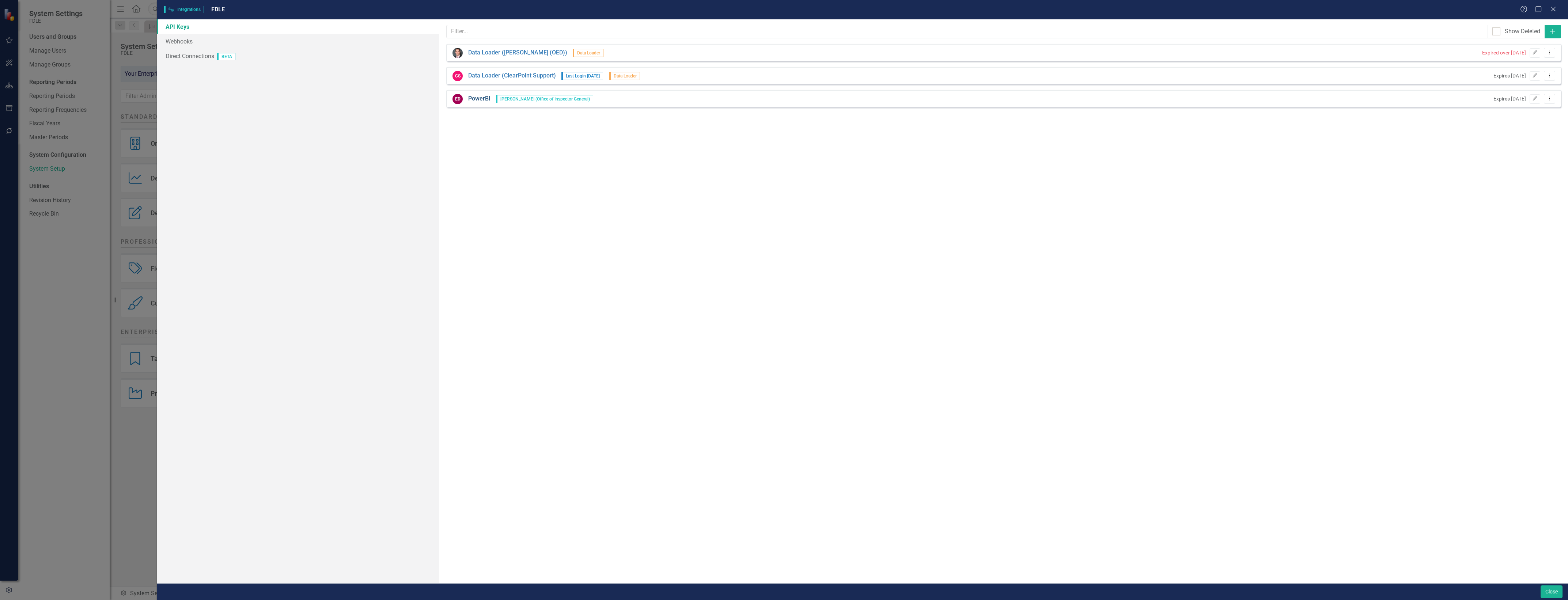
click at [477, 97] on link "PowerBI" at bounding box center [479, 99] width 23 height 9
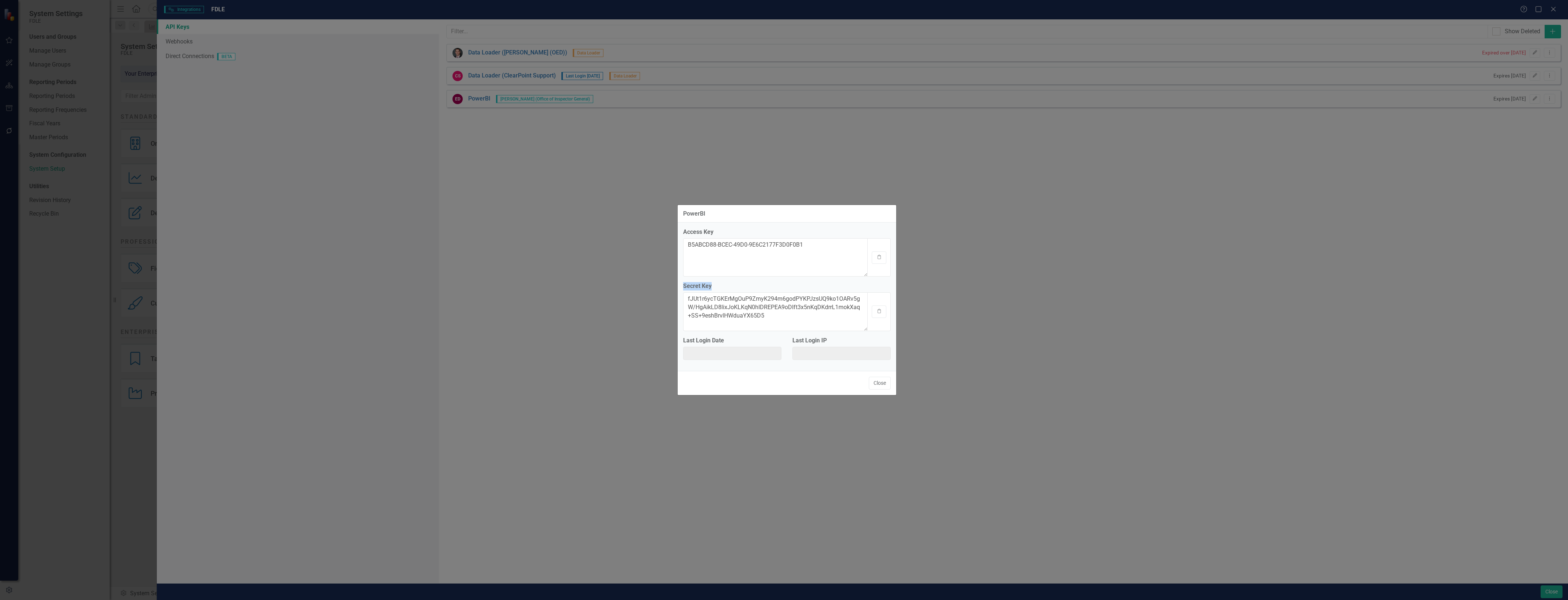
drag, startPoint x: 719, startPoint y: 285, endPoint x: 671, endPoint y: 281, distance: 48.2
click at [671, 281] on div "PowerBI Access Key B5ABCD88-BCEC-49D0-9E6C2177F3D0F0B1 Clipboard Secret Key fJU…" at bounding box center [784, 300] width 1568 height 600
drag, startPoint x: 671, startPoint y: 281, endPoint x: 695, endPoint y: 282, distance: 24.0
copy label "Secret Key"
click at [534, 561] on div "PowerBI Access Key B5ABCD88-BCEC-49D0-9E6C2177F3D0F0B1 Clipboard Secret Key fJU…" at bounding box center [784, 300] width 1568 height 600
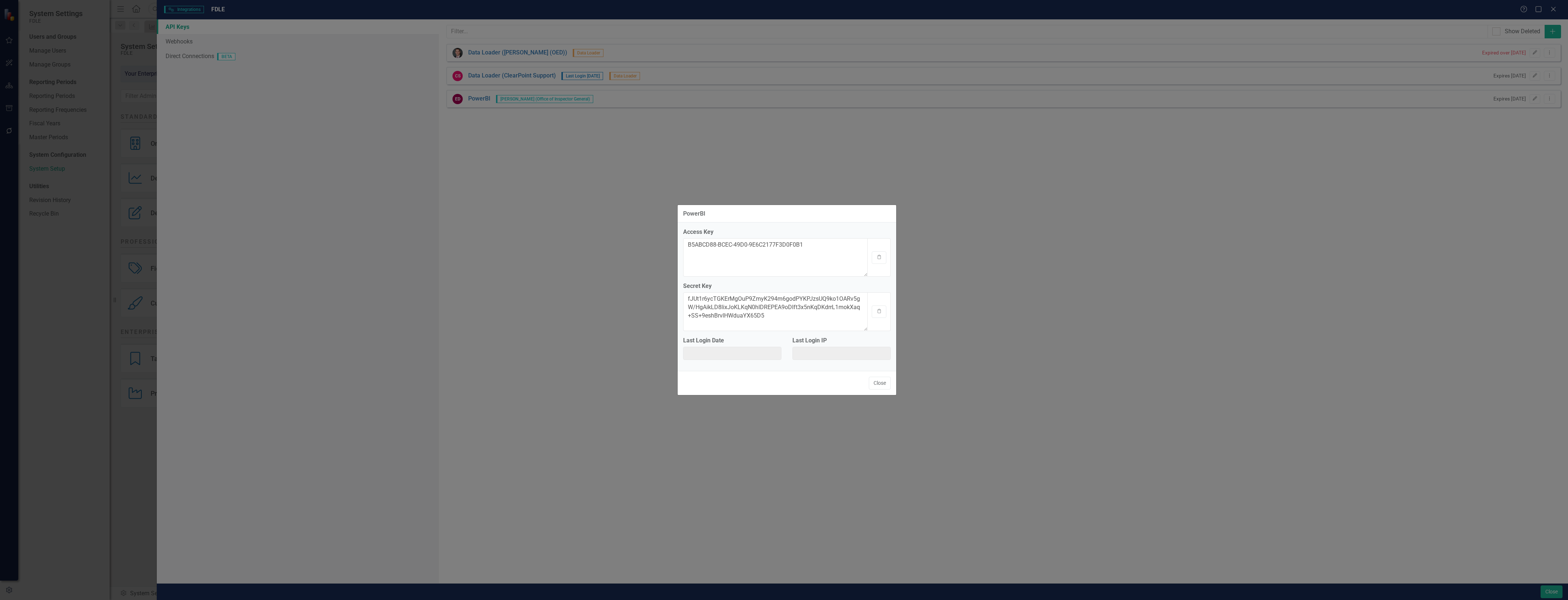
click at [1546, 239] on div "PowerBI Access Key B5ABCD88-BCEC-49D0-9E6C2177F3D0F0B1 Clipboard Secret Key fJU…" at bounding box center [784, 300] width 1568 height 600
drag, startPoint x: 723, startPoint y: 285, endPoint x: 667, endPoint y: 286, distance: 56.0
click at [667, 286] on div "PowerBI Access Key B5ABCD88-BCEC-49D0-9E6C2177F3D0F0B1 Clipboard Secret Key fJU…" at bounding box center [784, 300] width 1568 height 600
drag, startPoint x: 667, startPoint y: 286, endPoint x: 705, endPoint y: 284, distance: 38.1
copy label "Secret Key"
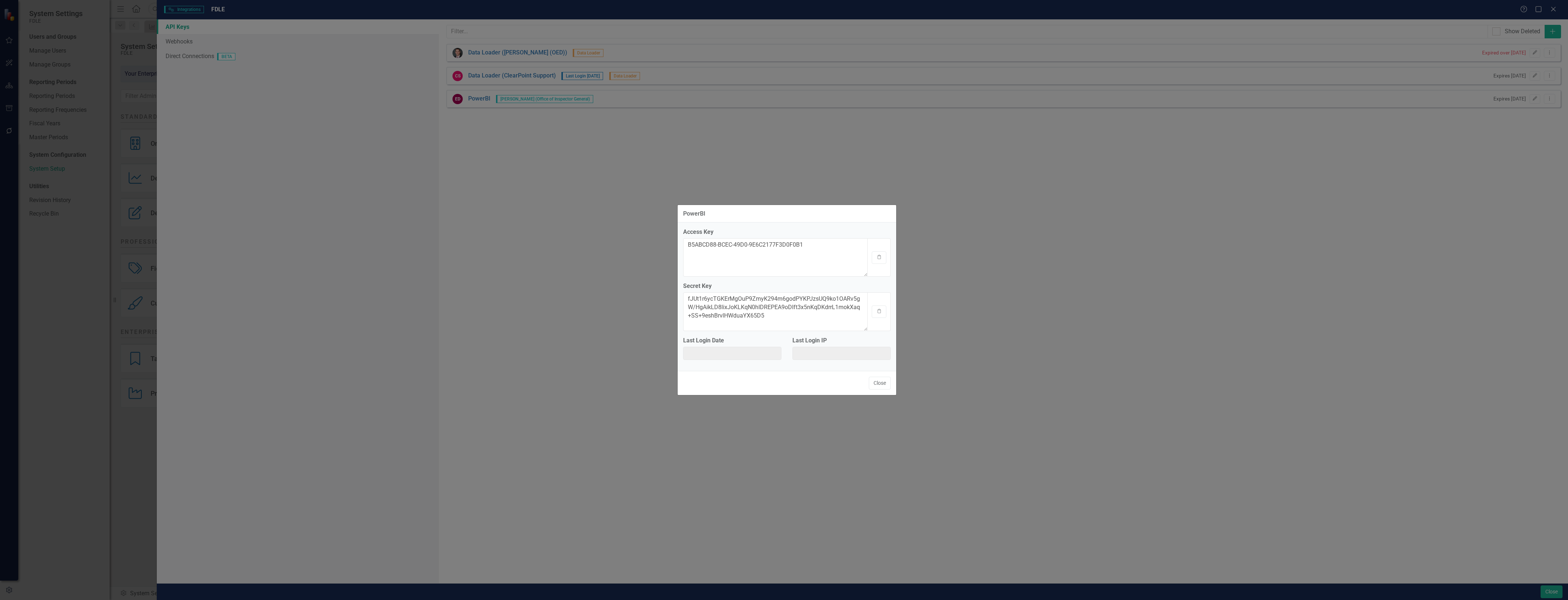
click at [1364, 576] on div "PowerBI Access Key B5ABCD88-BCEC-49D0-9E6C2177F3D0F0B1 Clipboard Secret Key fJU…" at bounding box center [784, 300] width 1568 height 600
drag, startPoint x: 715, startPoint y: 231, endPoint x: 672, endPoint y: 231, distance: 43.0
click at [672, 231] on div "PowerBI Access Key B5ABCD88-BCEC-49D0-9E6C2177F3D0F0B1 Clipboard Secret Key fJU…" at bounding box center [784, 300] width 1568 height 600
drag, startPoint x: 672, startPoint y: 231, endPoint x: 682, endPoint y: 232, distance: 10.0
copy label "Access Key"
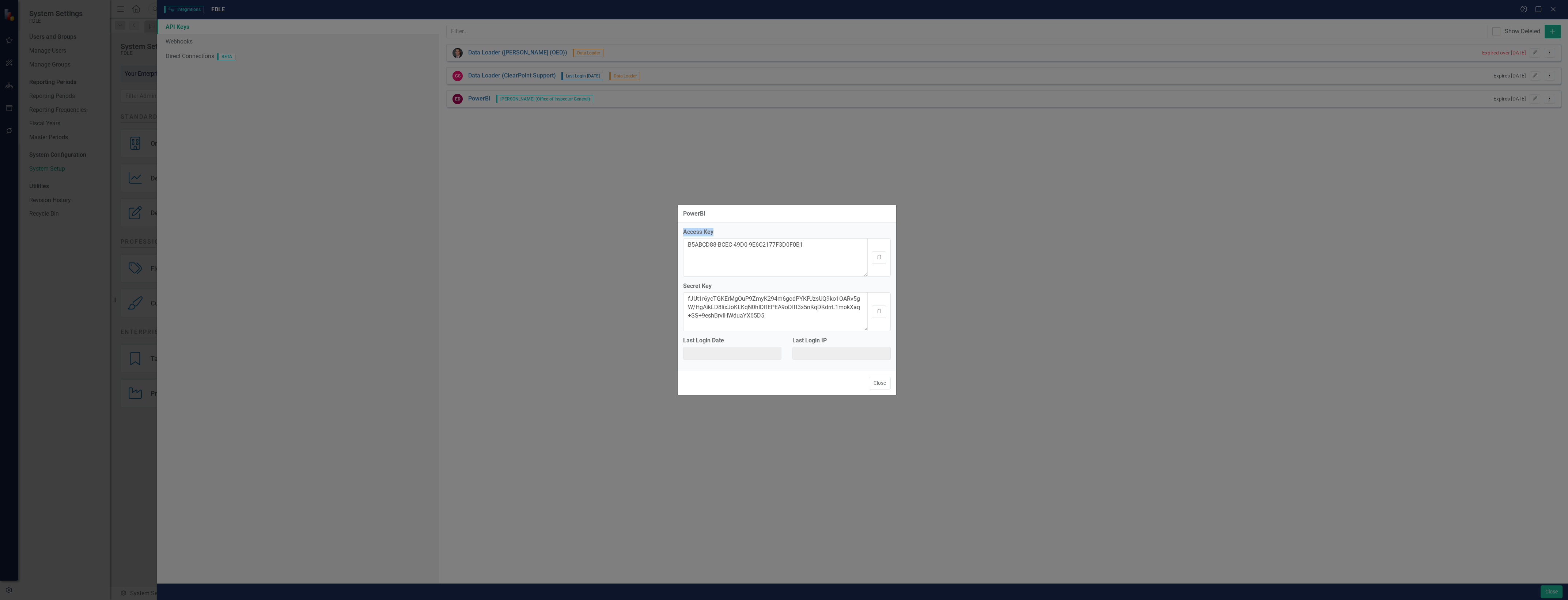
click at [1222, 572] on div "PowerBI Access Key B5ABCD88-BCEC-49D0-9E6C2177F3D0F0B1 Clipboard Secret Key fJU…" at bounding box center [784, 300] width 1568 height 600
click at [701, 229] on label "Access Key" at bounding box center [786, 232] width 208 height 9
copy label "Access Key"
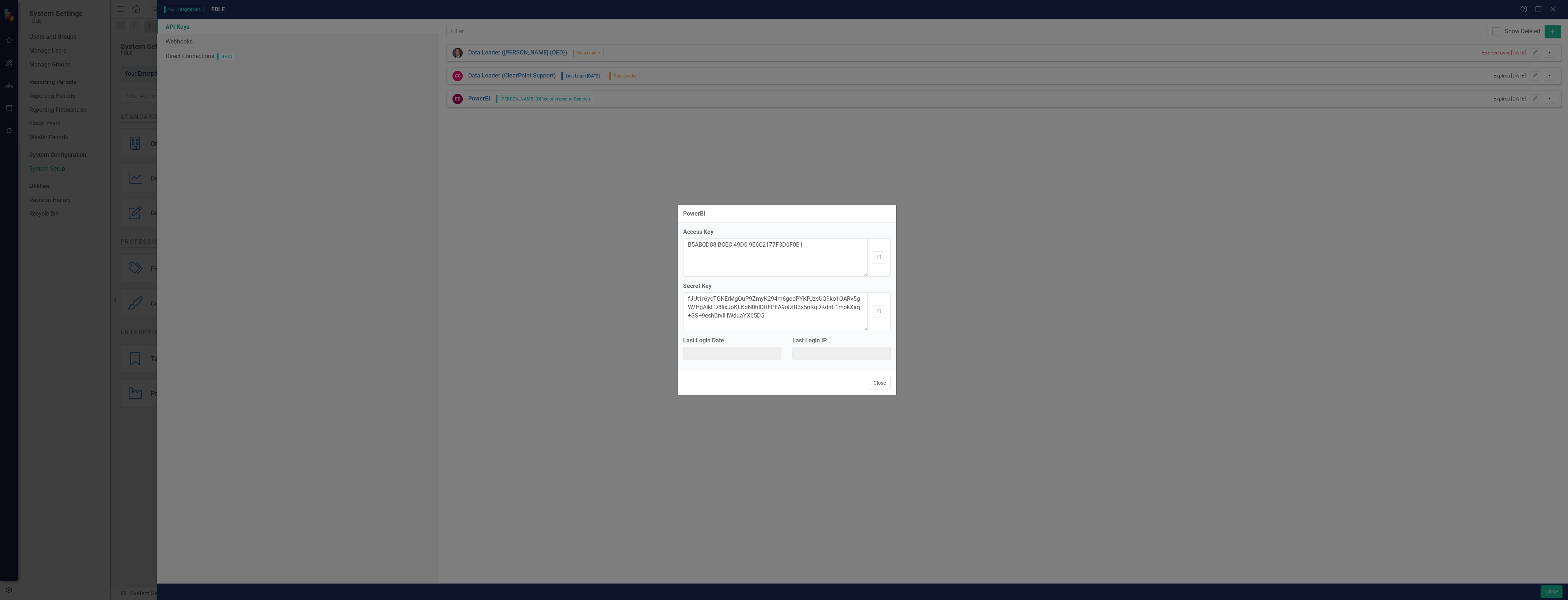
click at [1122, 571] on div "PowerBI Access Key B5ABCD88-BCEC-49D0-9E6C2177F3D0F0B1 Clipboard Secret Key fJU…" at bounding box center [784, 300] width 1568 height 600
click at [704, 284] on label "Secret Key" at bounding box center [786, 287] width 208 height 9
drag, startPoint x: 704, startPoint y: 284, endPoint x: 696, endPoint y: 285, distance: 8.1
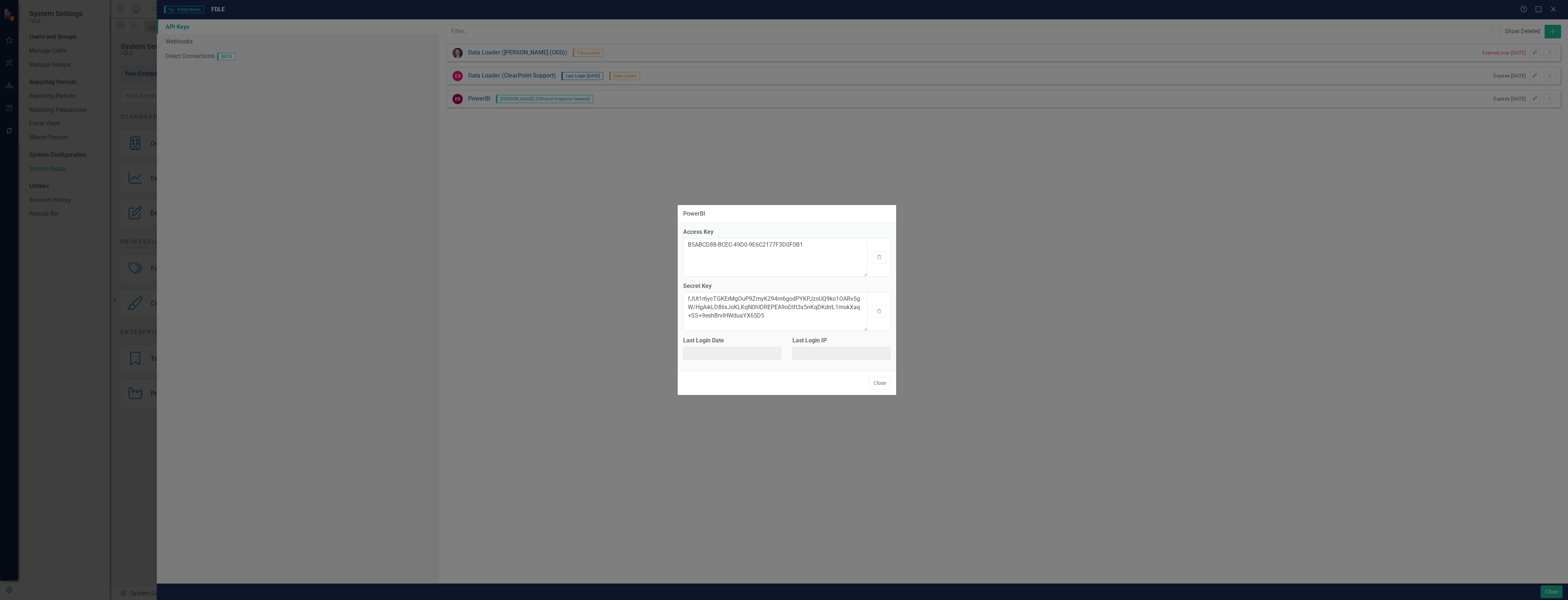
click at [696, 285] on label "Secret Key" at bounding box center [786, 287] width 208 height 9
copy label "Secret Key"
click at [742, 565] on div "PowerBI Access Key B5ABCD88-BCEC-49D0-9E6C2177F3D0F0B1 Clipboard Secret Key fJU…" at bounding box center [787, 300] width 219 height 600
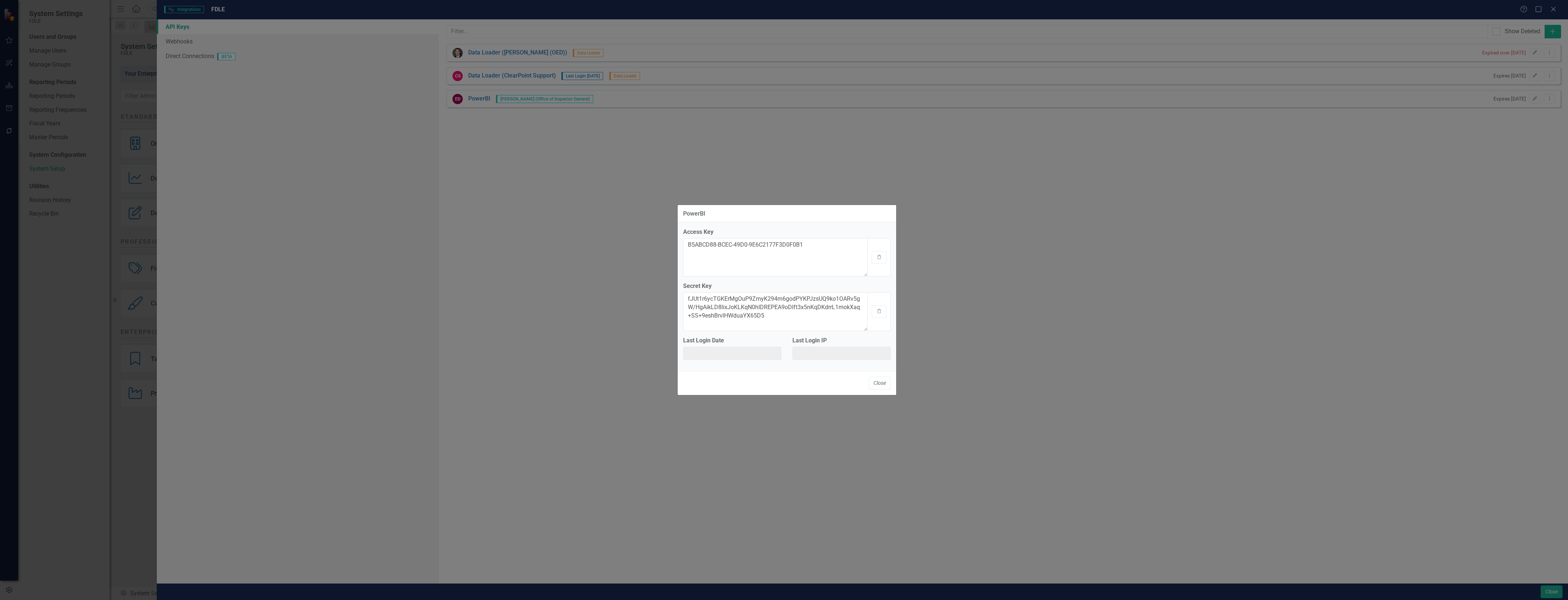
click at [700, 291] on div "Secret Key fJUt1r6ycTGKErMgOuP9ZmyK294m6godPYKPJzsUQ9ko1OARv5gW/HgAikLD8lixJoKL…" at bounding box center [786, 307] width 208 height 49
click at [705, 283] on label "Secret Key" at bounding box center [786, 287] width 208 height 9
copy label "Secret Key"
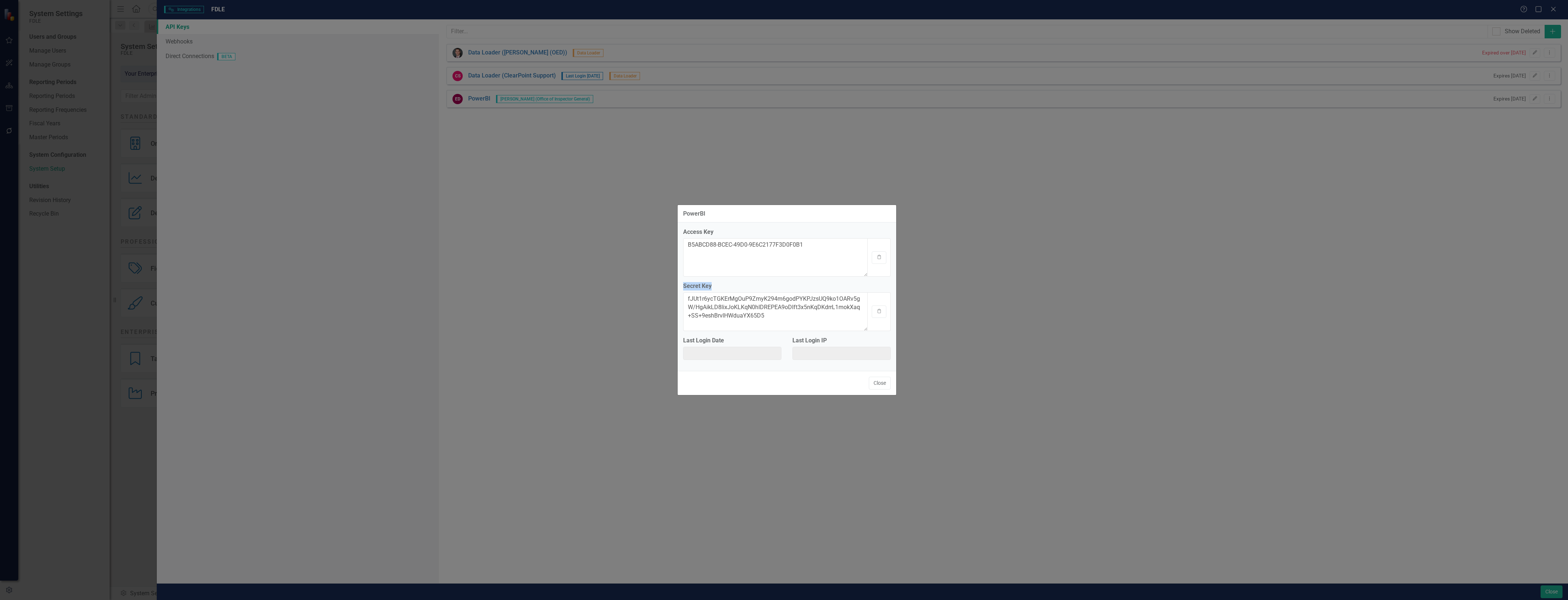
click at [842, 585] on div "PowerBI Access Key B5ABCD88-BCEC-49D0-9E6C2177F3D0F0B1 Clipboard Secret Key fJU…" at bounding box center [787, 300] width 219 height 600
click at [810, 319] on textarea "fJUt1r6ycTGKErMgOuP9ZmyK294m6godPYKPJzsUQ9ko1OARv5gW/HgAikLD8lixJoKLKqN0hIDREPE…" at bounding box center [775, 311] width 184 height 38
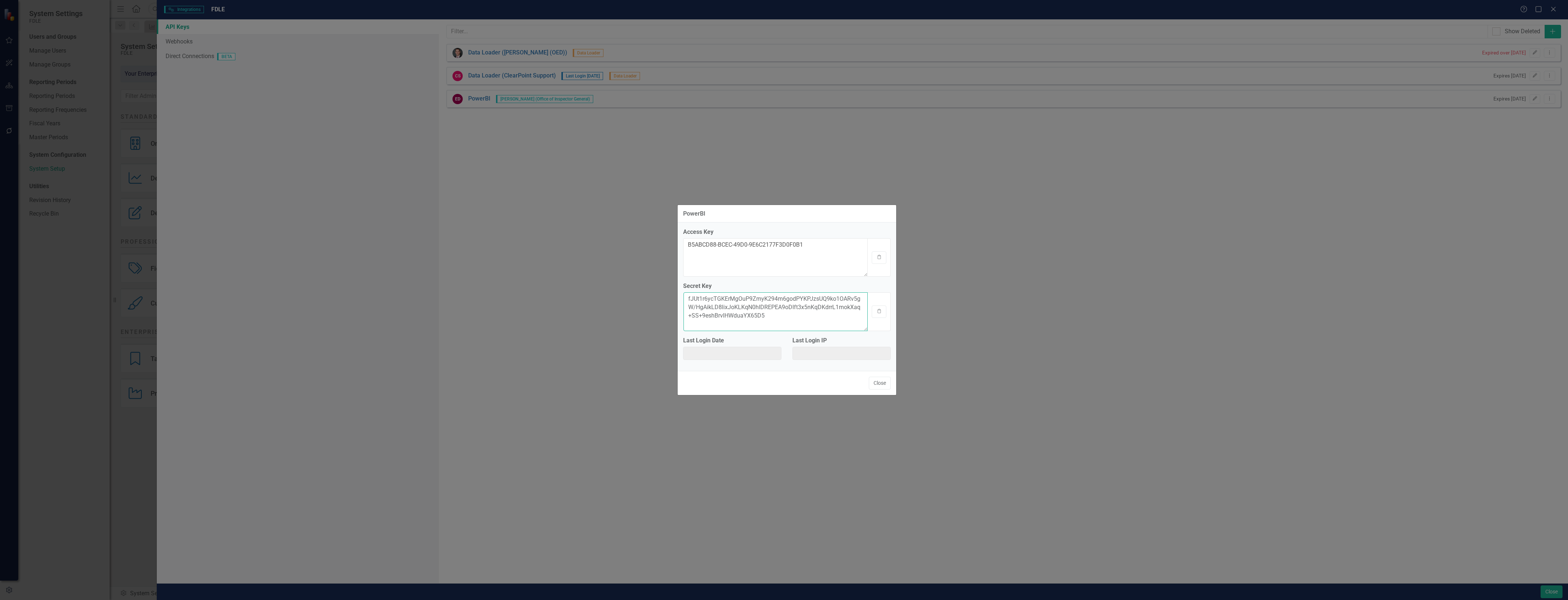
drag, startPoint x: 810, startPoint y: 319, endPoint x: 721, endPoint y: 299, distance: 91.2
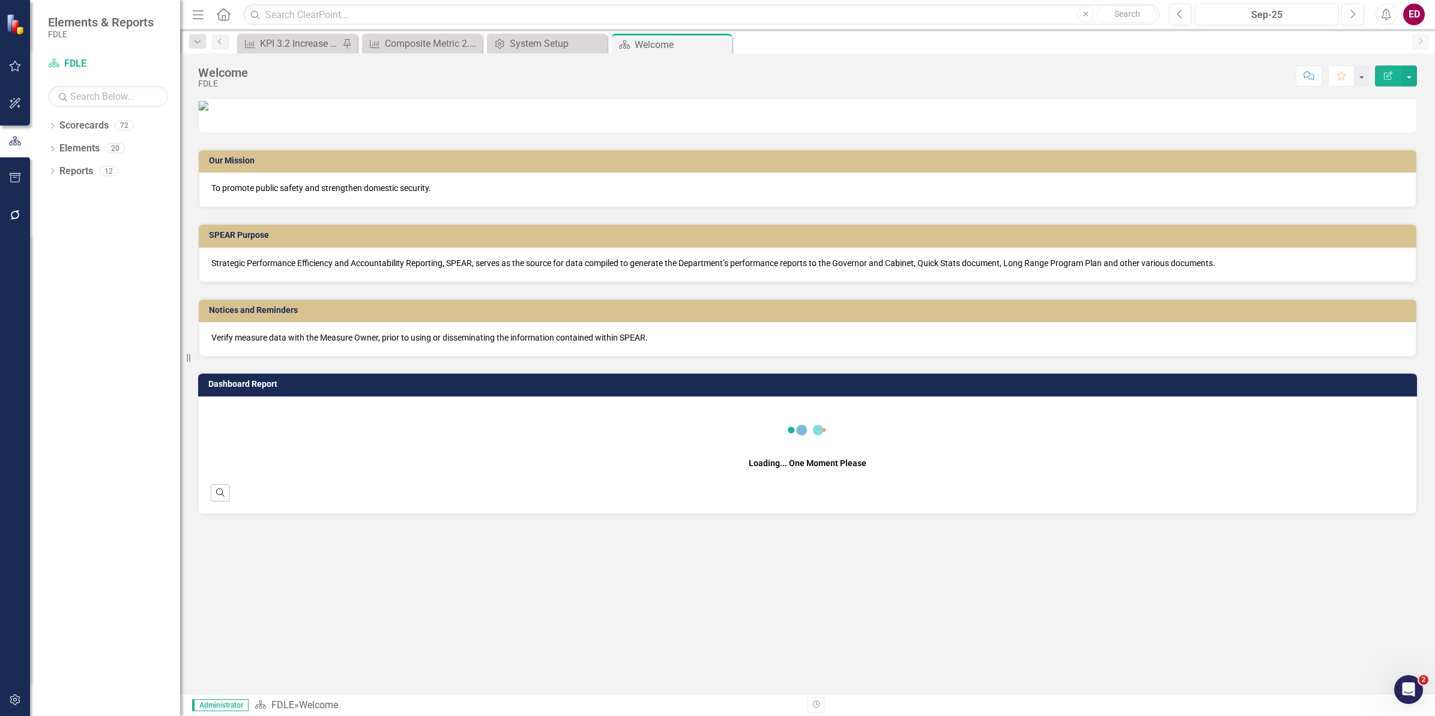
click at [1414, 24] on div "ED" at bounding box center [1414, 15] width 22 height 22
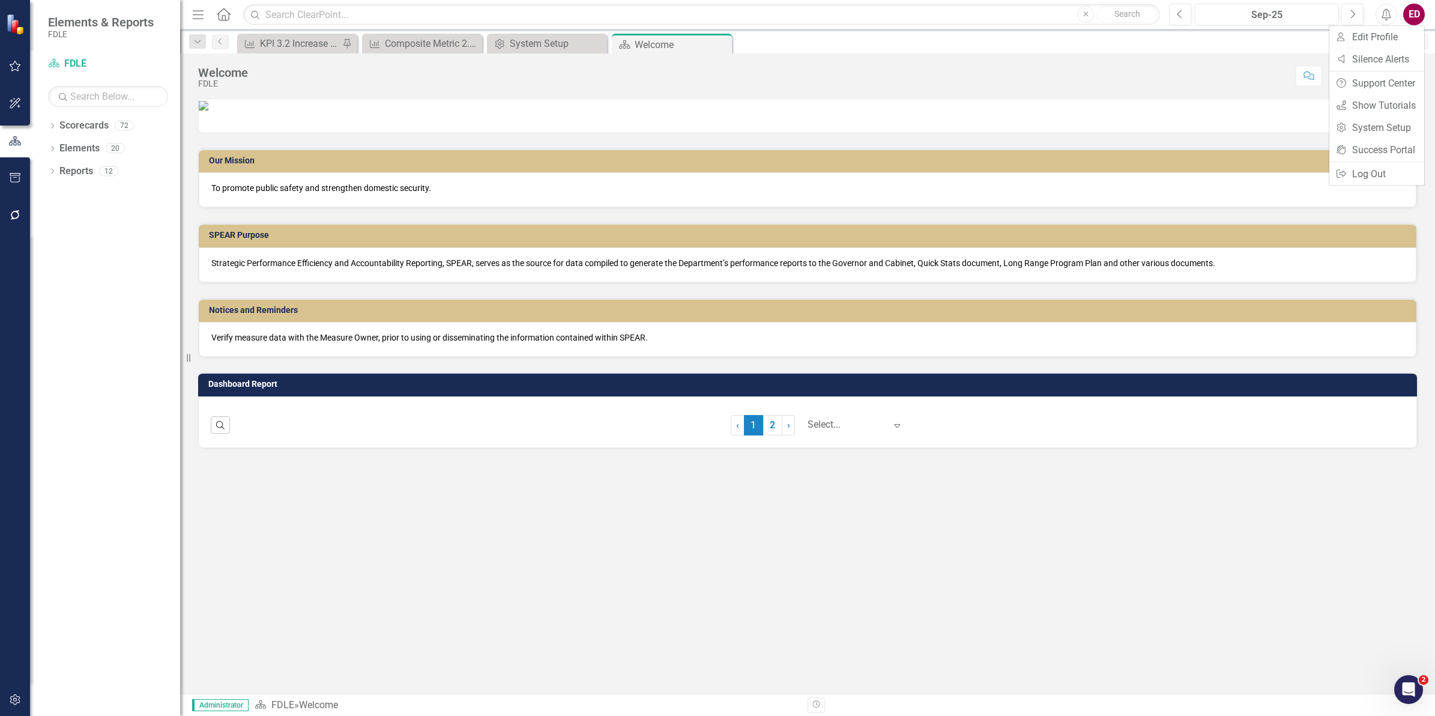
click at [21, 692] on button "button" at bounding box center [15, 700] width 27 height 25
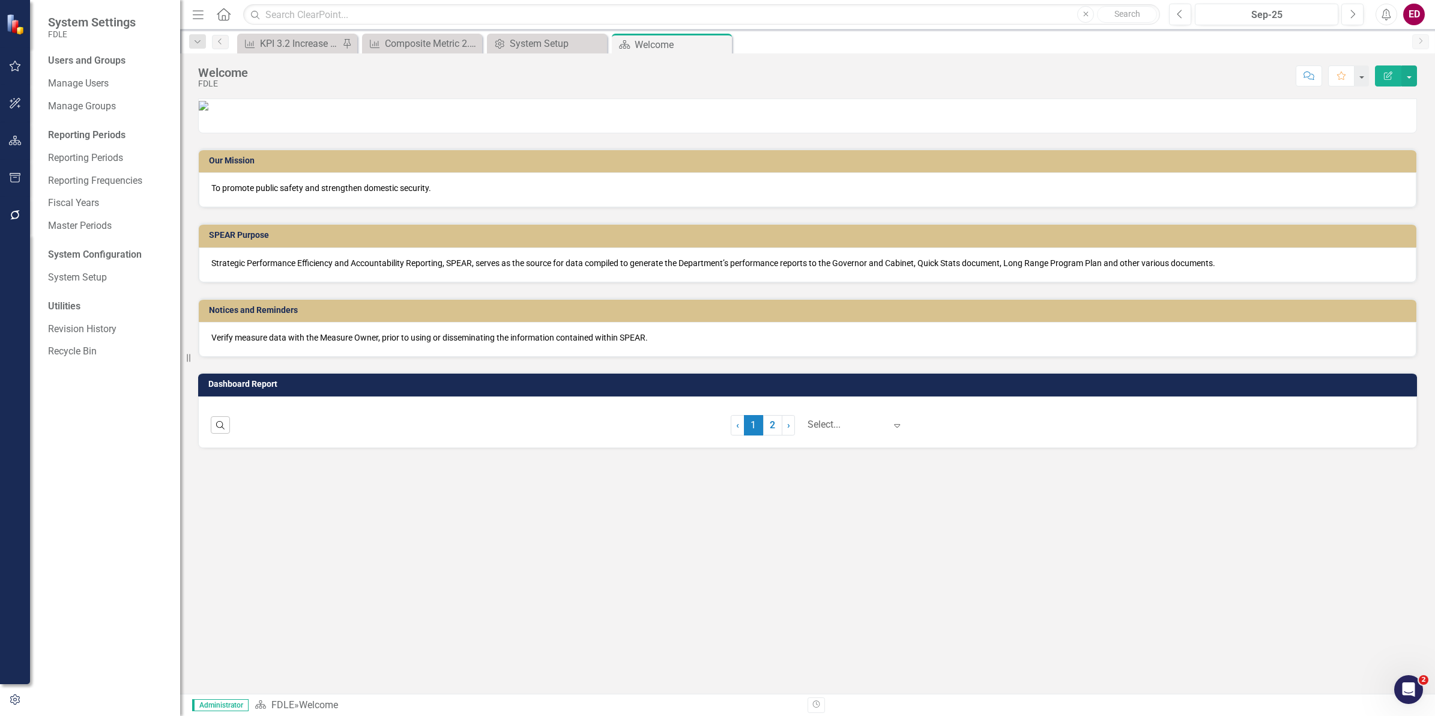
click at [12, 212] on icon "button" at bounding box center [15, 215] width 10 height 10
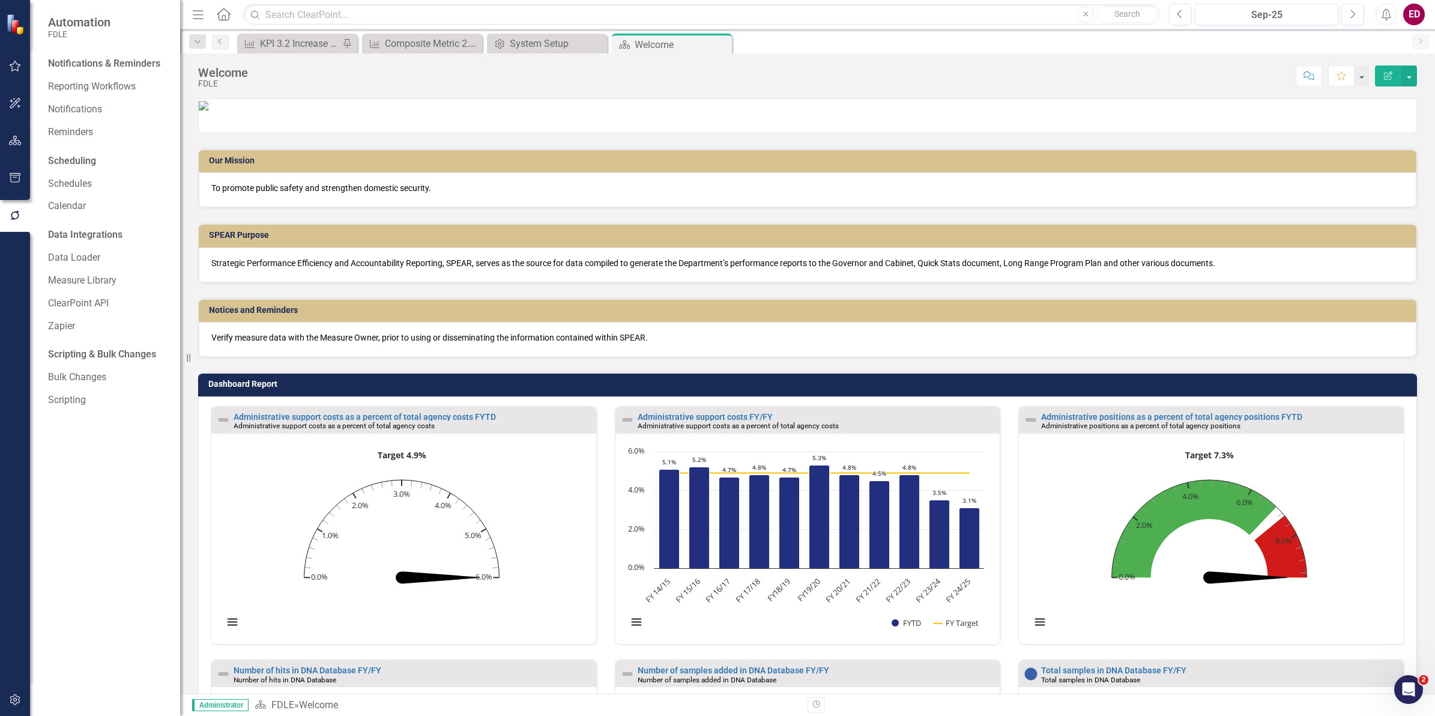
click at [21, 203] on div at bounding box center [15, 215] width 30 height 37
click at [118, 298] on link "ClearPoint API" at bounding box center [108, 304] width 120 height 14
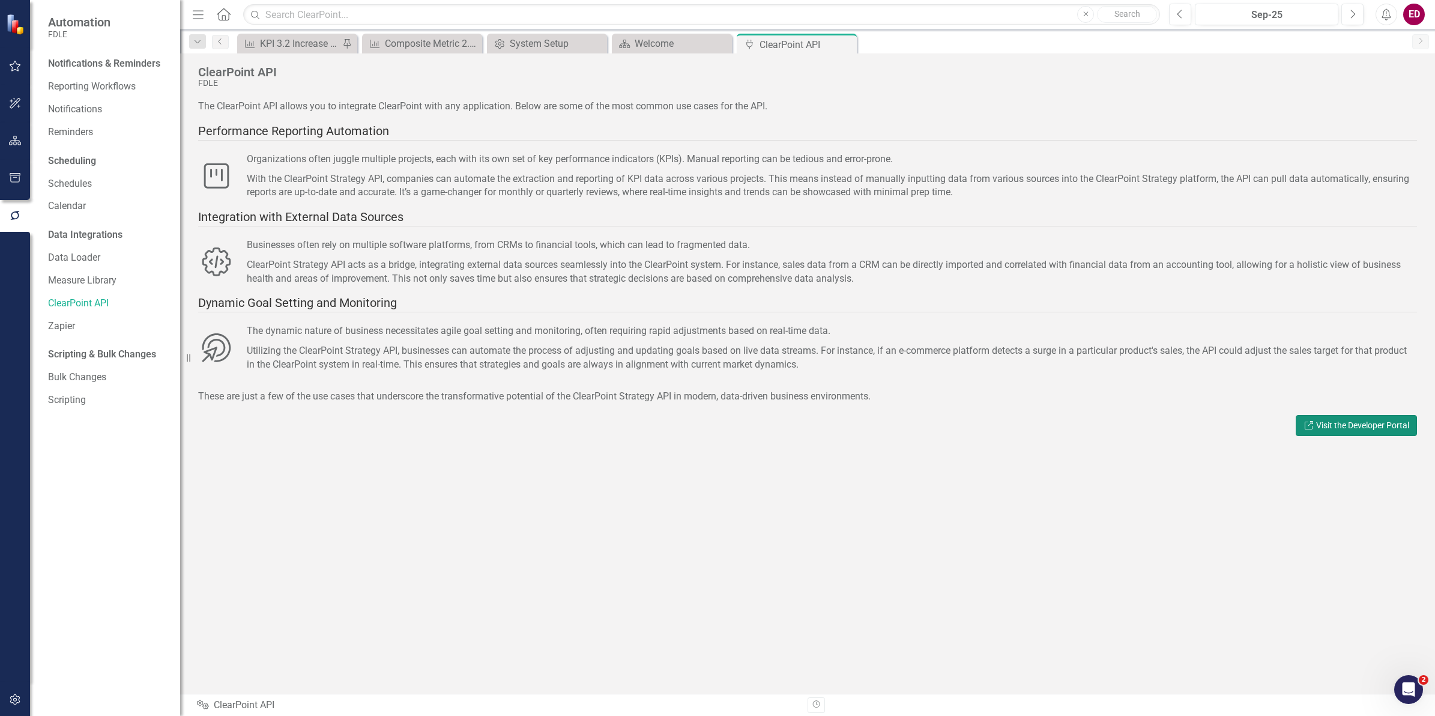
click at [1399, 431] on link "Link Visit the Developer Portal" at bounding box center [1356, 425] width 121 height 21
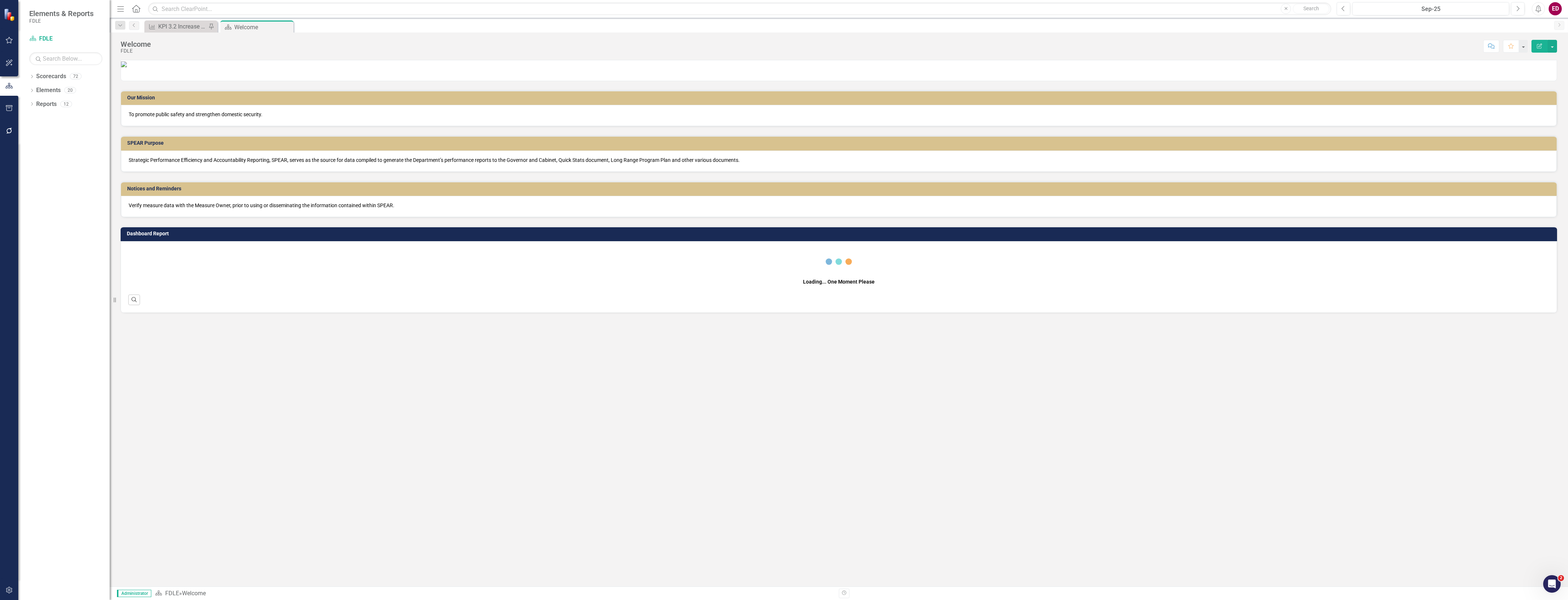
click at [11, 584] on button "button" at bounding box center [9, 590] width 16 height 15
click at [70, 164] on div "System Setup" at bounding box center [66, 169] width 73 height 12
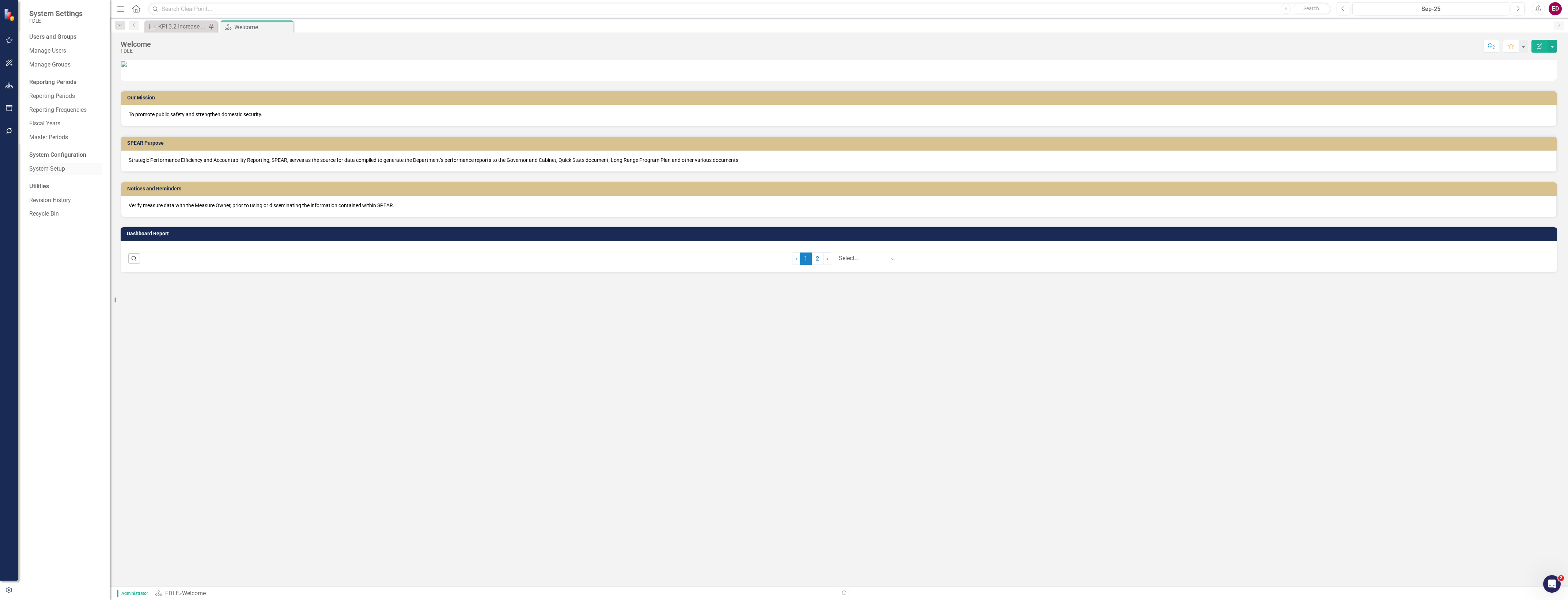
click at [52, 170] on link "System Setup" at bounding box center [66, 169] width 73 height 9
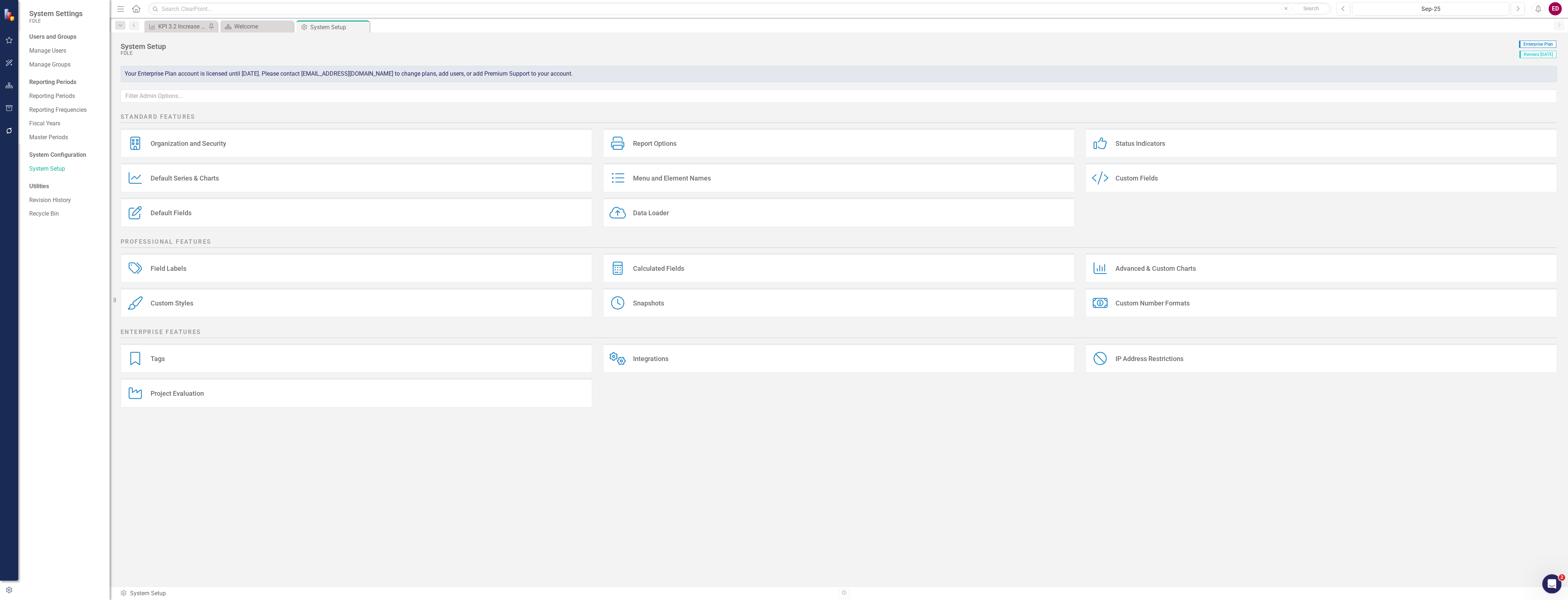
click at [1555, 587] on div "Open Intercom Messenger" at bounding box center [1551, 583] width 24 height 24
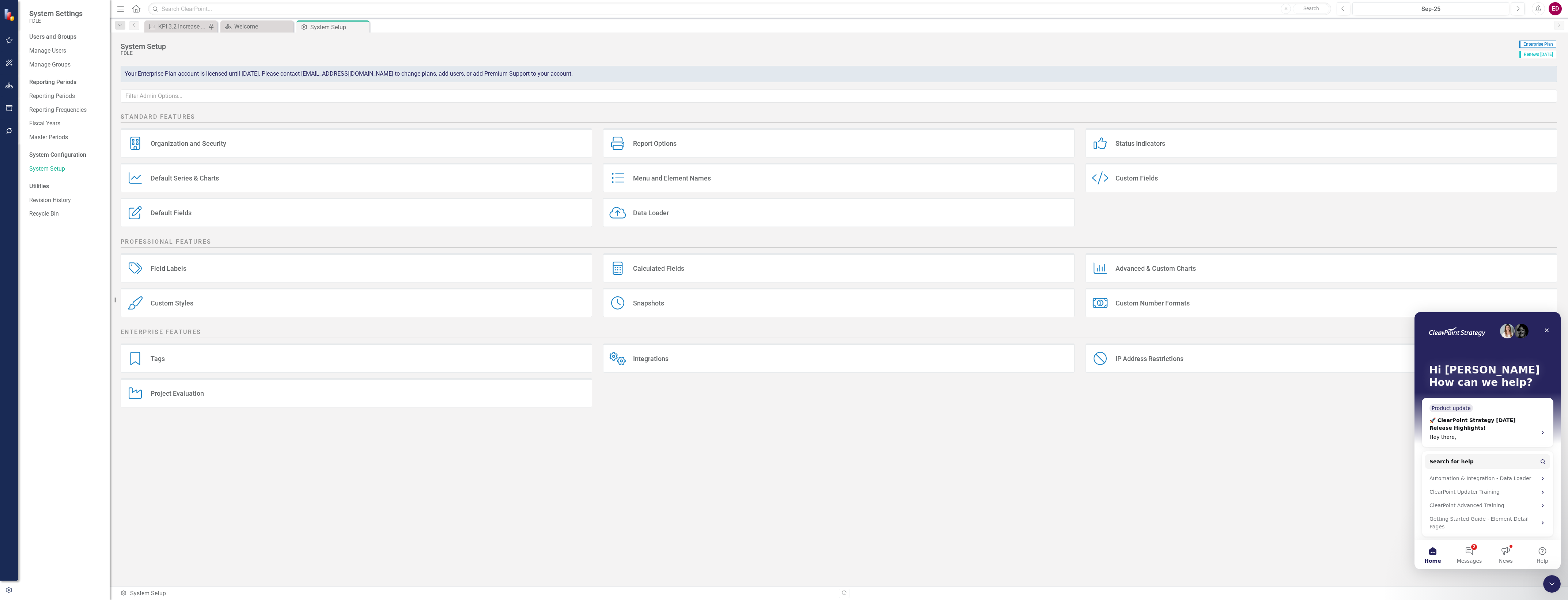
click at [1471, 414] on div "Hi [PERSON_NAME] 👋 How can we help?" at bounding box center [1488, 378] width 131 height 131
click at [1486, 461] on button "Search for help" at bounding box center [1487, 461] width 125 height 15
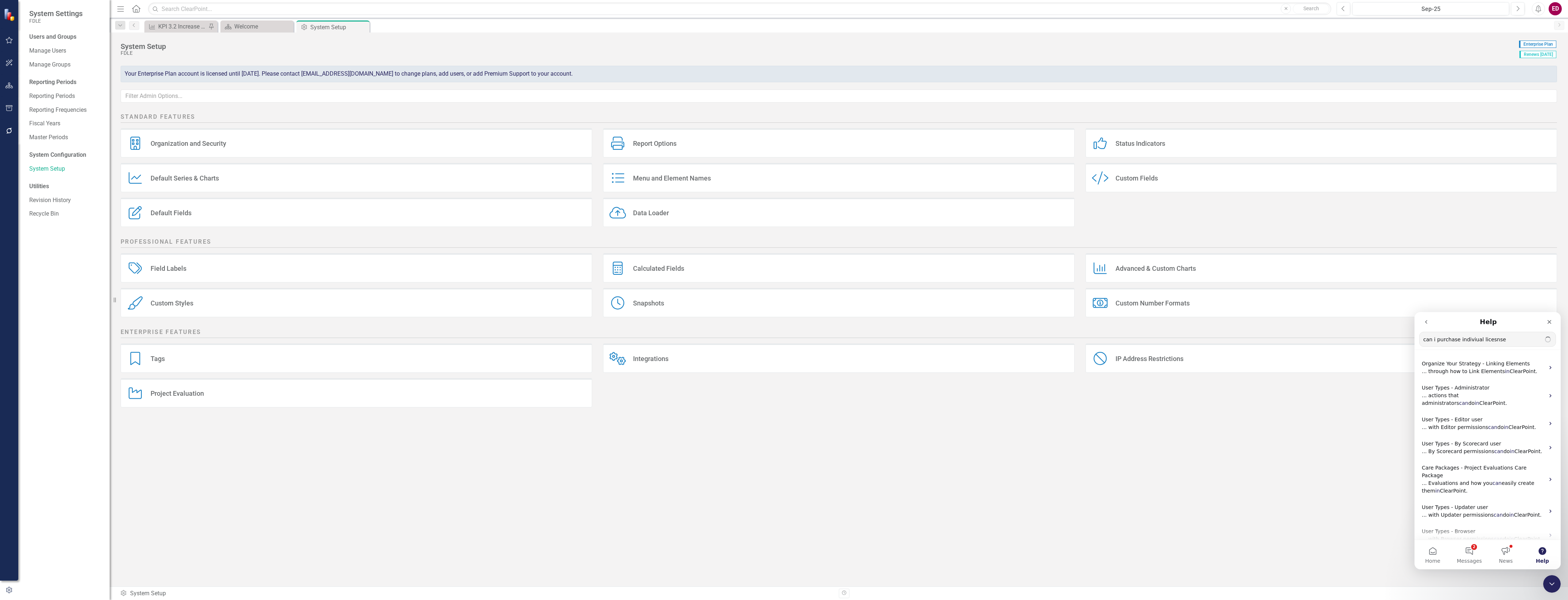
type input "can i purchase indiviual licesnse"
click at [1089, 584] on div "Standard Features Organization and Security Organization and Security Report Op…" at bounding box center [839, 348] width 1458 height 476
